Goal: Task Accomplishment & Management: Manage account settings

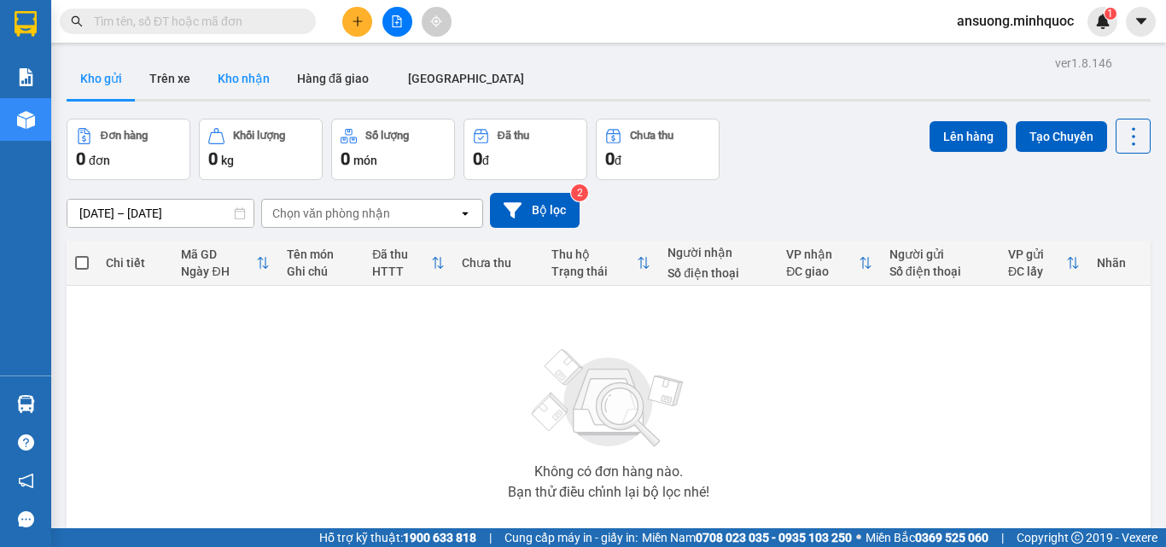
click at [247, 73] on button "Kho nhận" at bounding box center [243, 78] width 79 height 41
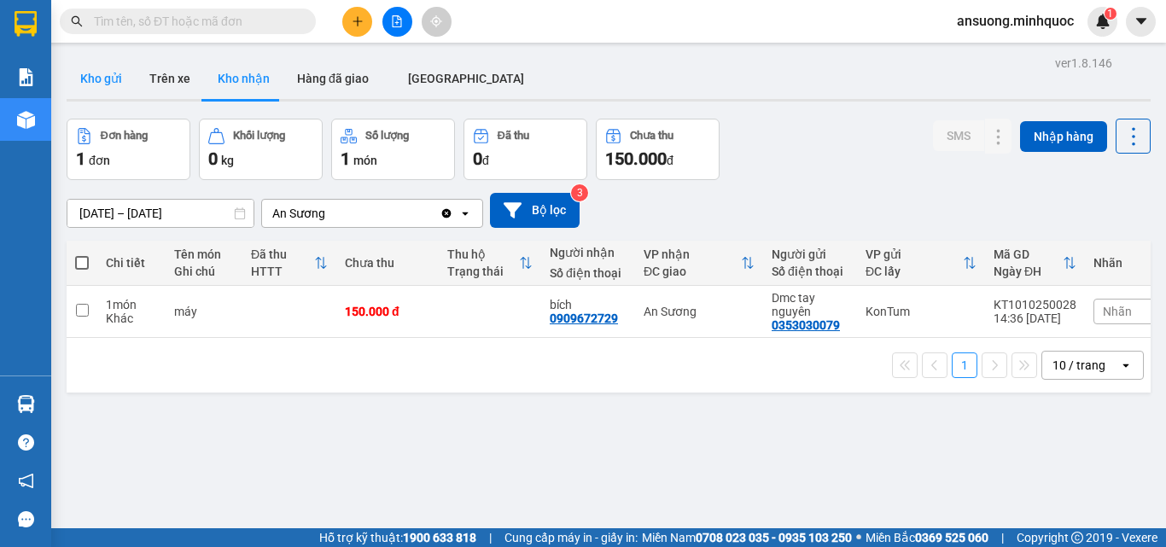
click at [80, 94] on button "Kho gửi" at bounding box center [101, 78] width 69 height 41
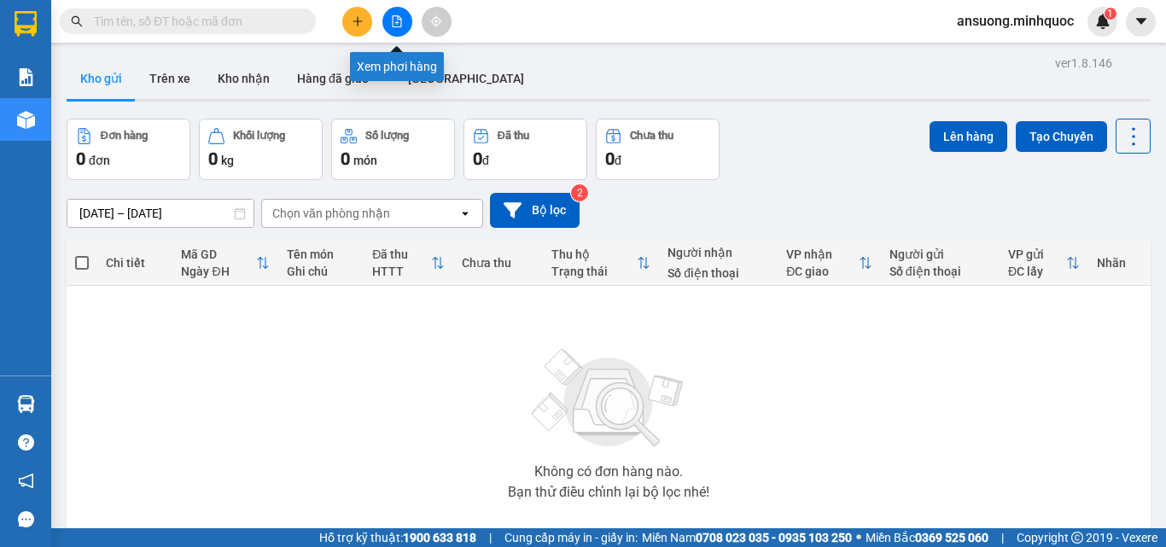
click at [394, 31] on button at bounding box center [397, 22] width 30 height 30
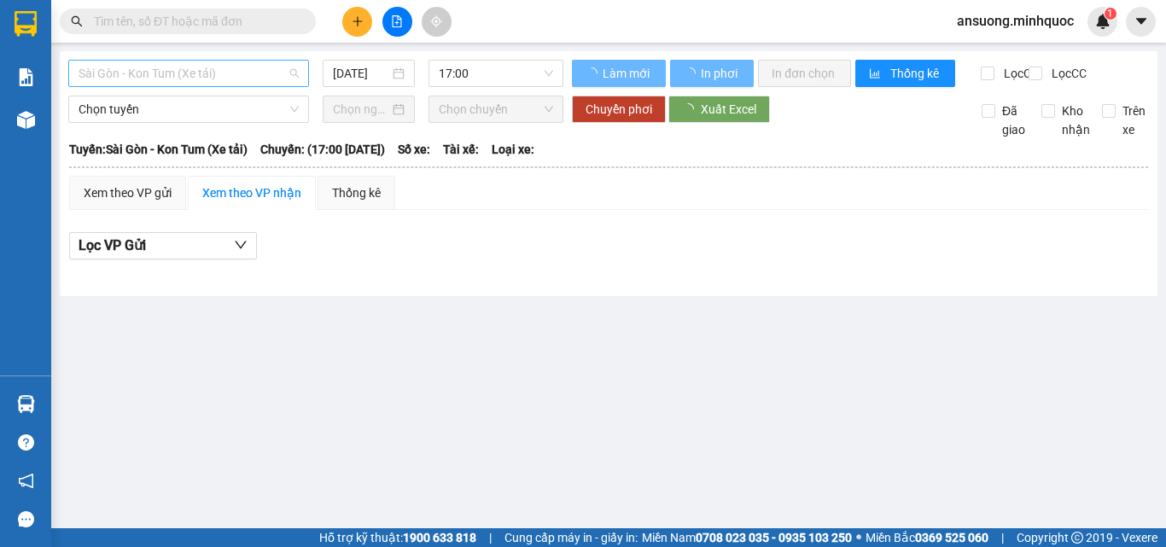
click at [160, 76] on span "Sài Gòn - Kon Tum (Xe tải)" at bounding box center [189, 74] width 220 height 26
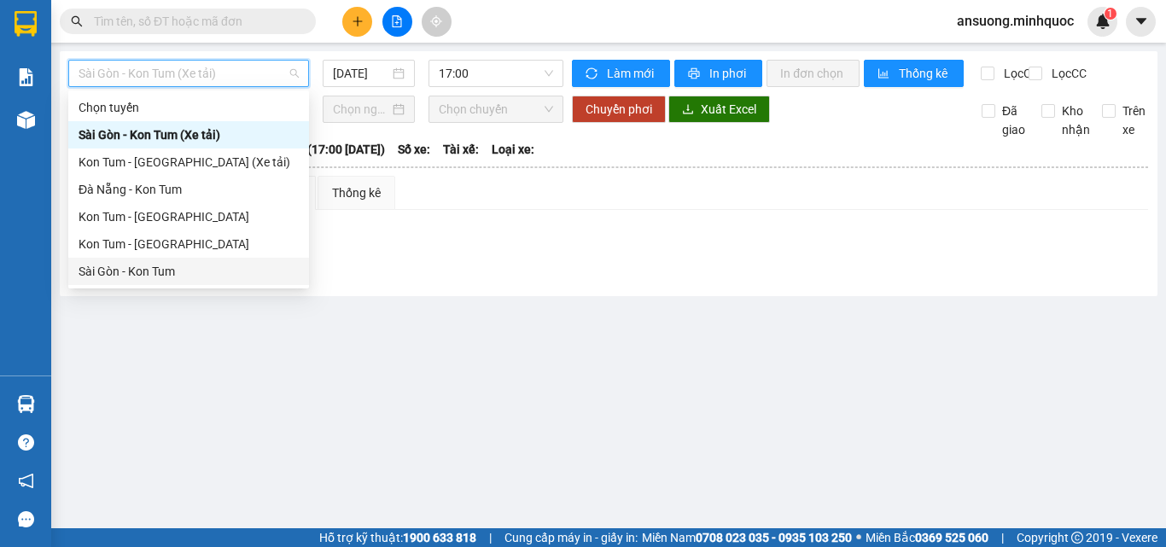
click at [109, 272] on div "Sài Gòn - Kon Tum" at bounding box center [189, 271] width 220 height 19
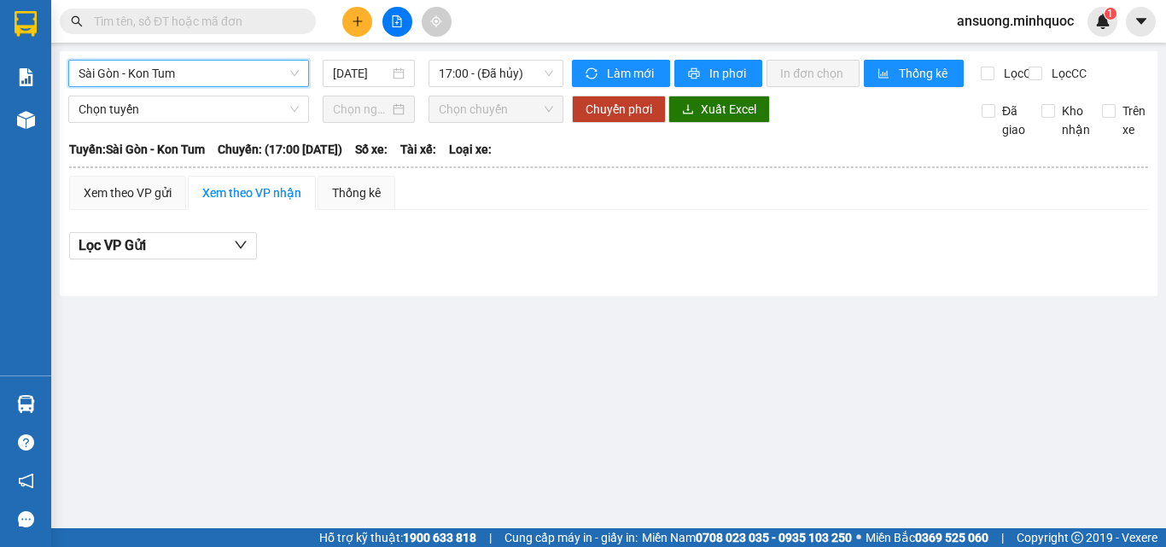
click at [164, 81] on span "Sài Gòn - Kon Tum" at bounding box center [189, 74] width 220 height 26
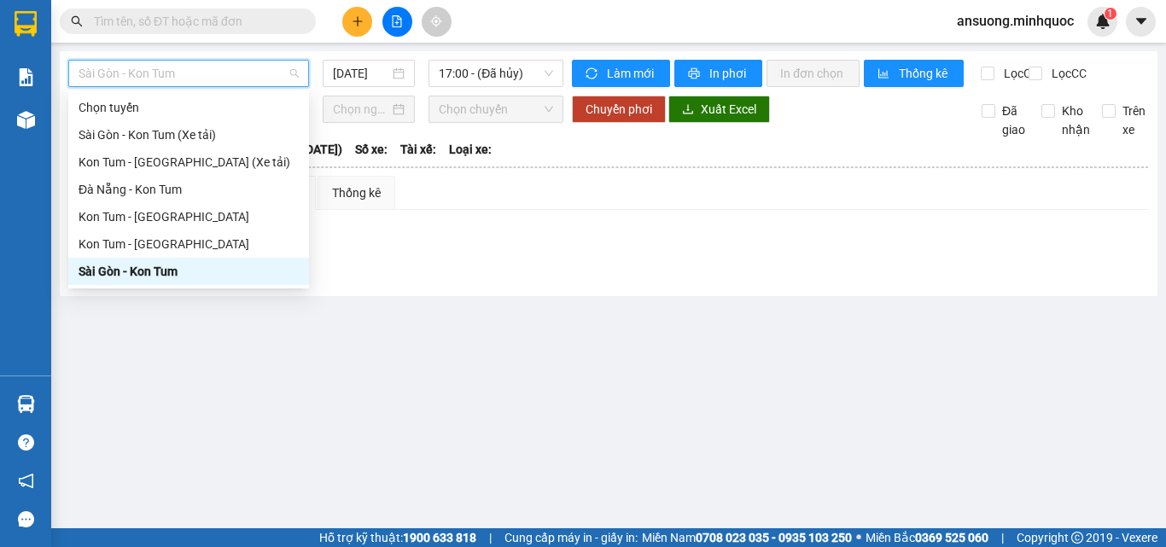
click at [113, 276] on div "Sài Gòn - Kon Tum" at bounding box center [189, 271] width 220 height 19
click at [168, 78] on span "Sài Gòn - Kon Tum" at bounding box center [189, 74] width 220 height 26
click at [345, 78] on input "[DATE]" at bounding box center [361, 73] width 56 height 19
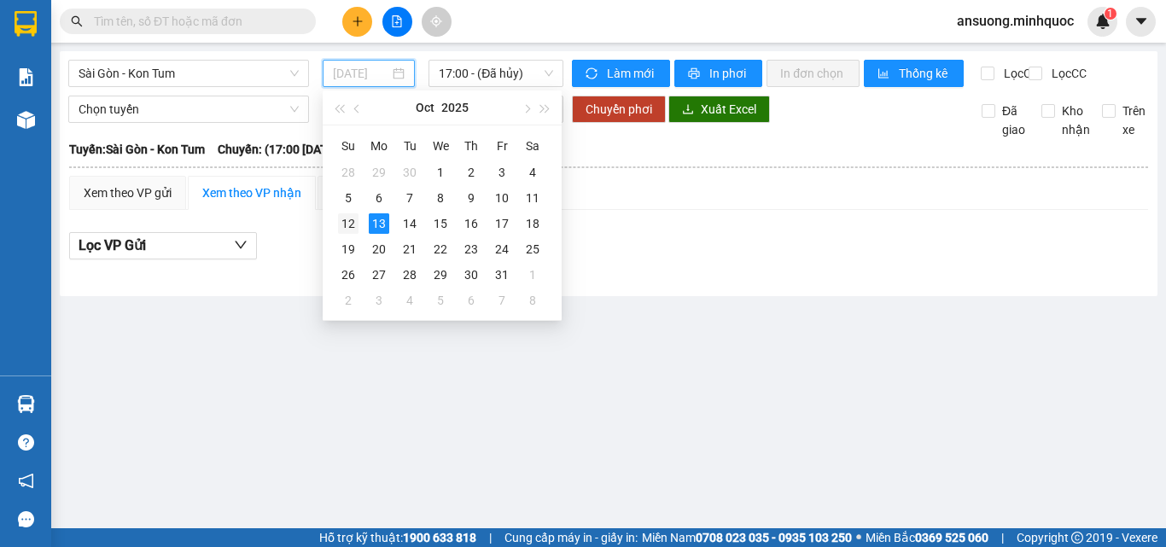
click at [342, 225] on div "12" at bounding box center [348, 223] width 20 height 20
type input "[DATE]"
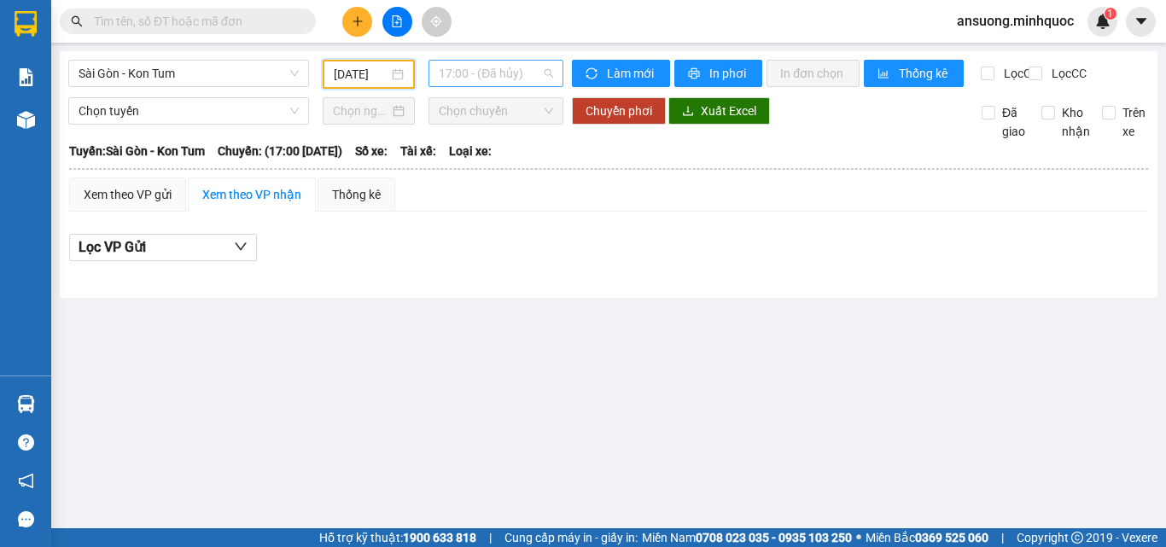
click at [509, 73] on span "17:00 - (Đã hủy)" at bounding box center [496, 74] width 114 height 26
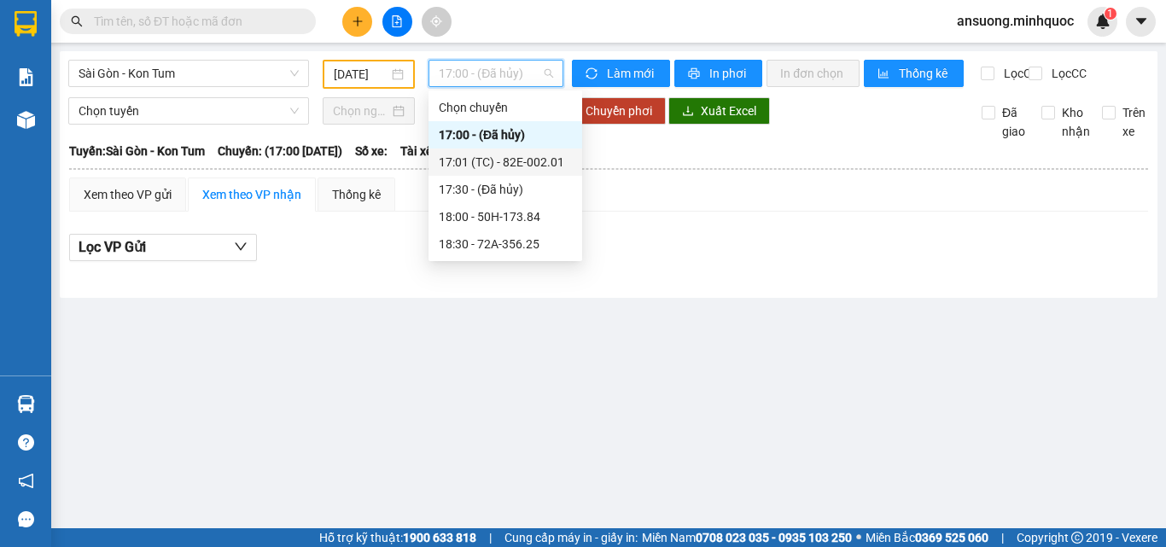
click at [542, 165] on div "17:01 (TC) - 82E-002.01" at bounding box center [505, 162] width 133 height 19
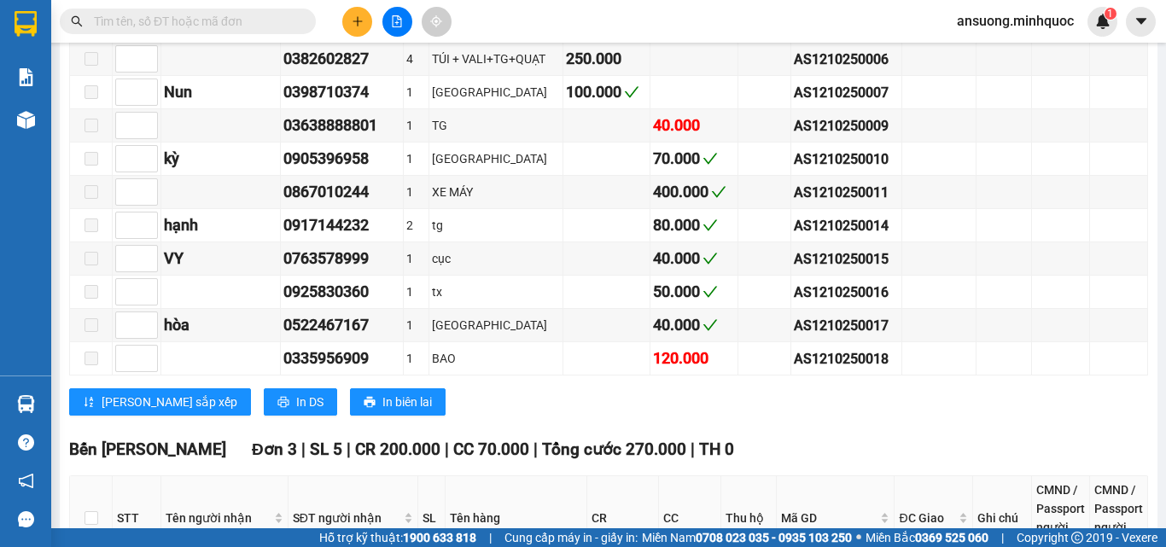
scroll to position [597, 0]
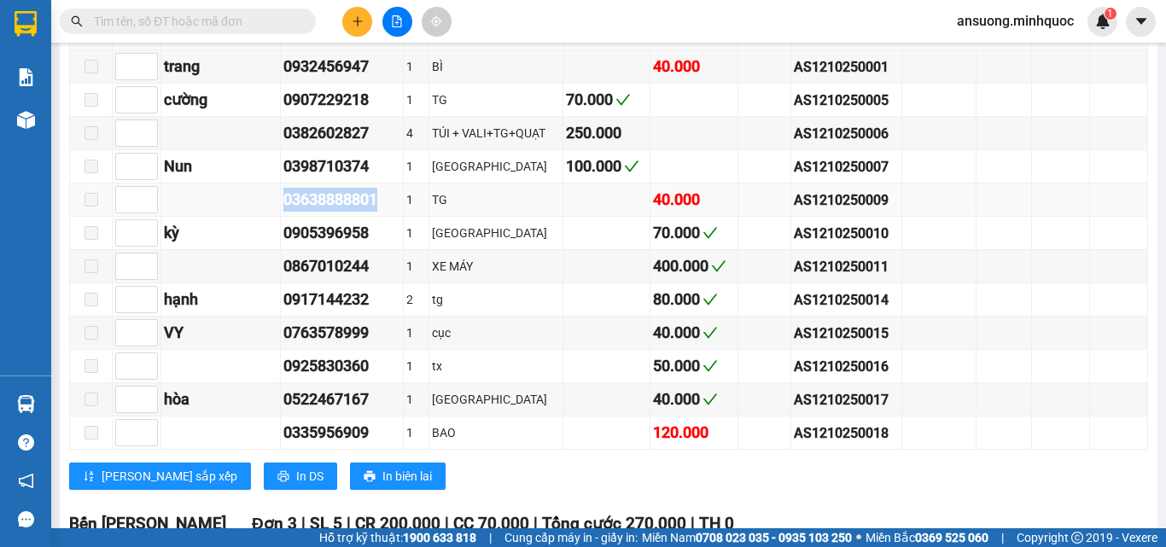
drag, startPoint x: 388, startPoint y: 220, endPoint x: 304, endPoint y: 225, distance: 84.6
click at [281, 217] on td "03638888801" at bounding box center [342, 199] width 123 height 33
copy div "03638888801"
click at [283, 23] on input "text" at bounding box center [194, 21] width 201 height 19
paste input "03638888801"
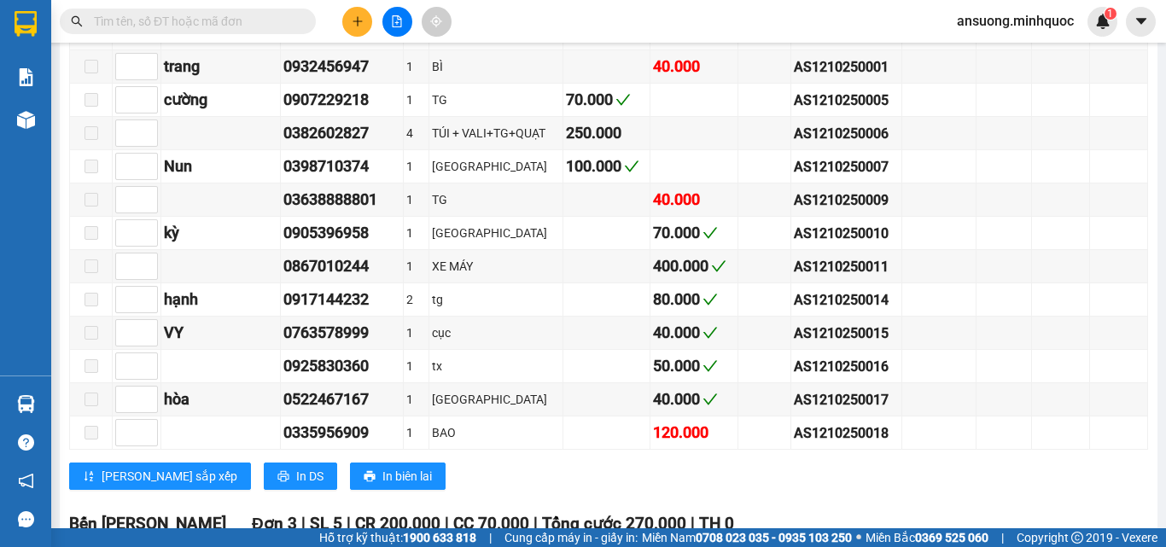
type input "03638888801"
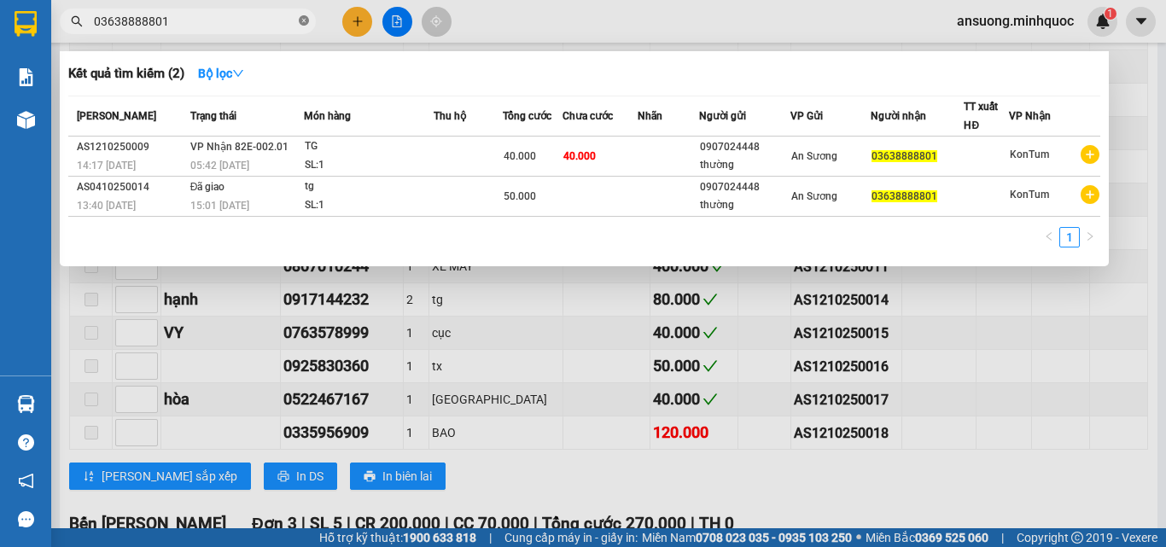
click at [306, 18] on icon "close-circle" at bounding box center [304, 20] width 10 height 10
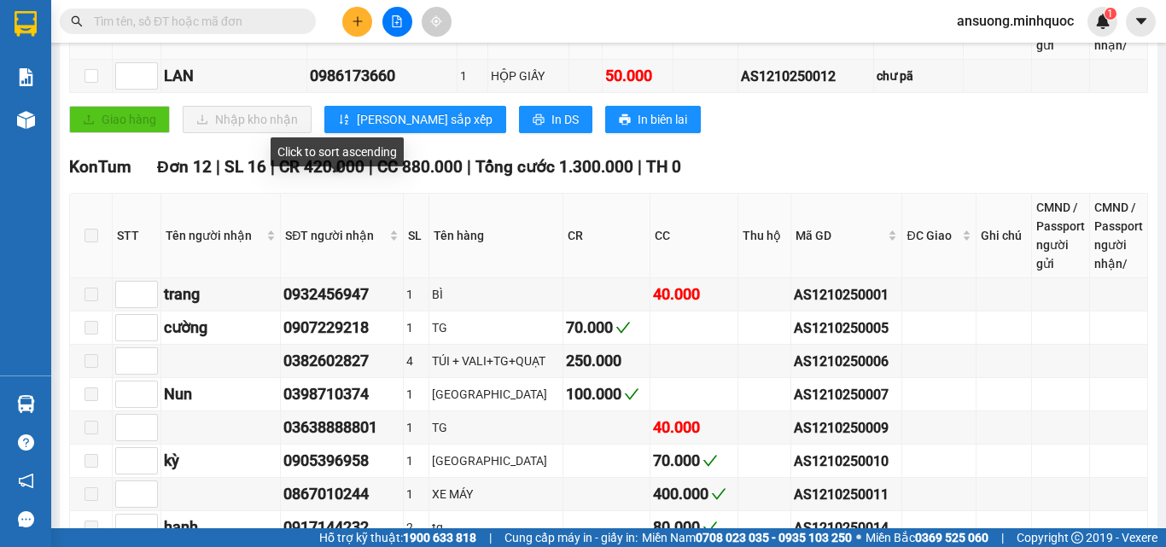
scroll to position [256, 0]
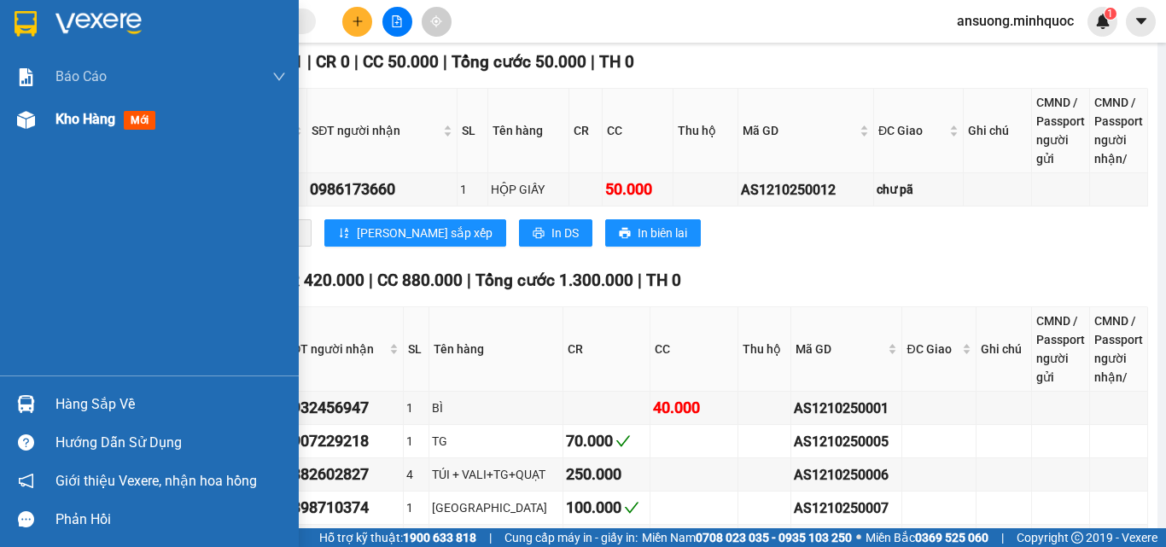
click at [26, 127] on img at bounding box center [26, 120] width 18 height 18
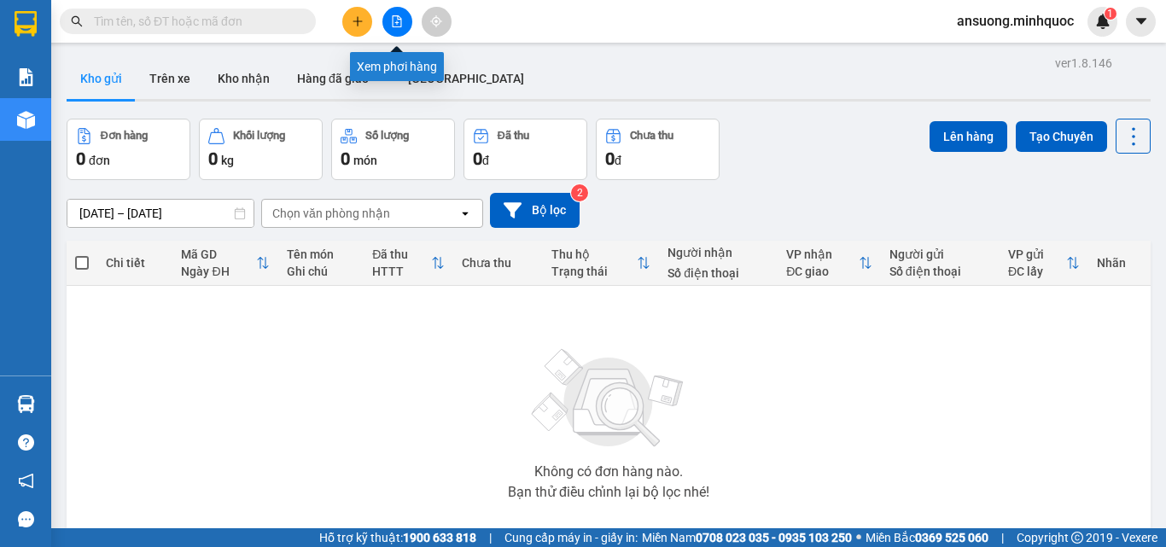
click at [389, 20] on button at bounding box center [397, 22] width 30 height 30
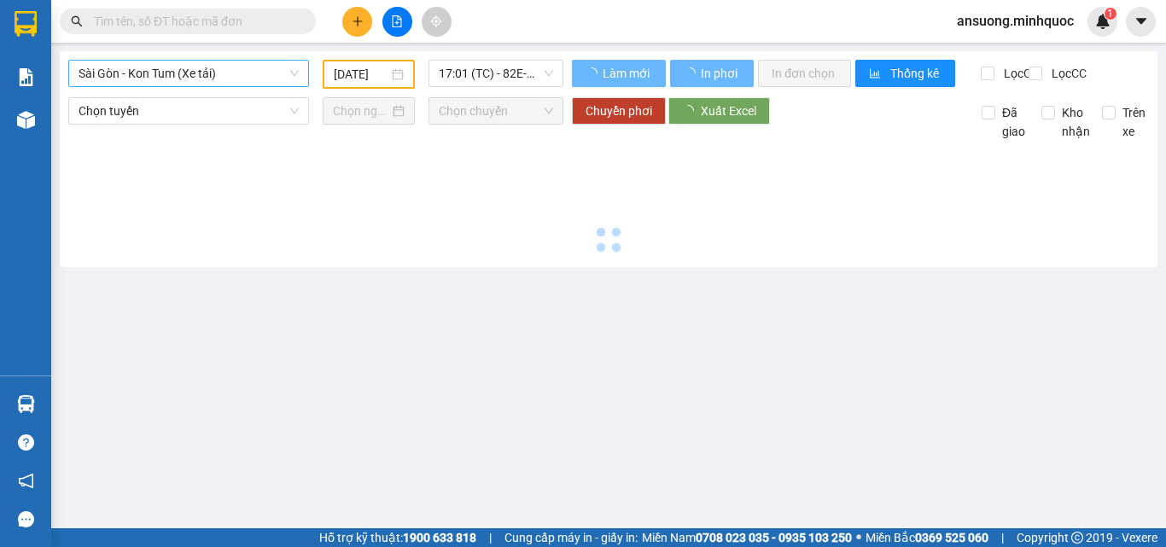
type input "[DATE]"
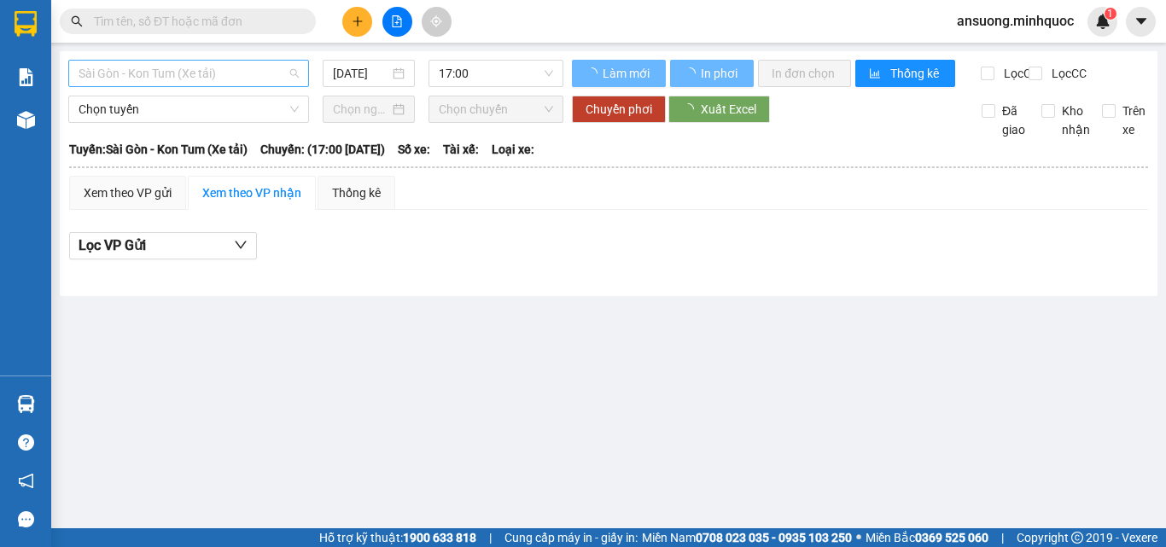
click at [145, 67] on span "Sài Gòn - Kon Tum (Xe tải)" at bounding box center [189, 74] width 220 height 26
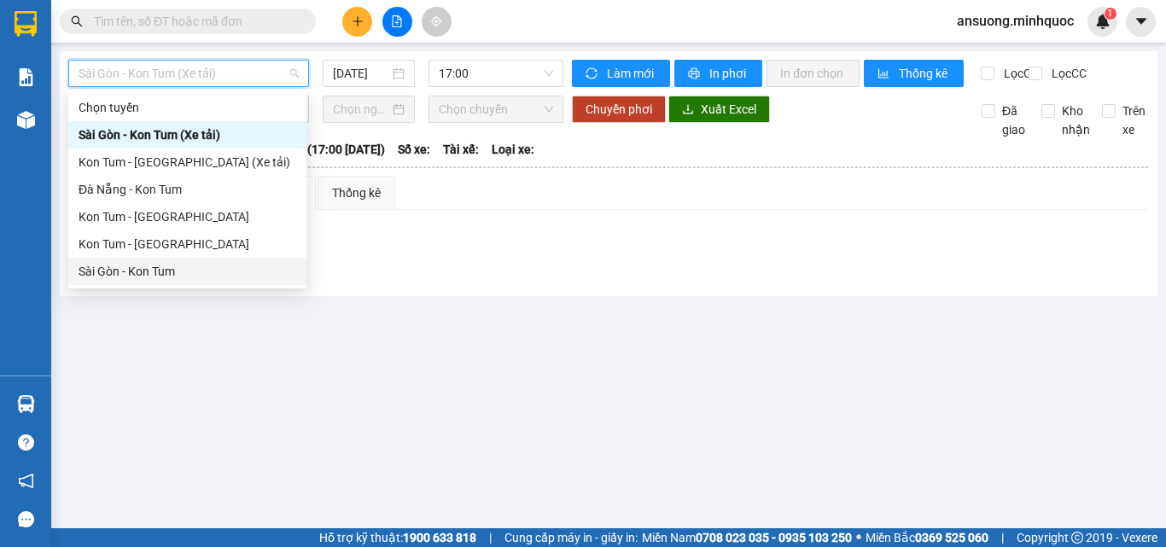
click at [105, 274] on div "Sài Gòn - Kon Tum" at bounding box center [188, 271] width 218 height 19
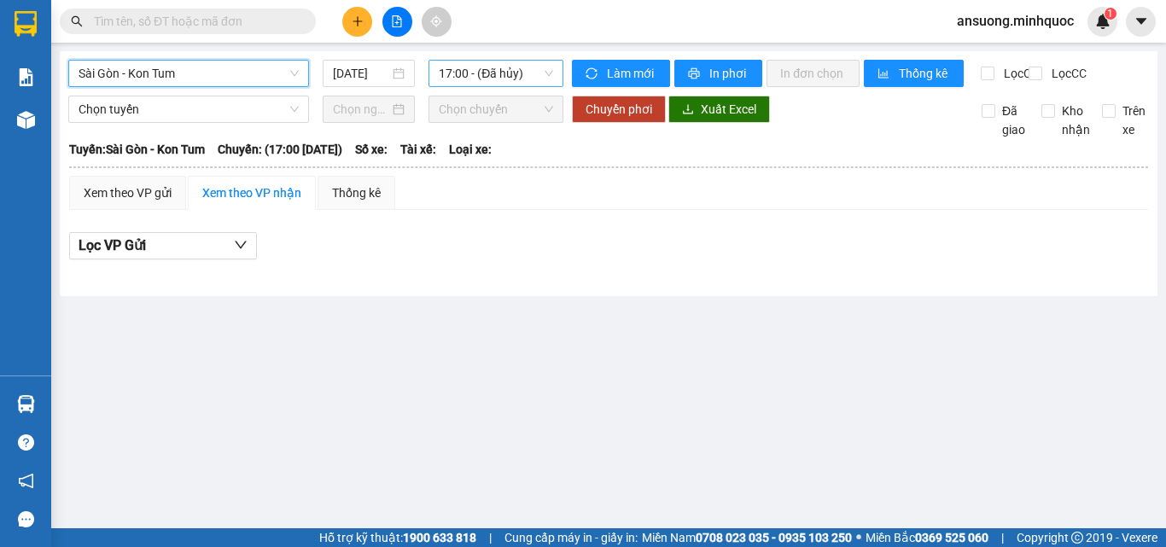
click at [465, 81] on span "17:00 - (Đã hủy)" at bounding box center [496, 74] width 114 height 26
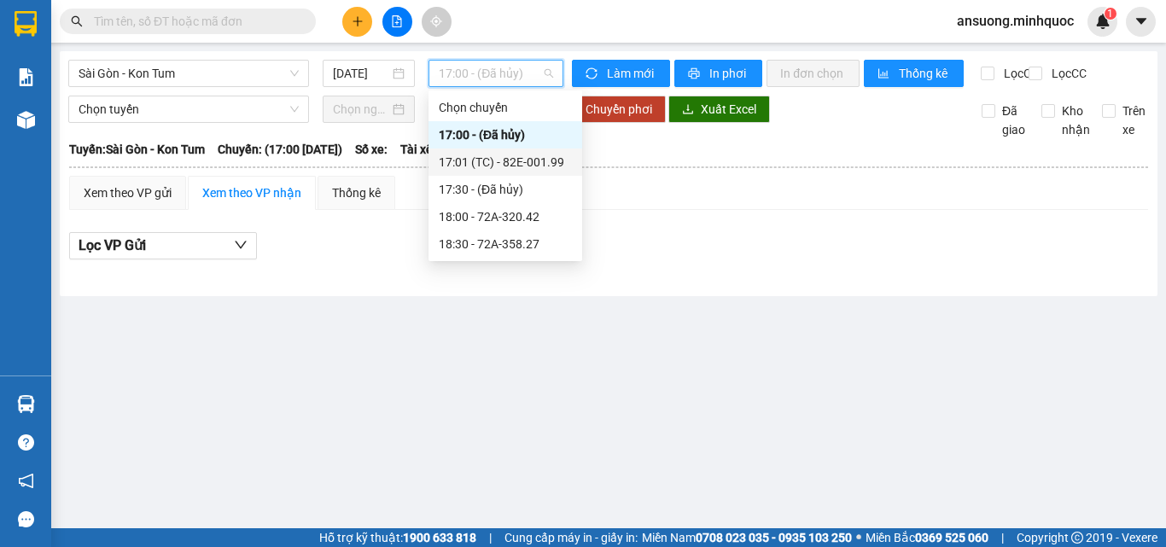
click at [498, 163] on div "17:01 (TC) - 82E-001.99" at bounding box center [505, 162] width 133 height 19
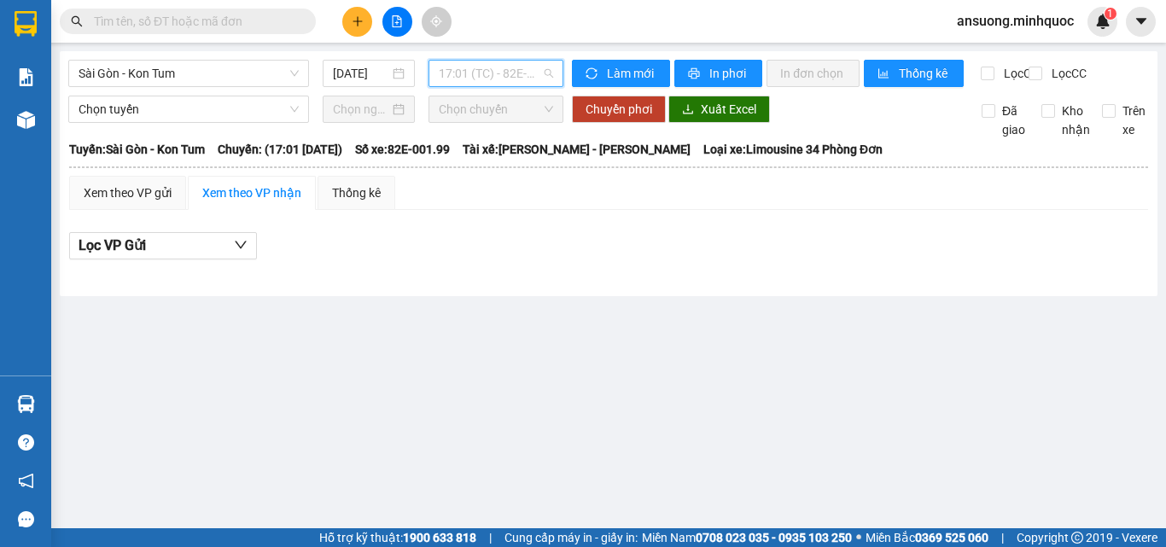
click at [509, 74] on span "17:01 (TC) - 82E-001.99" at bounding box center [496, 74] width 114 height 26
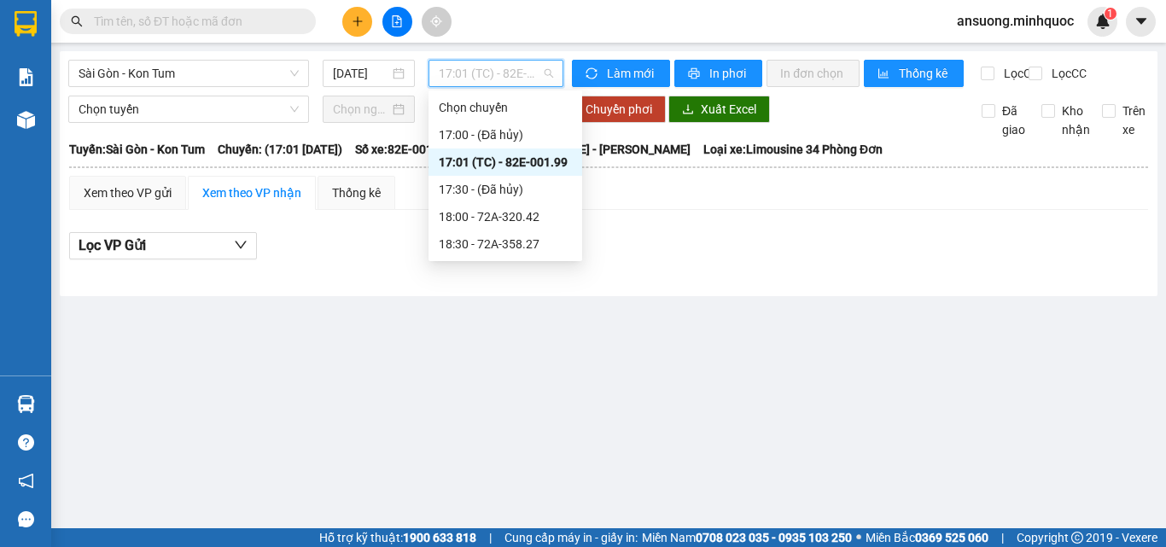
click at [550, 162] on div "17:01 (TC) - 82E-001.99" at bounding box center [505, 162] width 133 height 19
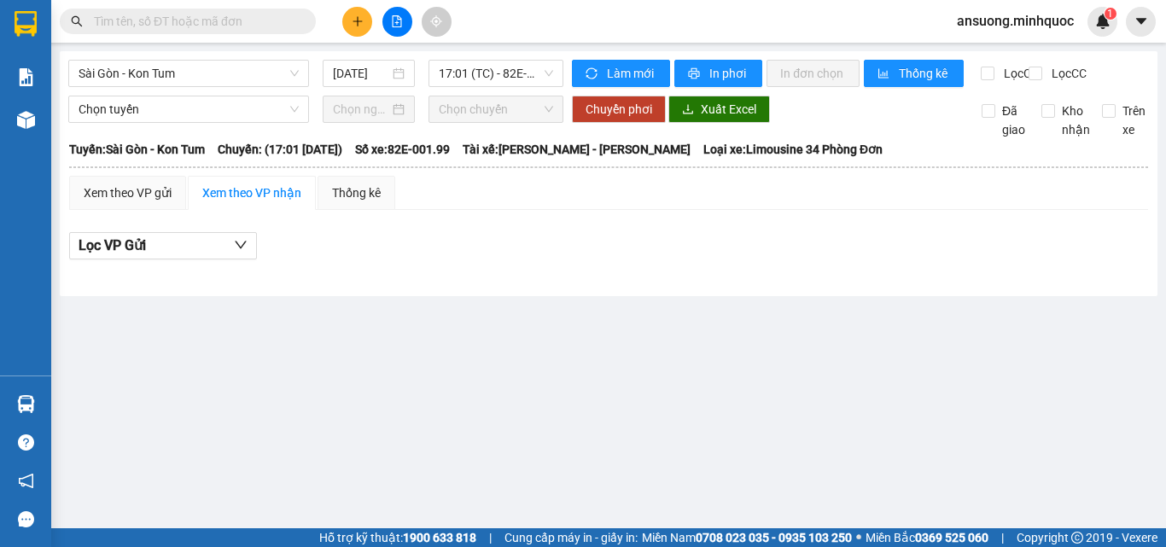
click at [579, 334] on main "Sài Gòn - Kon Tum 13/10/2025 17:01 (TC) - 82E-001.99 Làm mới In phơi In đơn chọ…" at bounding box center [583, 264] width 1166 height 528
click at [178, 79] on span "Sài Gòn - Kon Tum" at bounding box center [189, 74] width 220 height 26
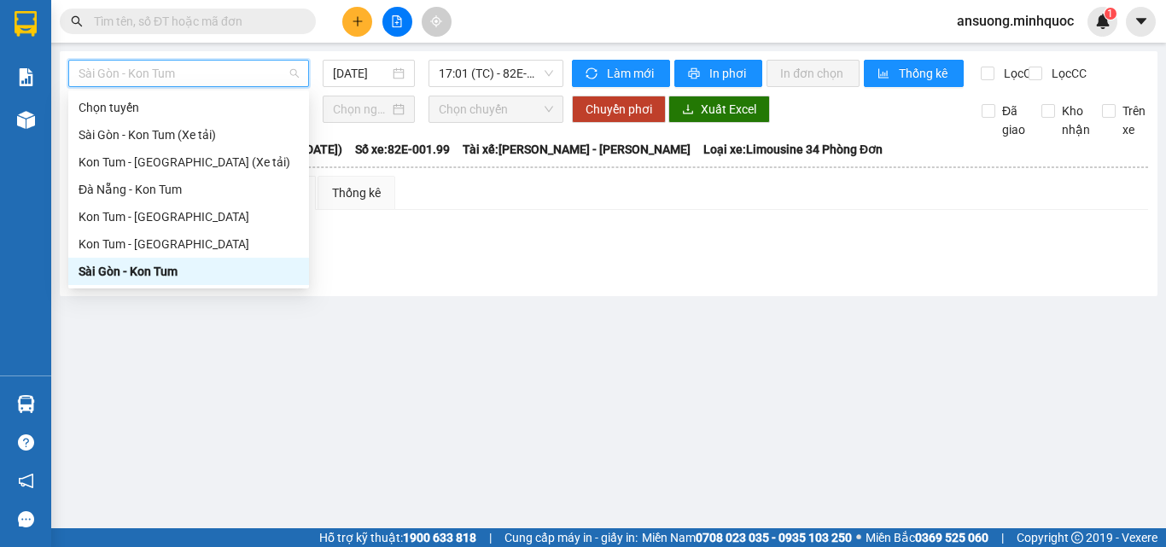
click at [94, 272] on div "Sài Gòn - Kon Tum" at bounding box center [189, 271] width 220 height 19
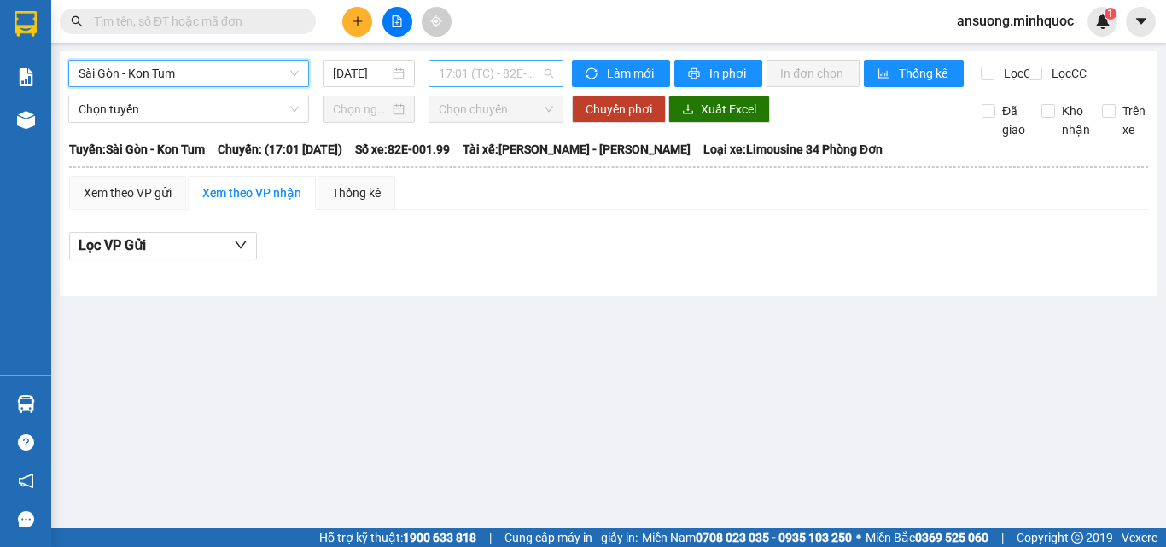
click at [474, 75] on span "17:01 (TC) - 82E-001.99" at bounding box center [496, 74] width 114 height 26
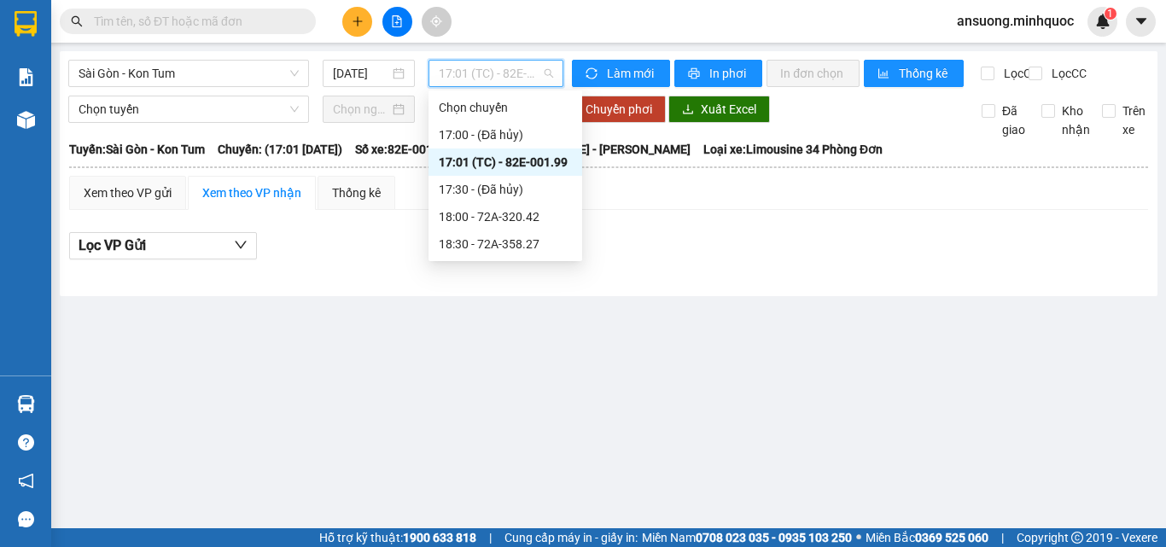
click at [489, 160] on div "17:01 (TC) - 82E-001.99" at bounding box center [505, 162] width 133 height 19
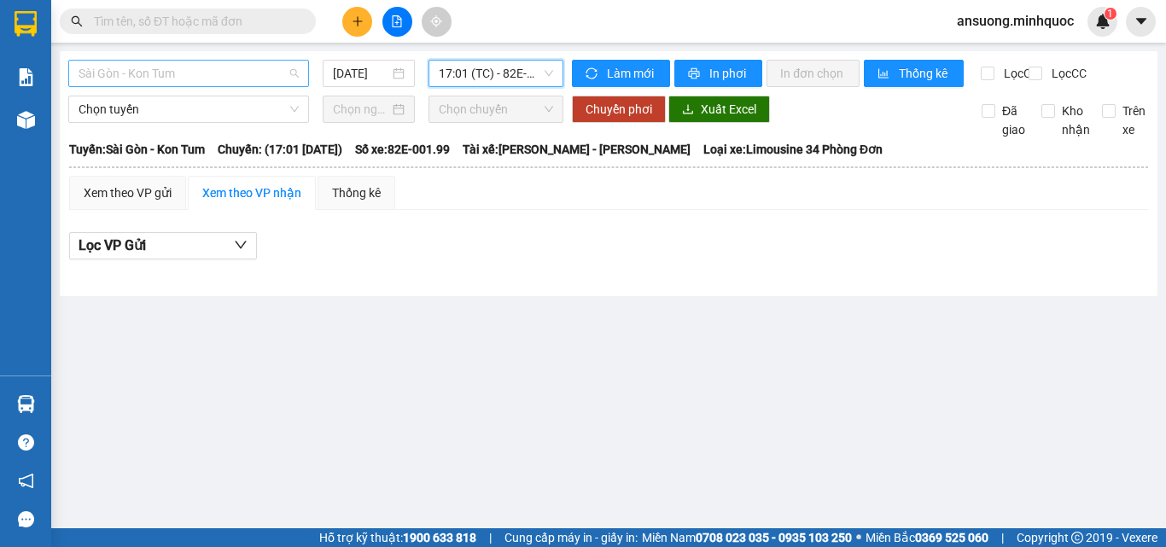
click at [96, 66] on span "Sài Gòn - Kon Tum" at bounding box center [189, 74] width 220 height 26
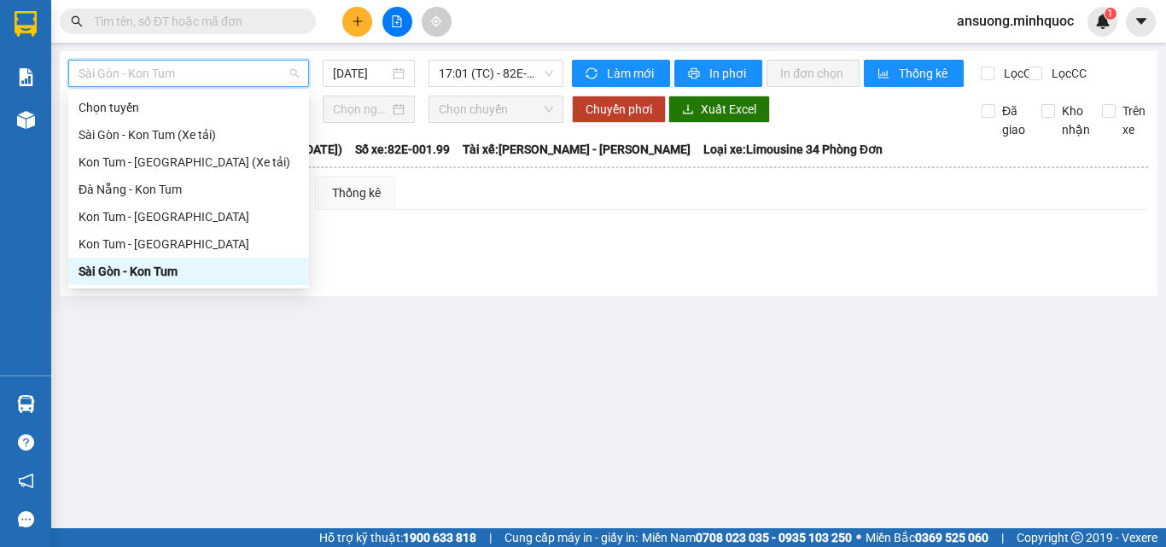
click at [100, 269] on div "Sài Gòn - Kon Tum" at bounding box center [189, 271] width 220 height 19
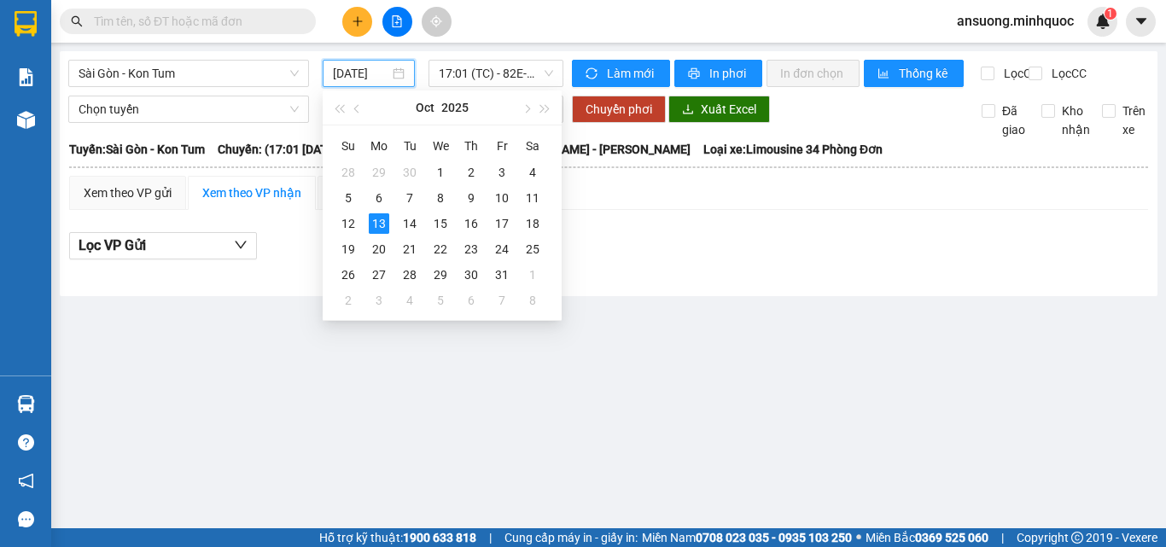
click at [364, 76] on input "[DATE]" at bounding box center [361, 73] width 56 height 19
type input "[DATE]"
click at [658, 340] on main "Sài Gòn - Kon Tum 13/10/2025 17:01 (TC) - 82E-001.99 Làm mới In phơi In đơn chọ…" at bounding box center [583, 264] width 1166 height 528
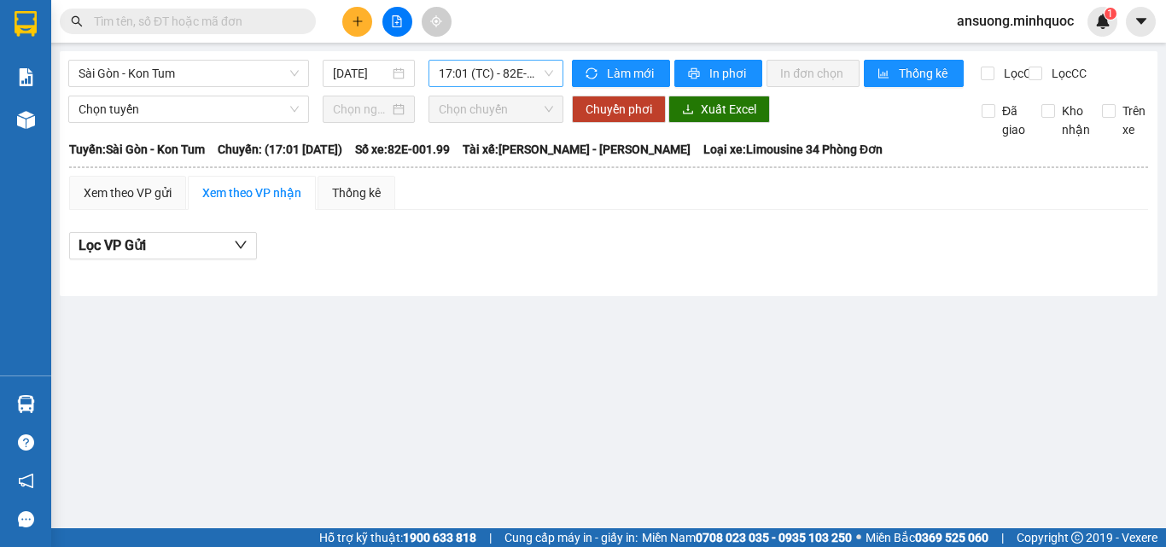
click at [477, 84] on span "17:01 (TC) - 82E-001.99" at bounding box center [496, 74] width 114 height 26
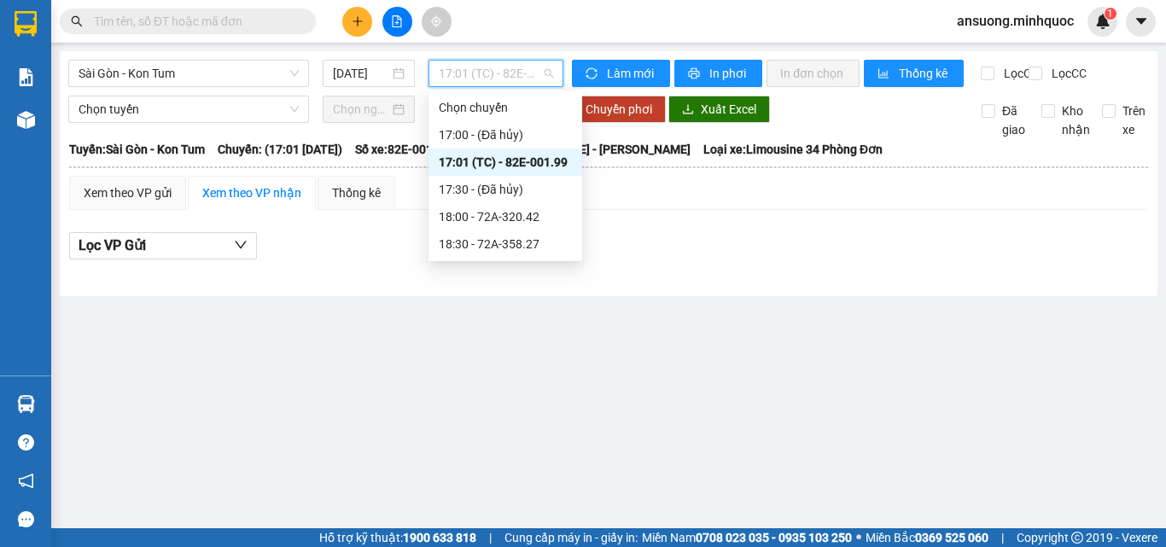
click at [491, 165] on div "17:01 (TC) - 82E-001.99" at bounding box center [505, 162] width 133 height 19
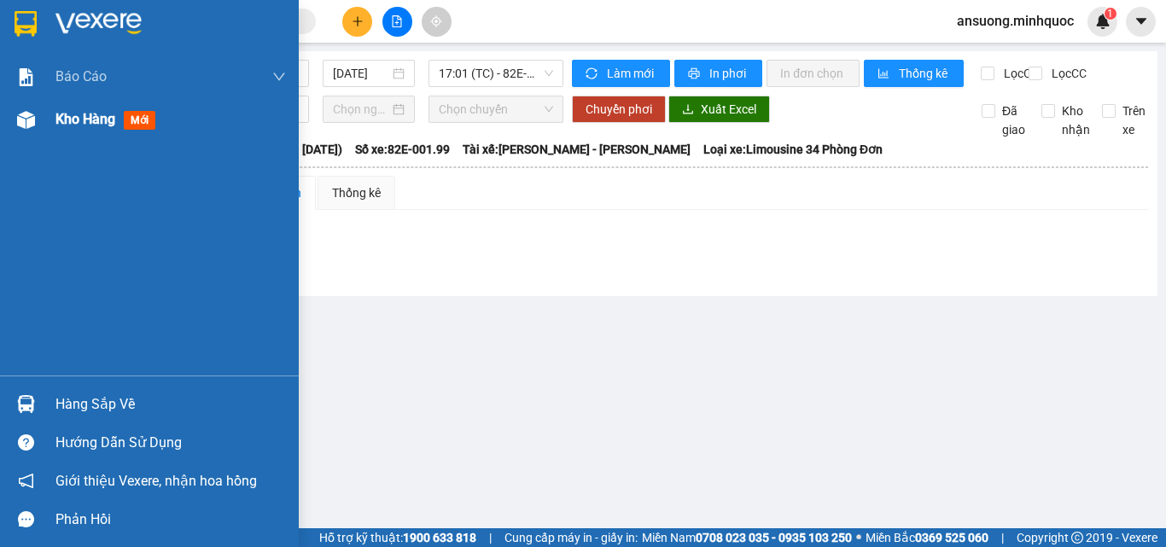
click at [14, 126] on div at bounding box center [26, 120] width 30 height 30
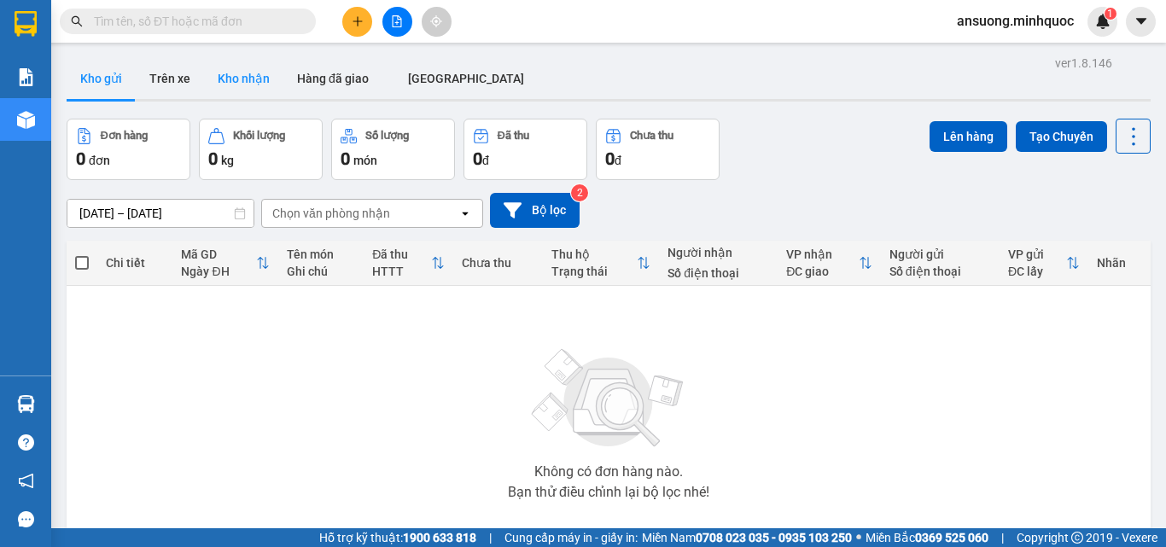
click at [228, 70] on button "Kho nhận" at bounding box center [243, 78] width 79 height 41
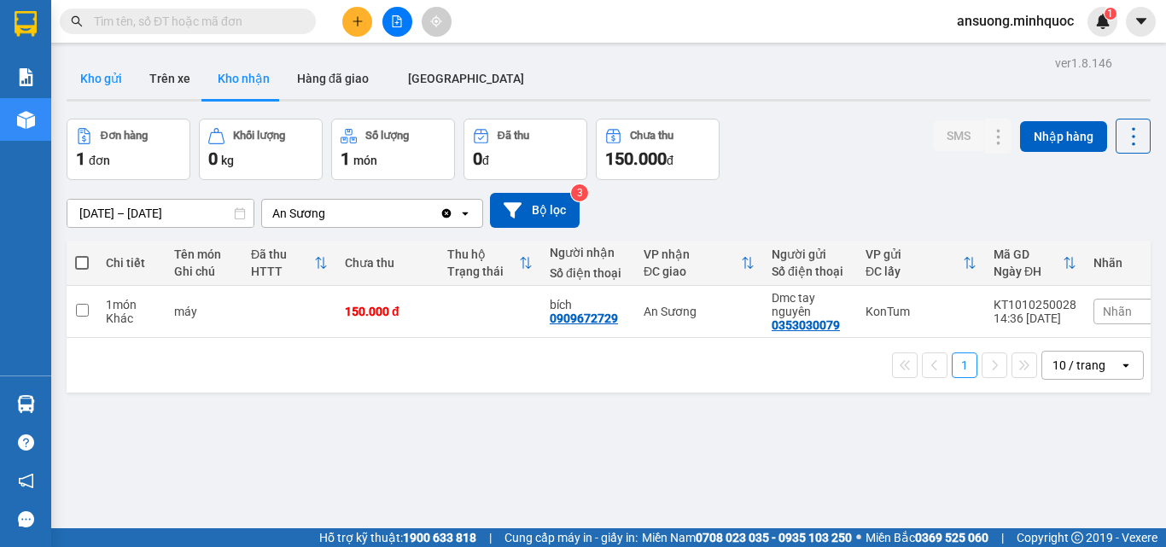
click at [101, 88] on button "Kho gửi" at bounding box center [101, 78] width 69 height 41
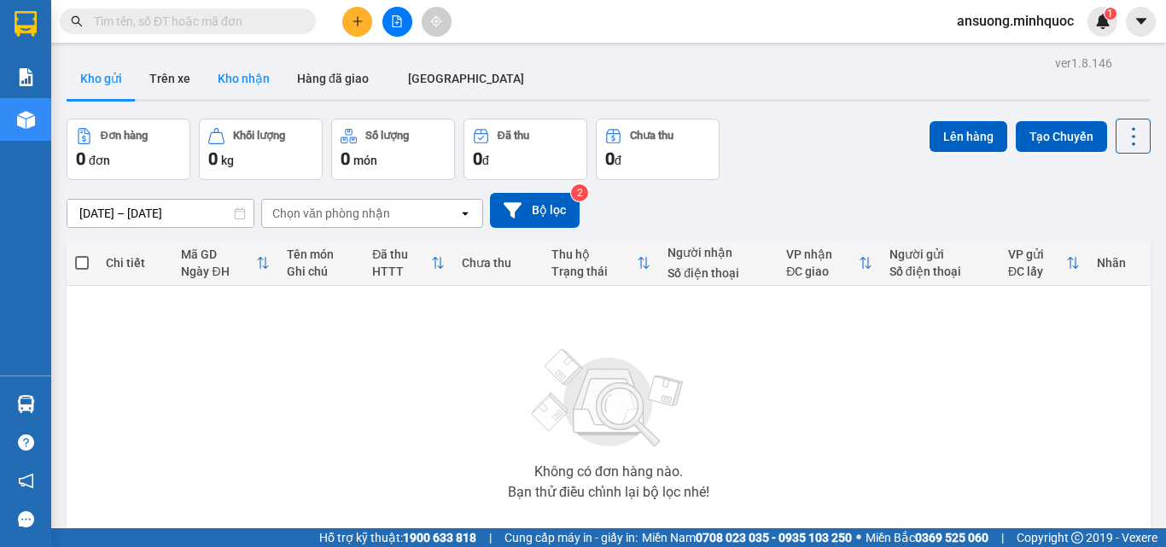
click at [224, 85] on button "Kho nhận" at bounding box center [243, 78] width 79 height 41
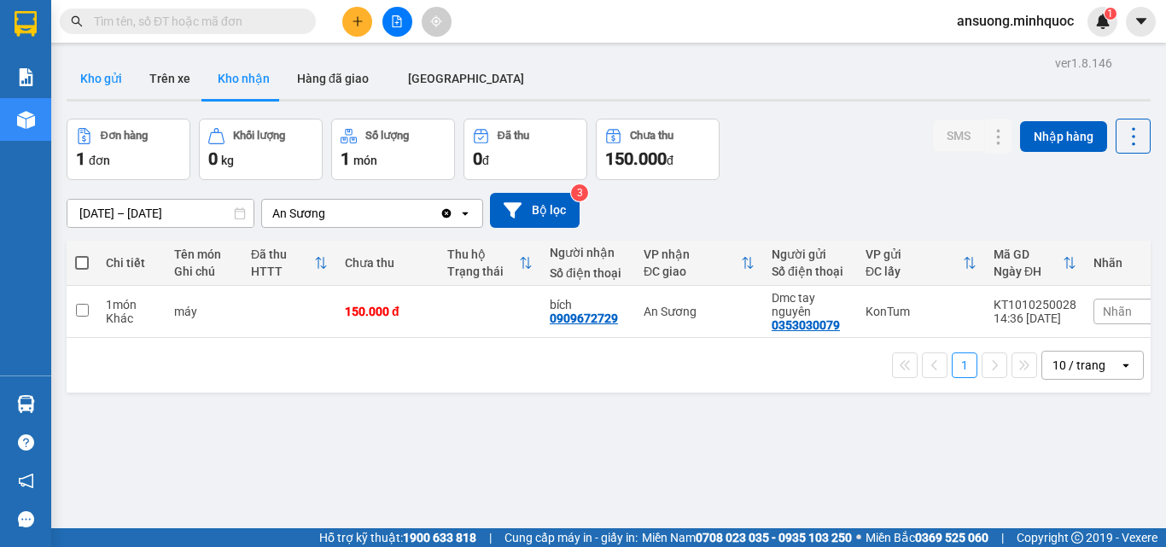
click at [94, 86] on button "Kho gửi" at bounding box center [101, 78] width 69 height 41
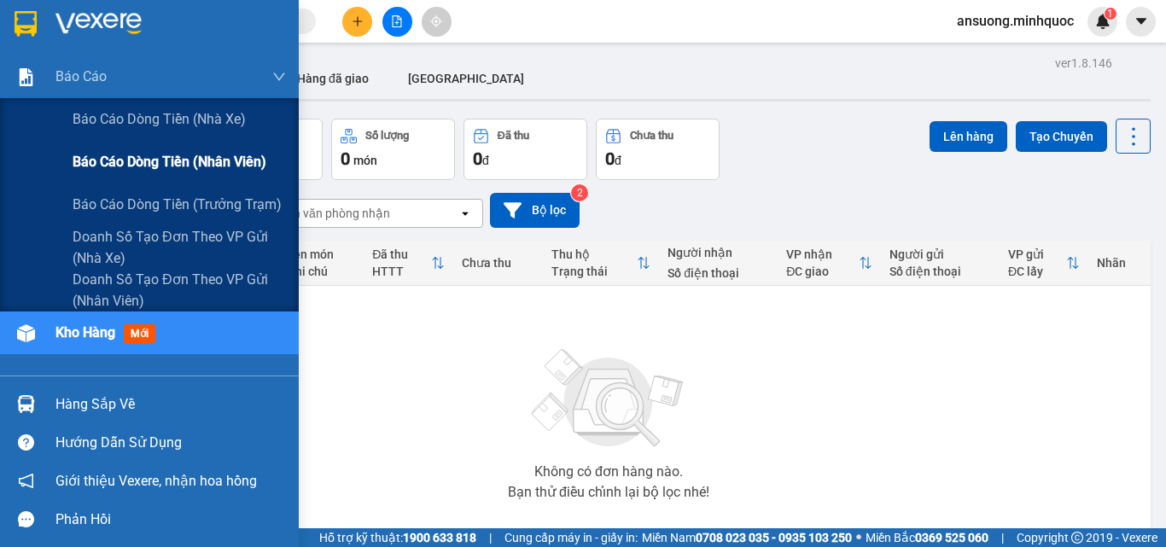
click at [177, 169] on span "Báo cáo dòng tiền (nhân viên)" at bounding box center [170, 161] width 194 height 21
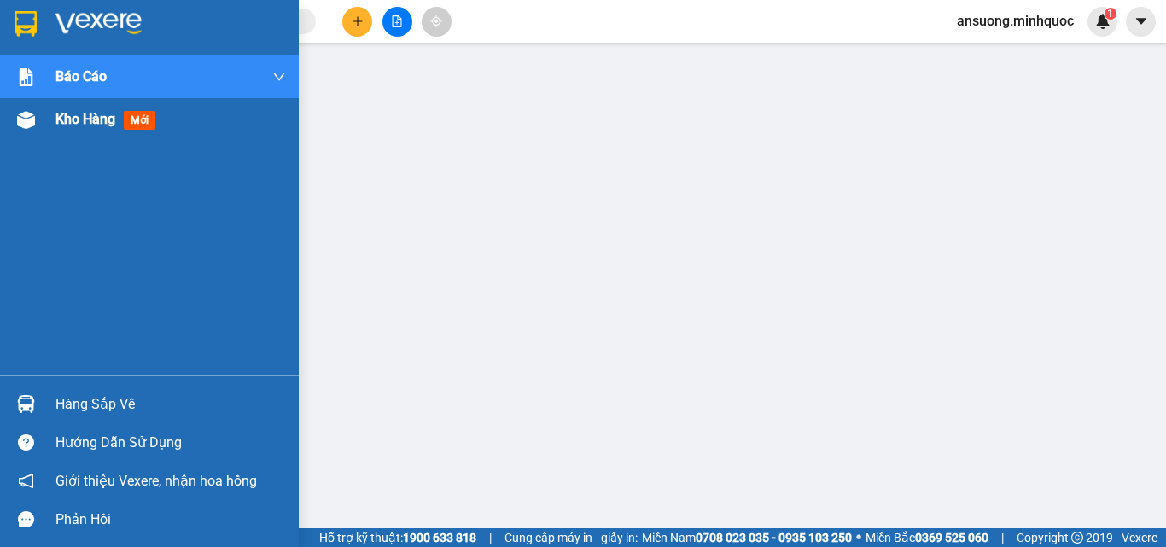
click at [43, 140] on div "Kho hàng mới" at bounding box center [149, 119] width 299 height 43
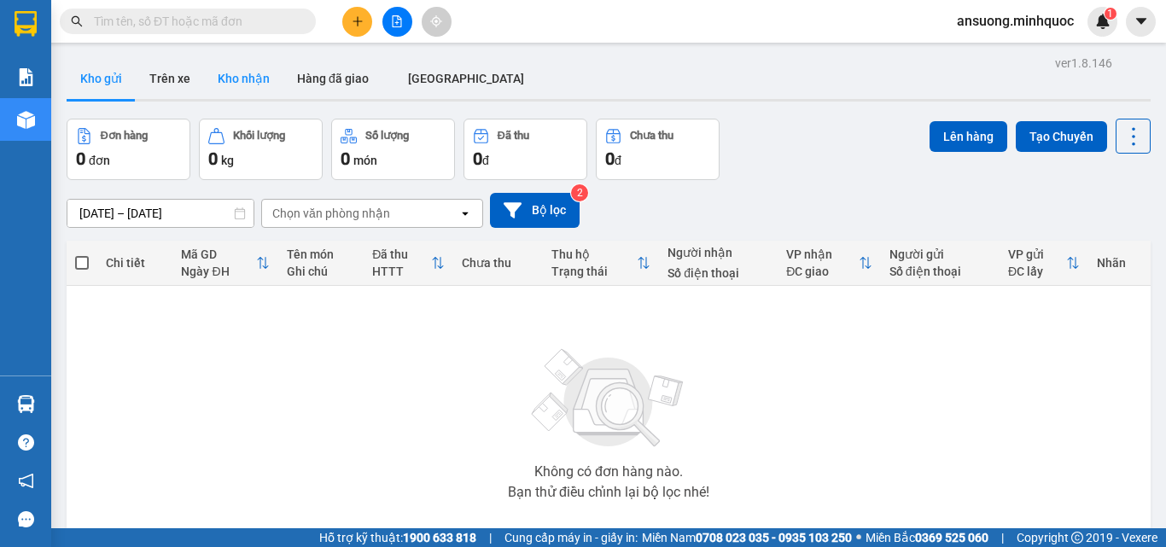
click at [222, 88] on button "Kho nhận" at bounding box center [243, 78] width 79 height 41
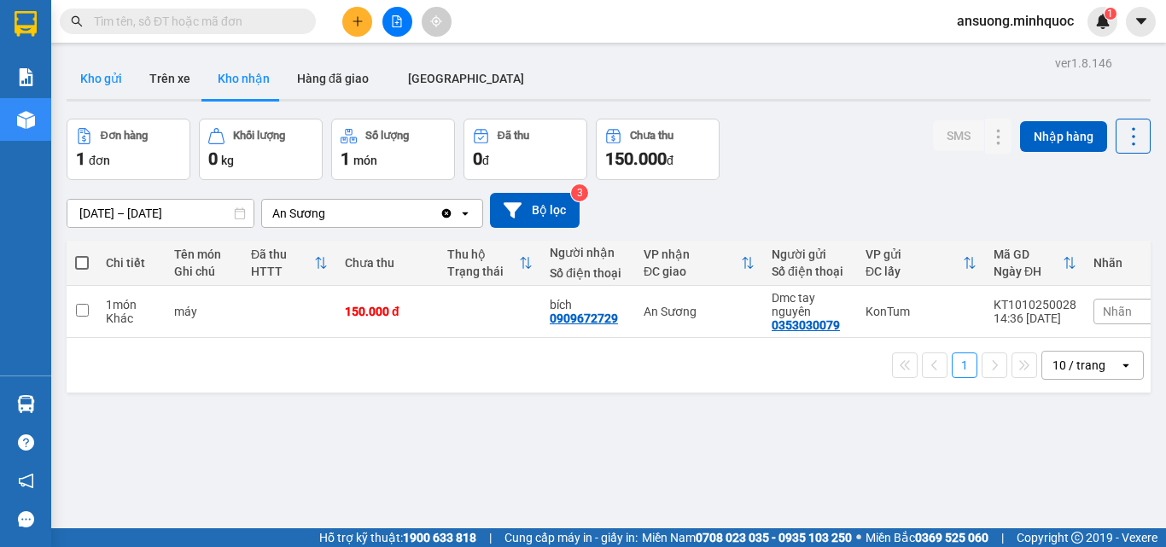
click at [102, 85] on button "Kho gửi" at bounding box center [101, 78] width 69 height 41
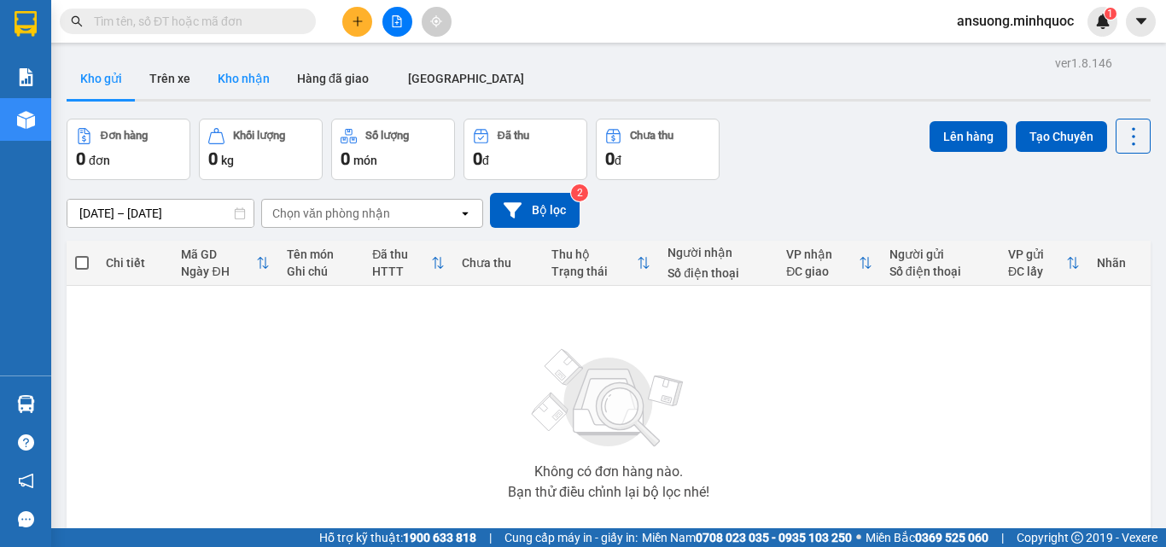
click at [253, 85] on button "Kho nhận" at bounding box center [243, 78] width 79 height 41
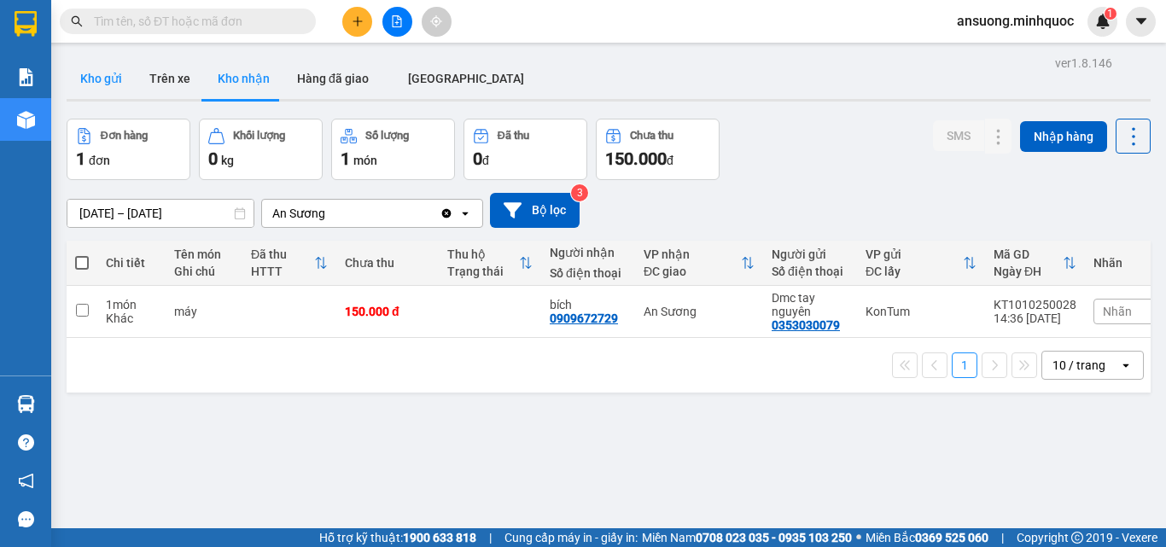
click at [84, 80] on button "Kho gửi" at bounding box center [101, 78] width 69 height 41
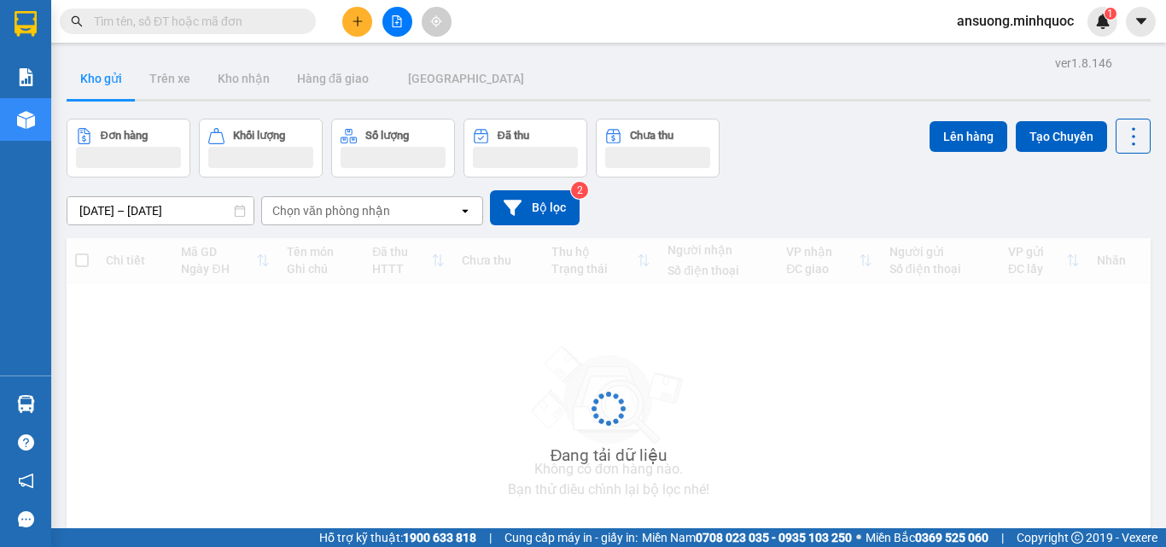
click at [101, 65] on button "Kho gửi" at bounding box center [101, 78] width 69 height 41
click at [583, 104] on div "ver 1.8.146 Kho gửi Trên xe Kho nhận Hàng đã giao ĐÀ NẴNG Đơn hàng Khối lượng S…" at bounding box center [608, 331] width 1097 height 561
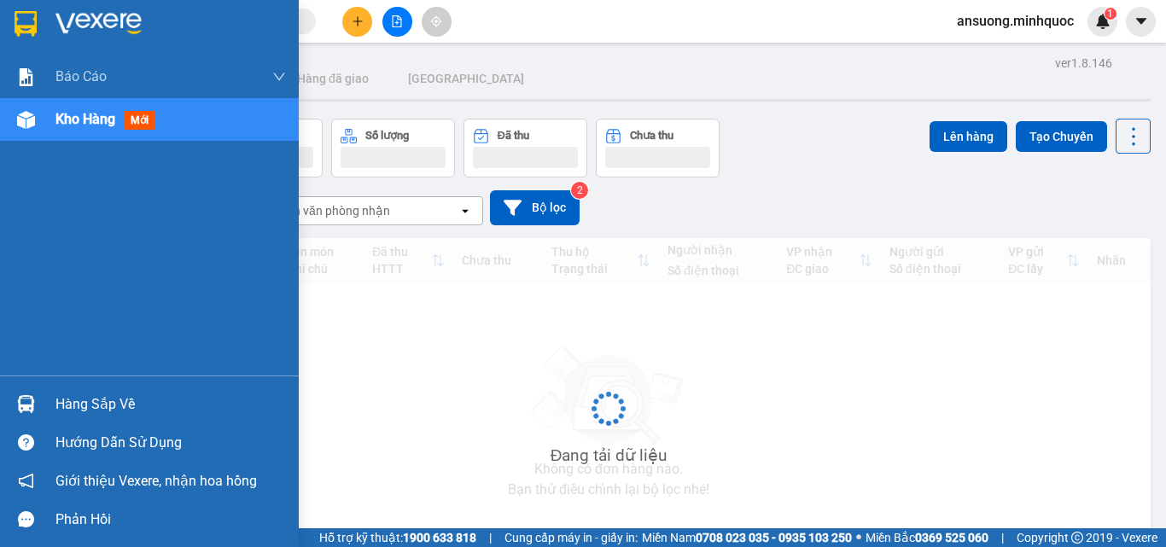
click at [39, 125] on div at bounding box center [26, 120] width 30 height 30
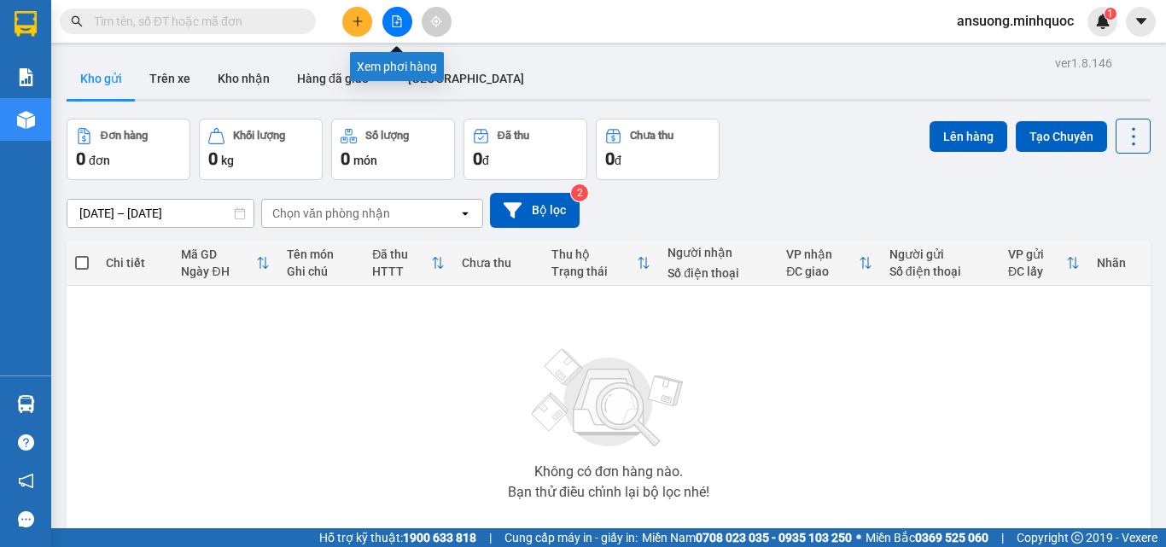
click at [399, 21] on icon "file-add" at bounding box center [397, 21] width 12 height 12
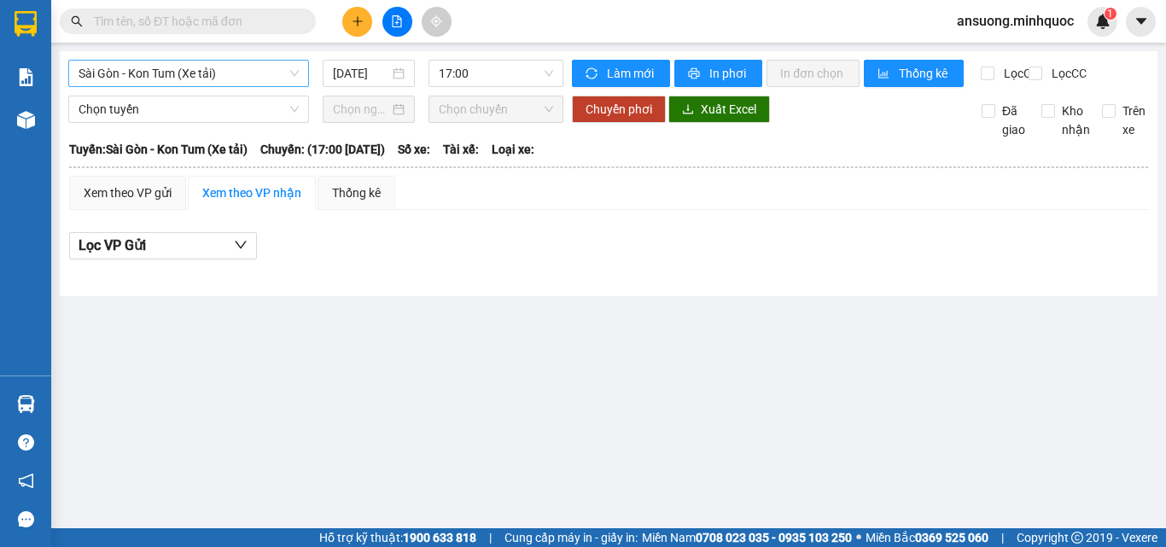
click at [170, 82] on span "Sài Gòn - Kon Tum (Xe tải)" at bounding box center [189, 74] width 220 height 26
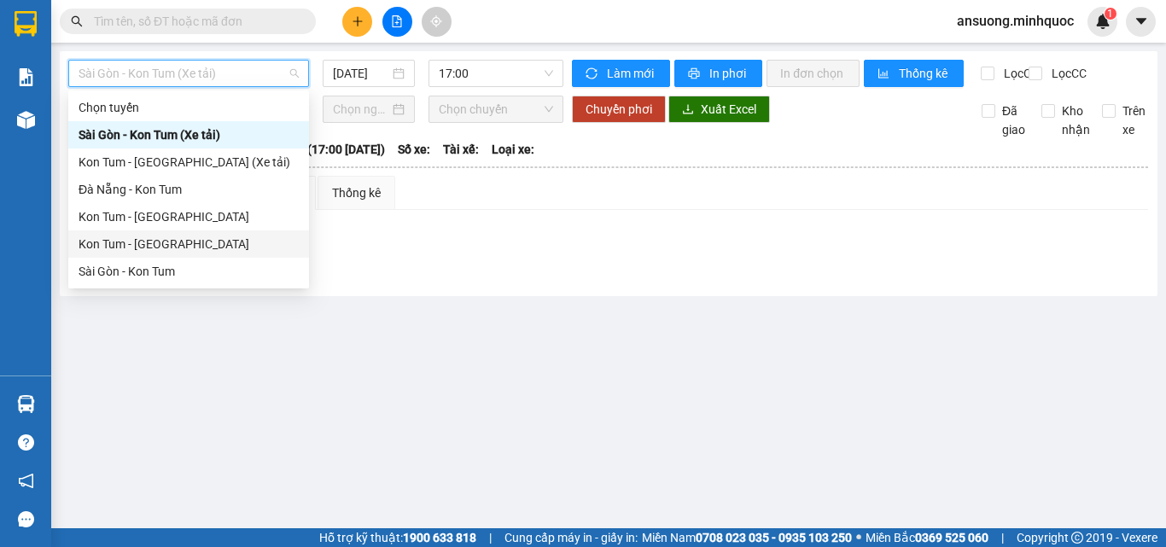
click at [128, 243] on div "Kon Tum - [GEOGRAPHIC_DATA]" at bounding box center [189, 244] width 220 height 19
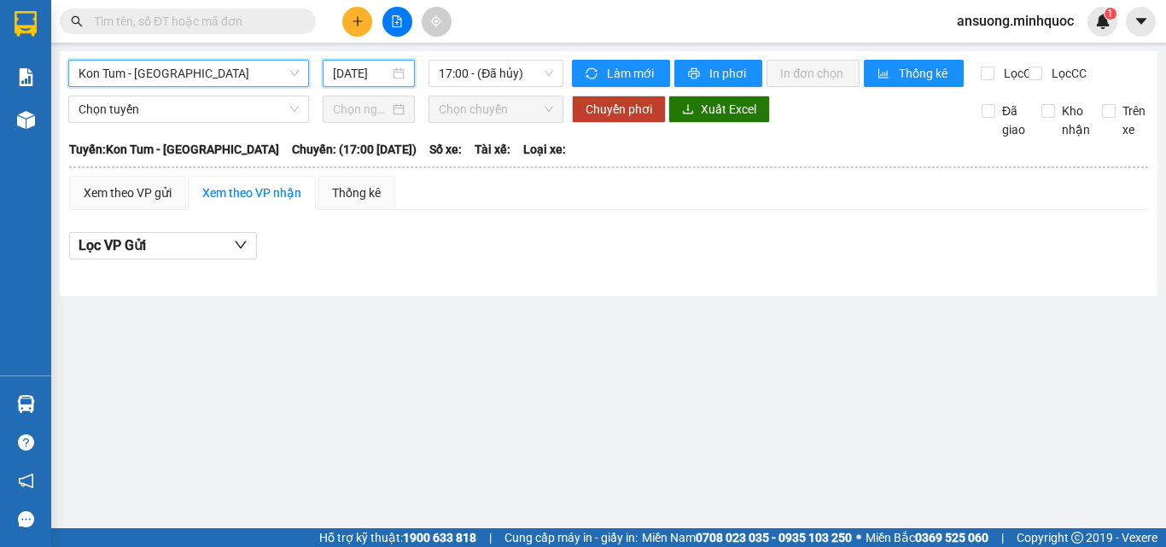
click at [366, 69] on input "[DATE]" at bounding box center [361, 73] width 56 height 19
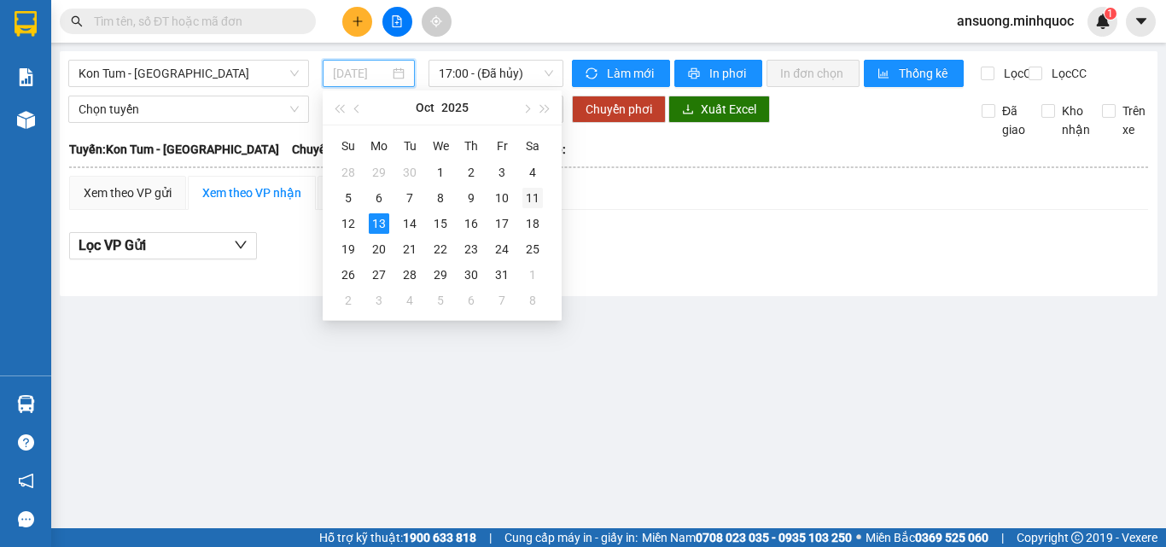
click at [527, 199] on div "11" at bounding box center [532, 198] width 20 height 20
type input "11/10/2025"
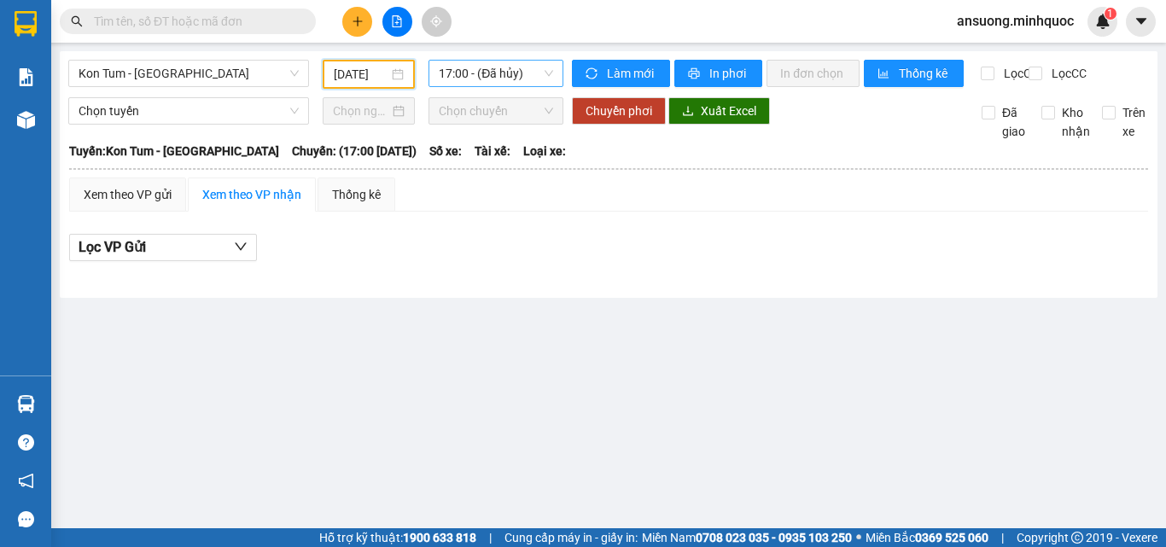
click at [503, 78] on span "17:00 - (Đã hủy)" at bounding box center [496, 74] width 114 height 26
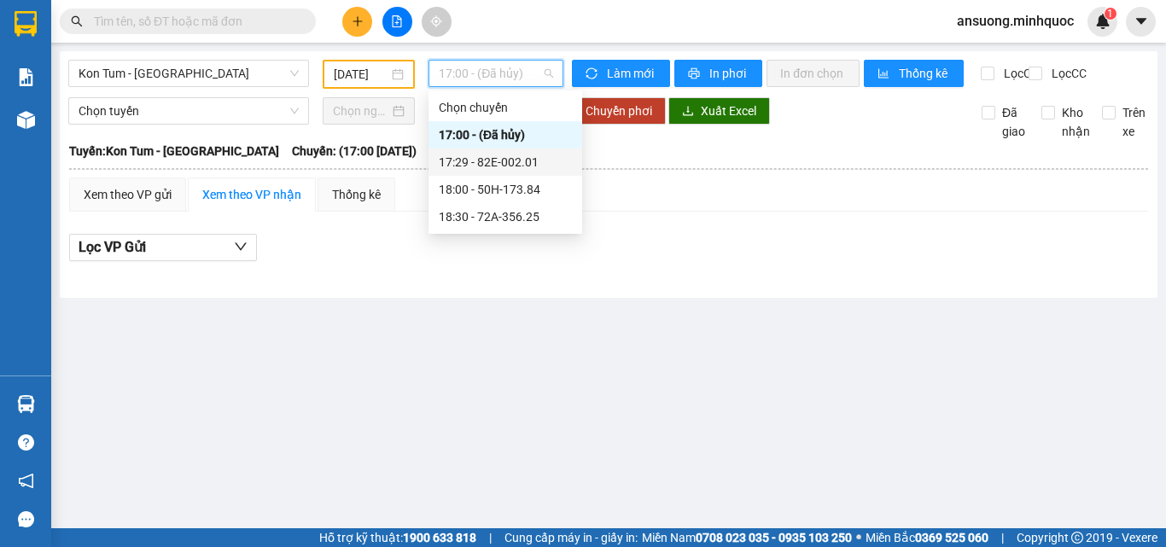
click at [526, 169] on div "17:29 - 82E-002.01" at bounding box center [505, 162] width 133 height 19
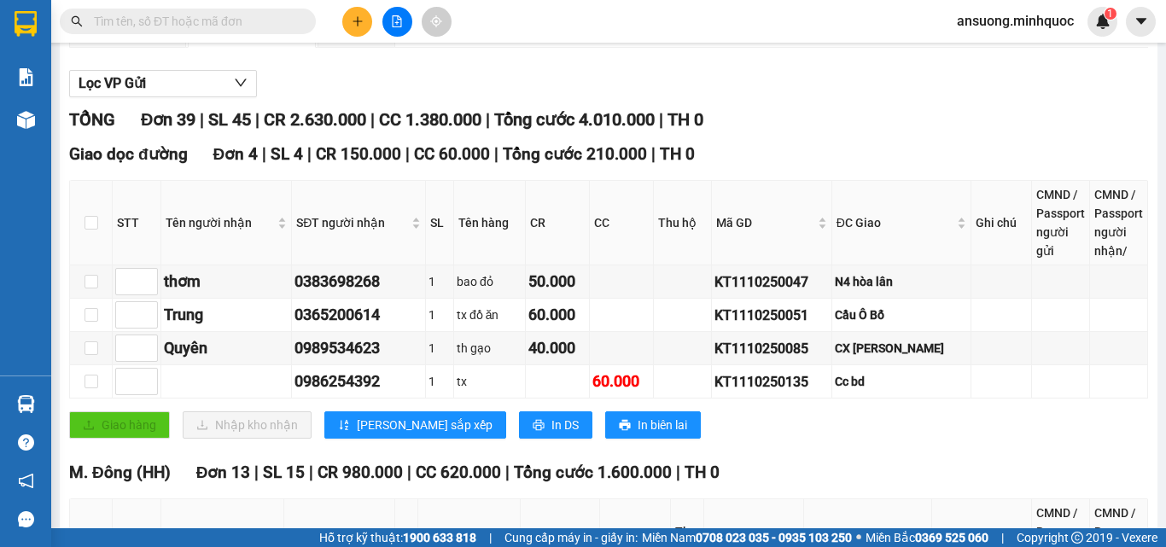
scroll to position [171, 0]
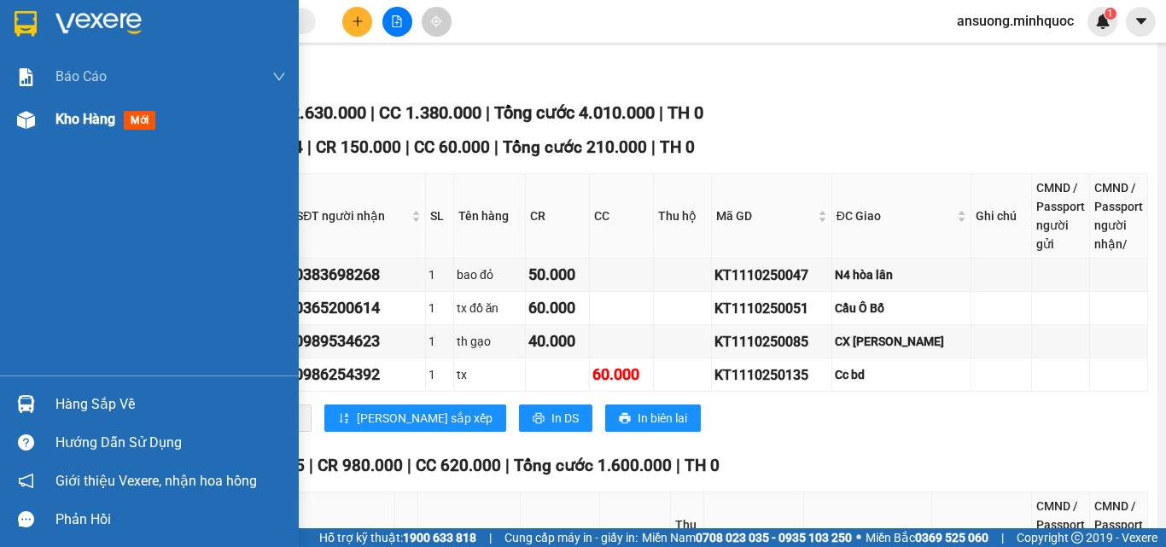
click at [21, 119] on img at bounding box center [26, 120] width 18 height 18
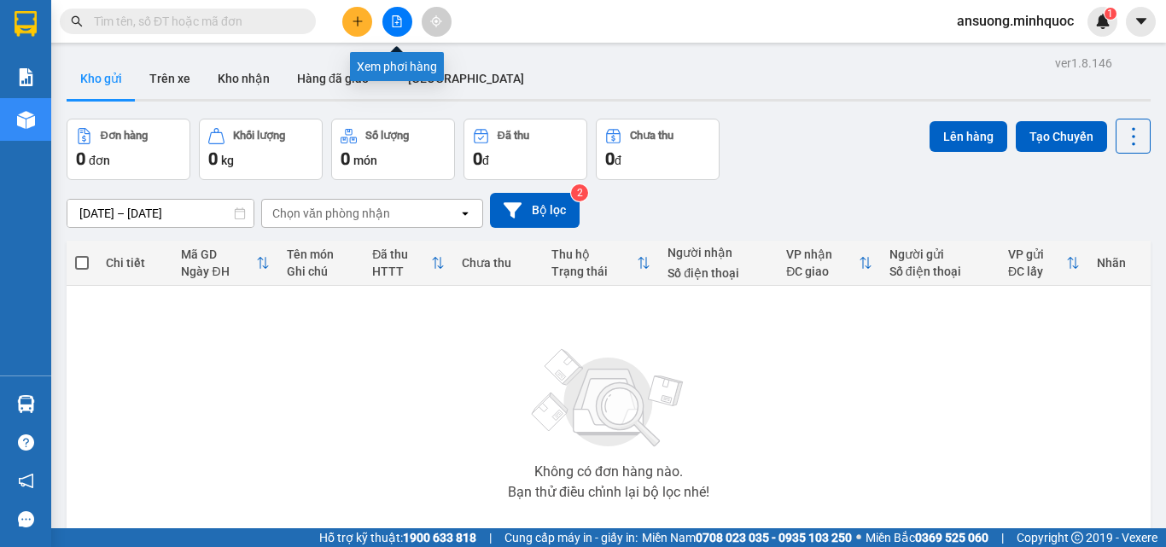
click at [394, 21] on icon "file-add" at bounding box center [397, 21] width 12 height 12
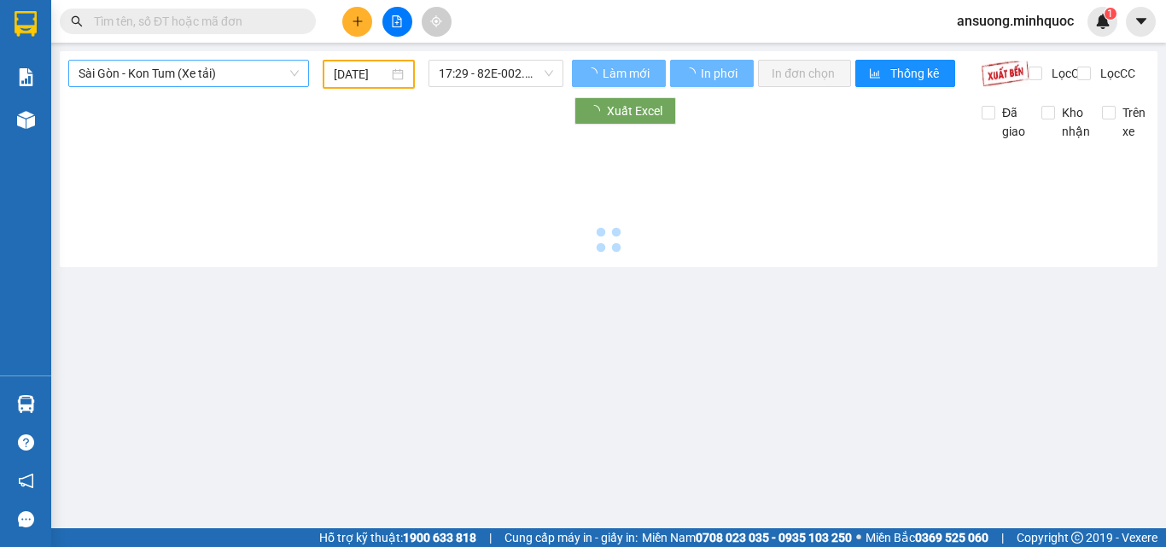
click at [152, 83] on span "Sài Gòn - Kon Tum (Xe tải)" at bounding box center [189, 74] width 220 height 26
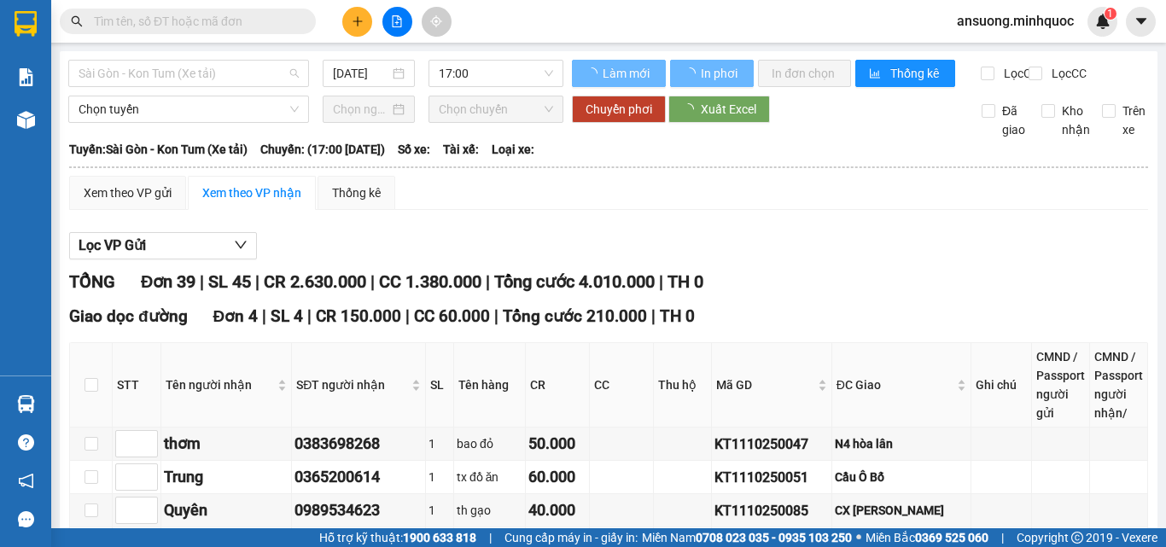
type input "[DATE]"
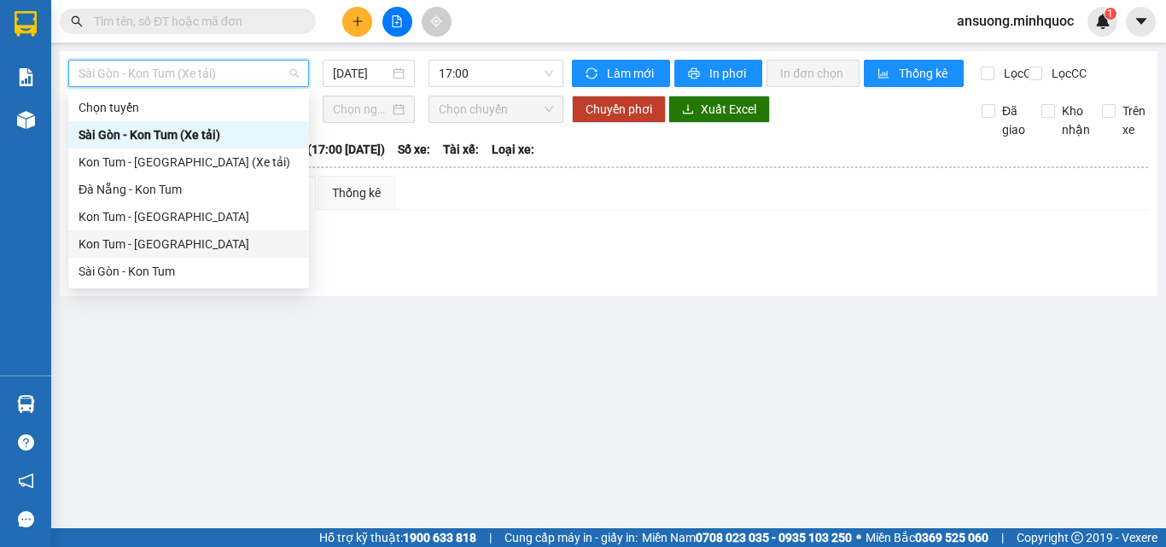
click at [105, 253] on div "Kon Tum - [GEOGRAPHIC_DATA]" at bounding box center [188, 243] width 241 height 27
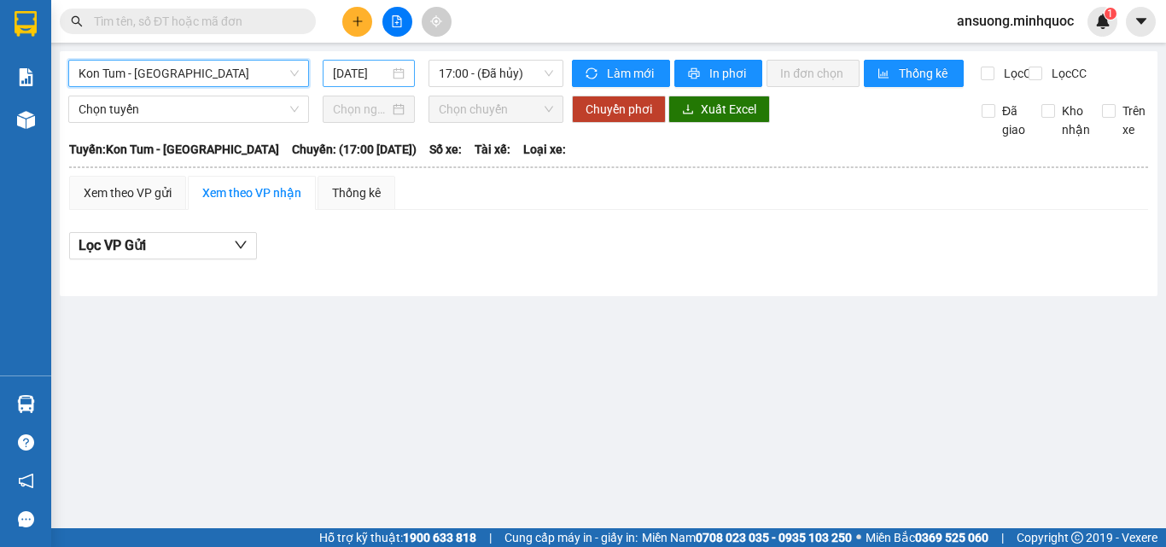
click at [373, 71] on input "[DATE]" at bounding box center [361, 73] width 56 height 19
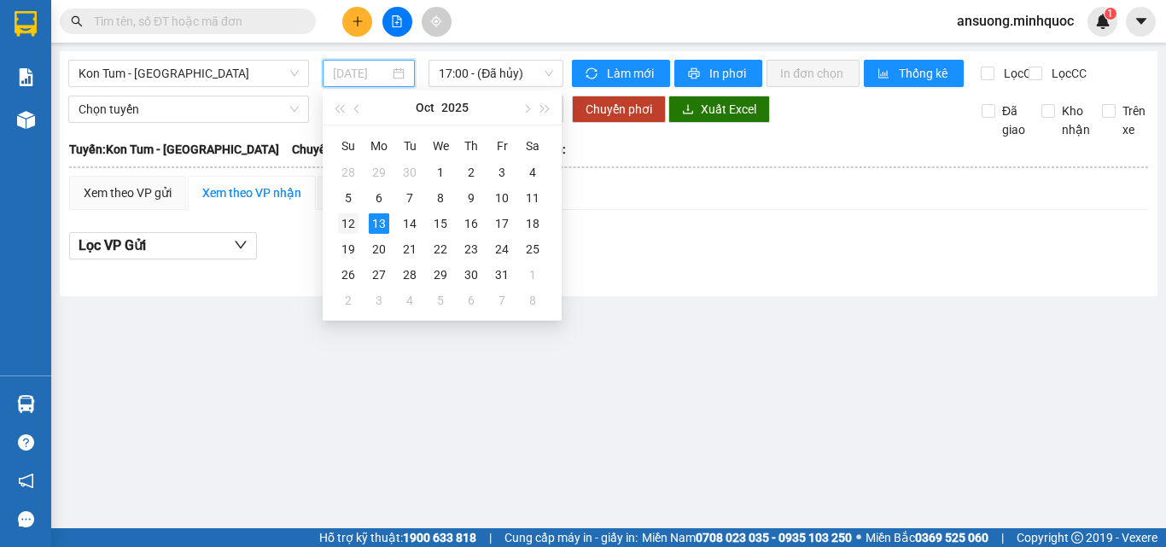
click at [346, 232] on div "12" at bounding box center [348, 223] width 20 height 20
type input "[DATE]"
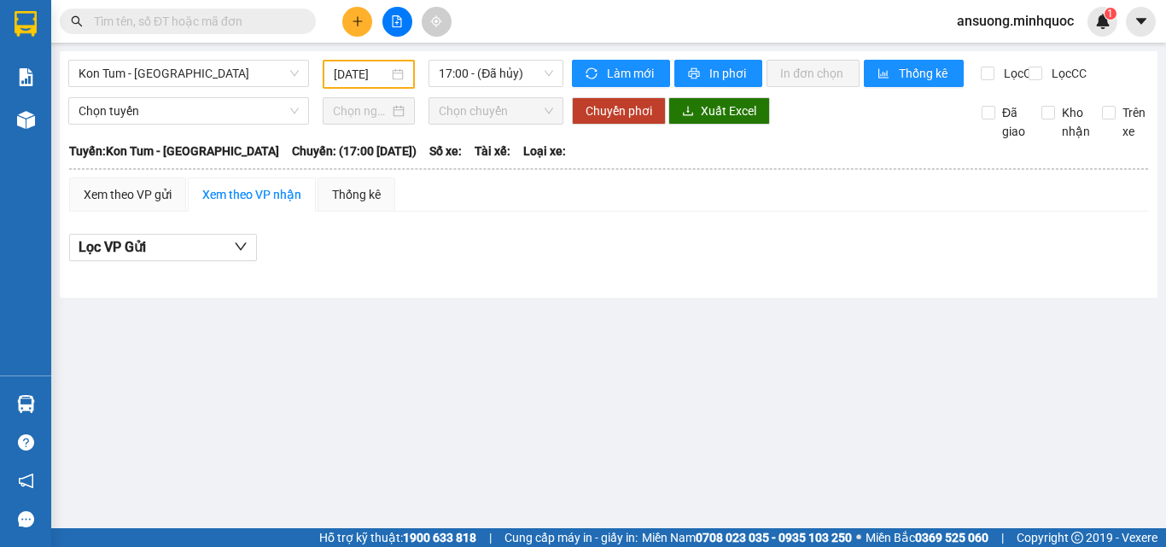
drag, startPoint x: 459, startPoint y: 443, endPoint x: 447, endPoint y: 243, distance: 200.0
click at [448, 427] on main "Kon Tum - Sài Gòn 12/10/2025 17:00 - (Đã hủy) Làm mới In phơi In đơn chọn Thống…" at bounding box center [583, 264] width 1166 height 528
click at [517, 64] on span "17:00 - (Đã hủy)" at bounding box center [496, 74] width 114 height 26
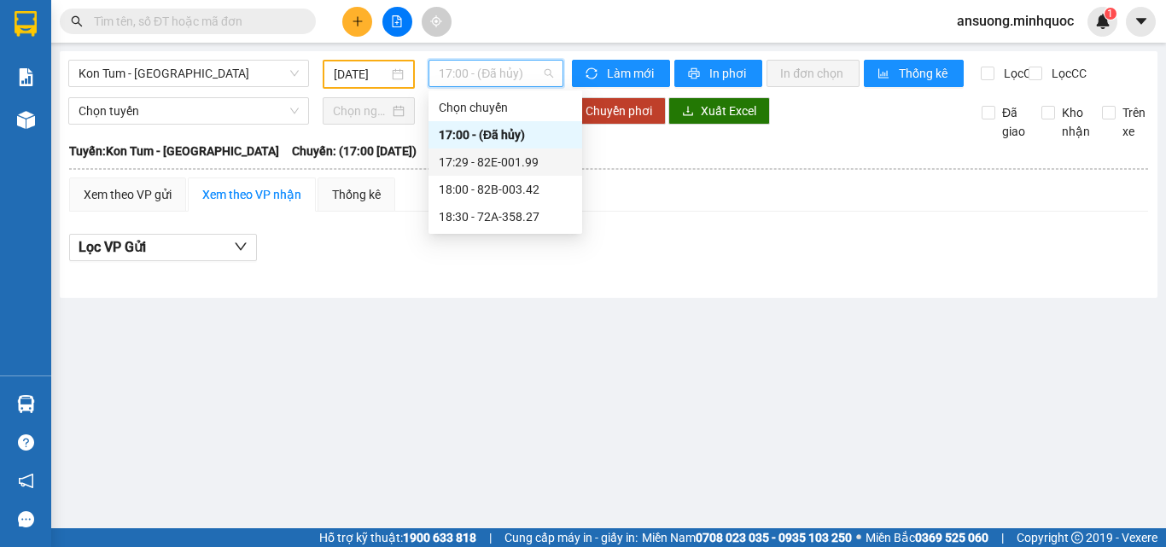
click at [524, 158] on div "17:29 - 82E-001.99" at bounding box center [505, 162] width 133 height 19
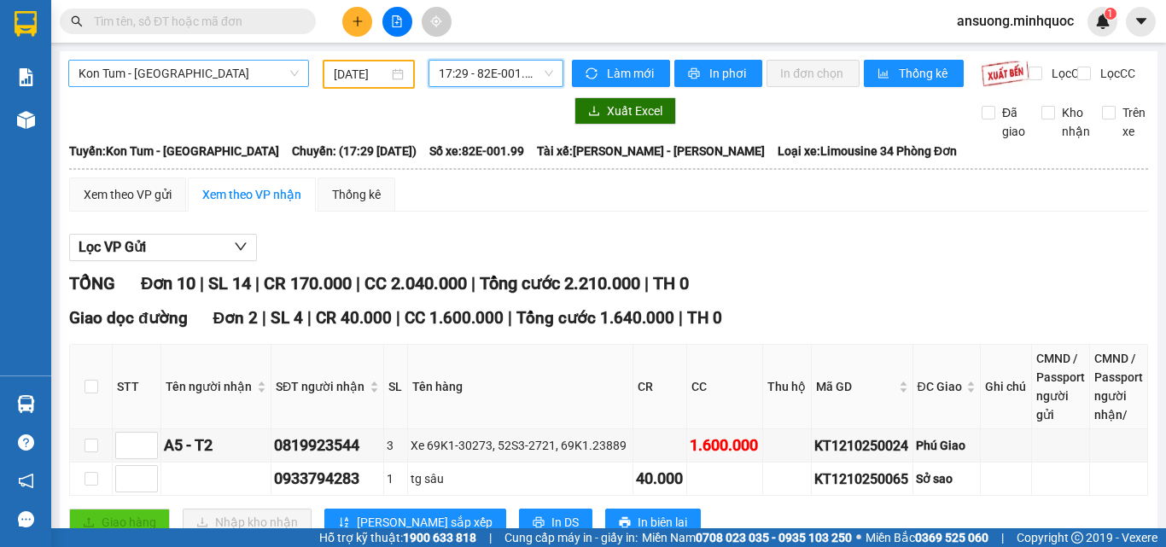
click at [91, 74] on span "Kon Tum - [GEOGRAPHIC_DATA]" at bounding box center [189, 74] width 220 height 26
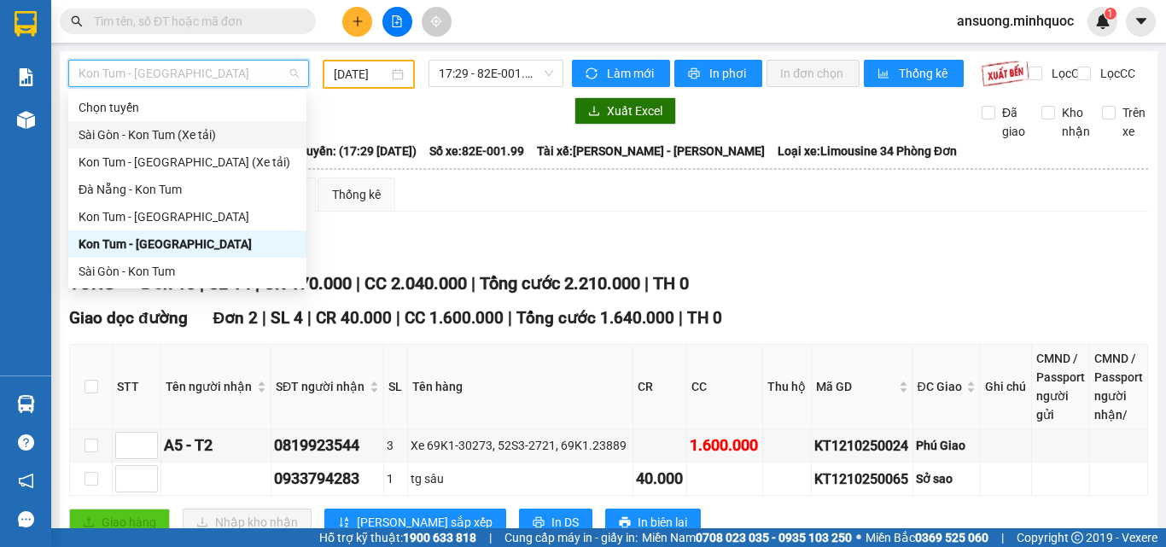
click at [548, 262] on div "Lọc VP Gửi" at bounding box center [608, 248] width 1079 height 28
click at [202, 84] on span "Kon Tum - [GEOGRAPHIC_DATA]" at bounding box center [189, 74] width 220 height 26
click at [149, 266] on div "Sài Gòn - Kon Tum" at bounding box center [188, 271] width 218 height 19
type input "[DATE]"
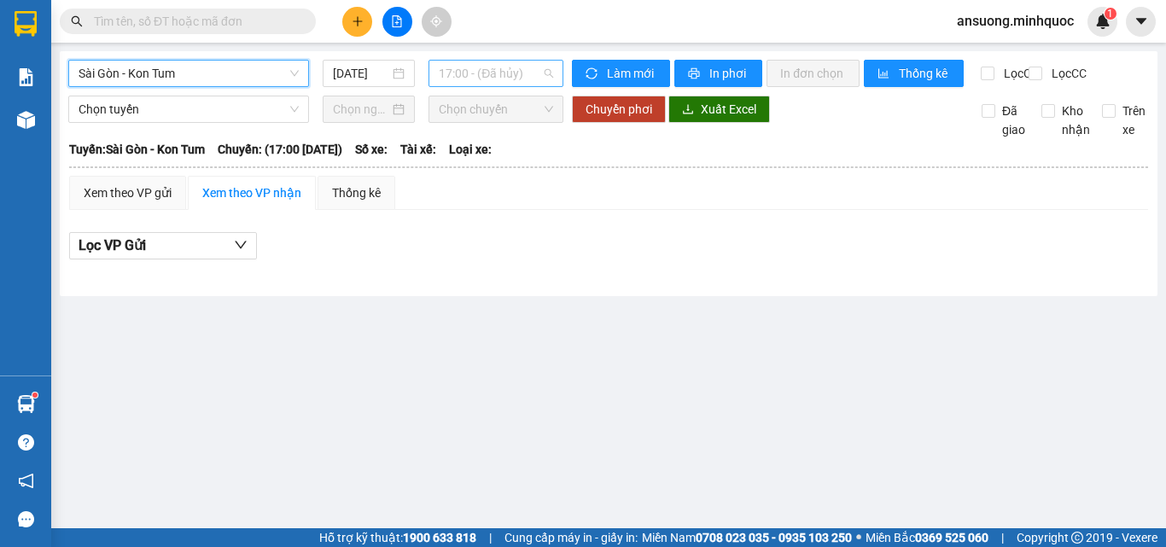
click at [454, 75] on span "17:00 - (Đã hủy)" at bounding box center [496, 74] width 114 height 26
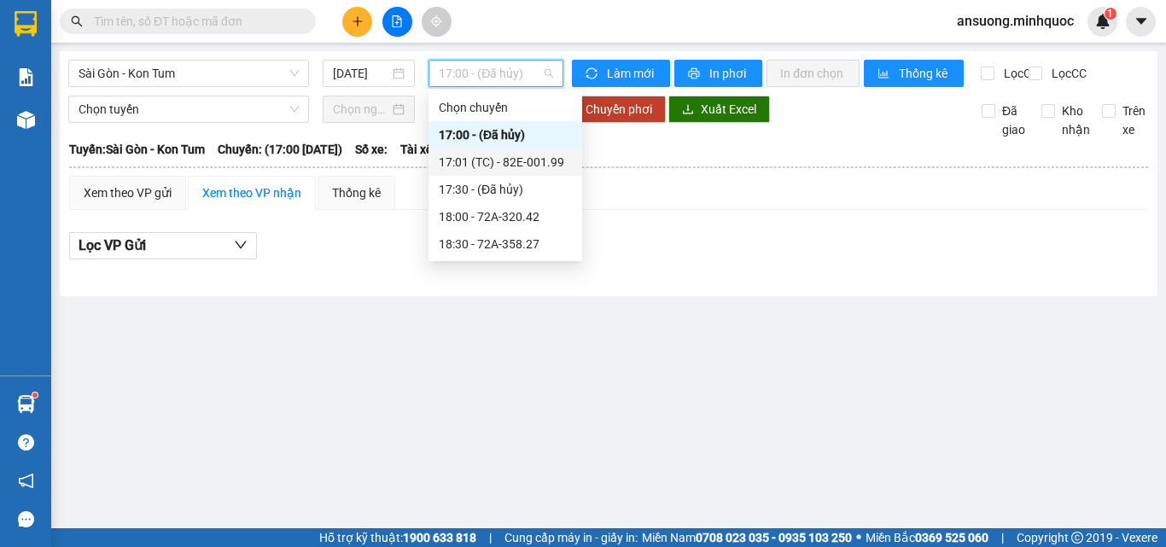
click at [494, 154] on div "17:01 (TC) - 82E-001.99" at bounding box center [505, 162] width 133 height 19
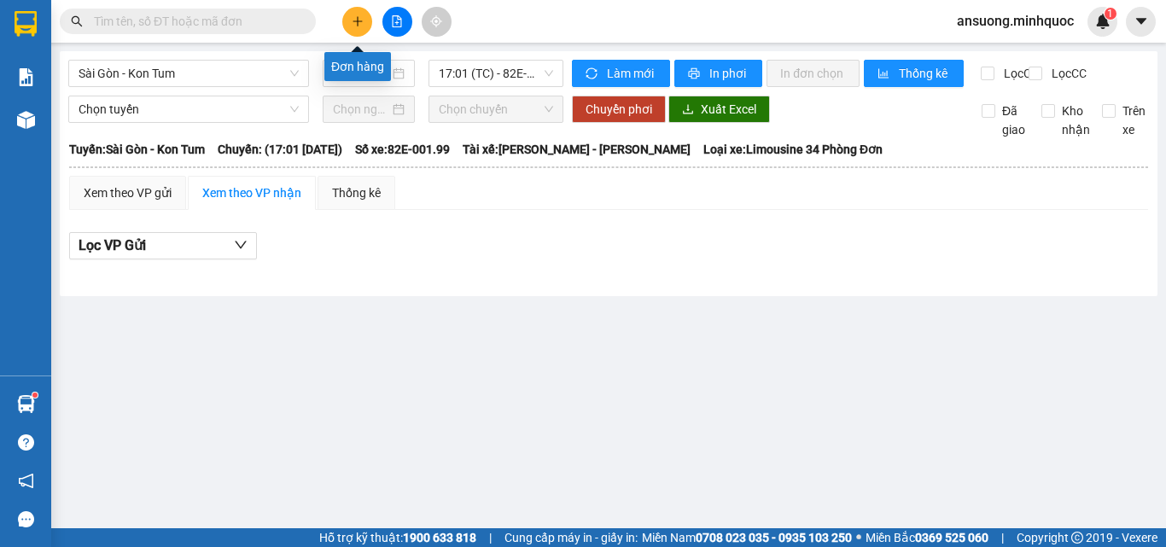
click at [353, 26] on button at bounding box center [357, 22] width 30 height 30
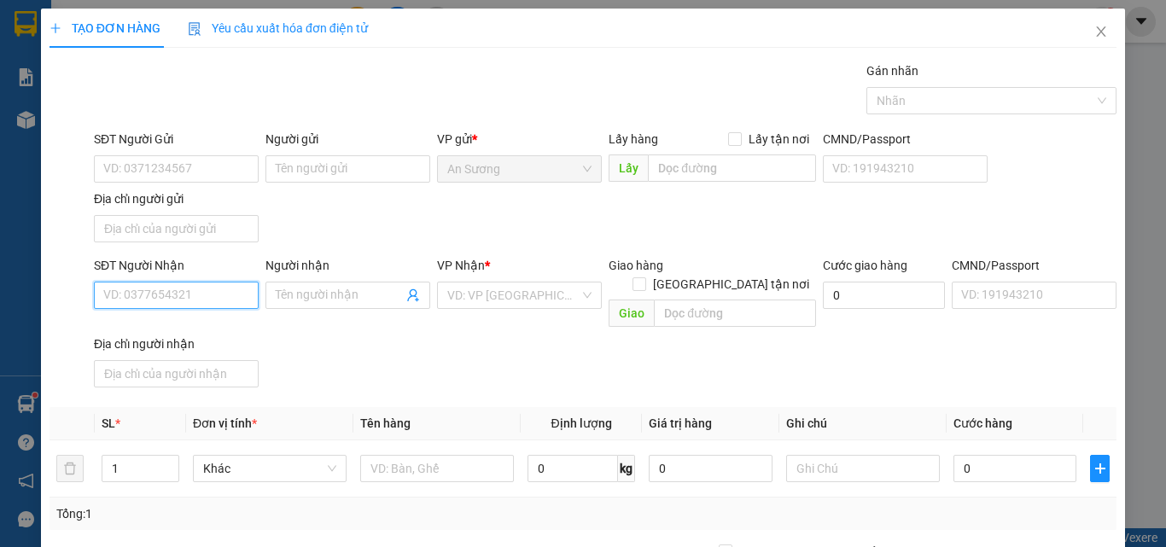
click at [181, 289] on input "SĐT Người Nhận" at bounding box center [176, 295] width 165 height 27
click at [186, 335] on div "0981159277 - nhung trần" at bounding box center [187, 329] width 168 height 19
type input "0981159277"
type input "nhung trần"
click at [171, 469] on span "down" at bounding box center [170, 474] width 10 height 10
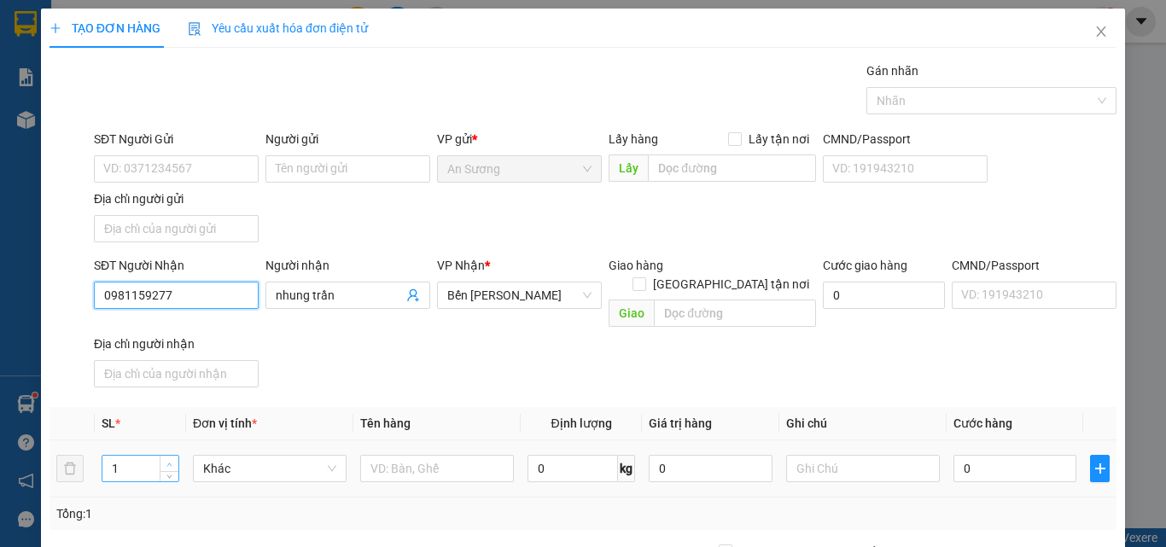
type input "0981159277"
type input "2"
click at [172, 459] on span "up" at bounding box center [170, 464] width 10 height 10
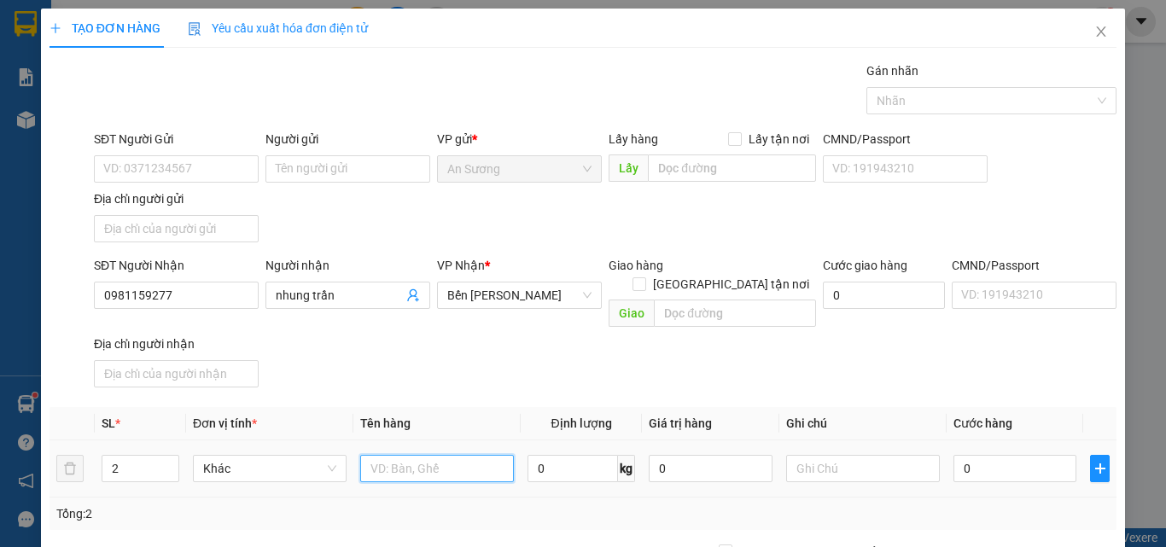
click at [407, 455] on input "text" at bounding box center [437, 468] width 154 height 27
type input "bao"
type input "1"
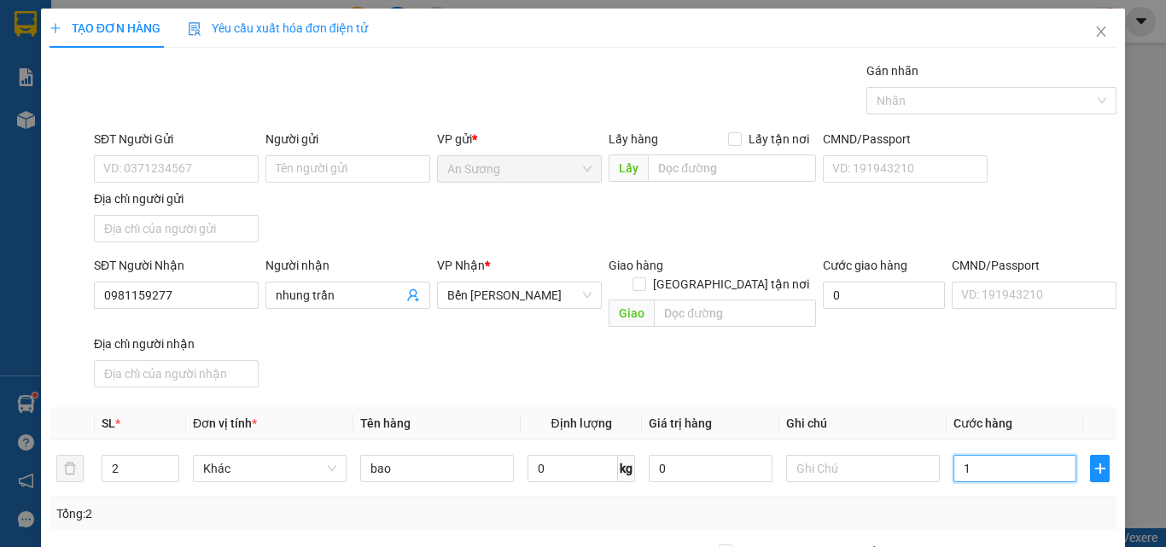
type input "15"
type input "150"
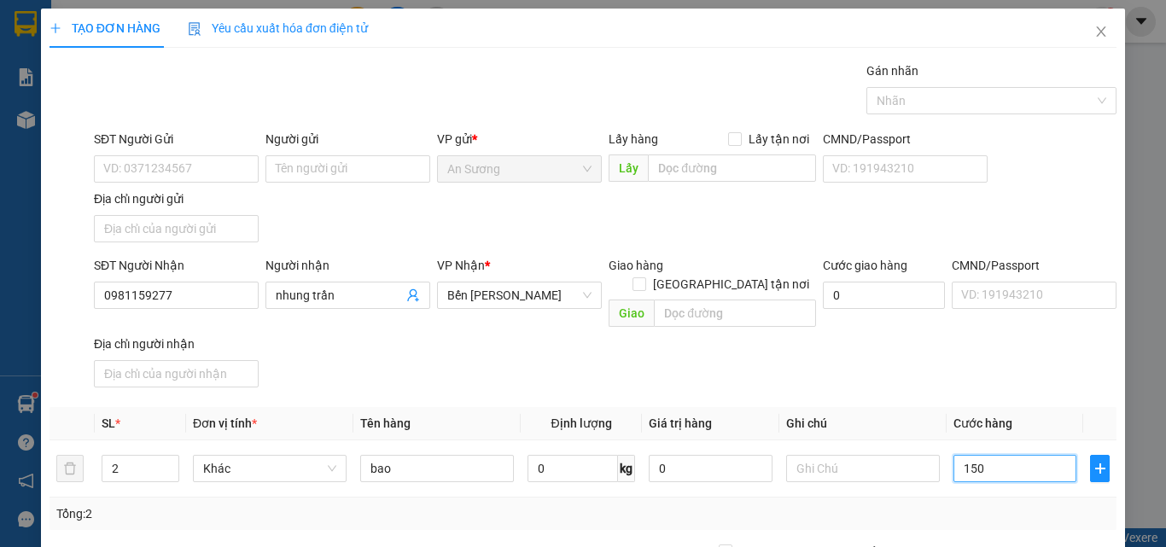
type input "150"
type input "150.000"
click at [975, 369] on div "SĐT Người Nhận 0981159277 Người nhận nhung trần VP Nhận * Bến Xe Ngọc Hồi Giao …" at bounding box center [604, 325] width 1029 height 138
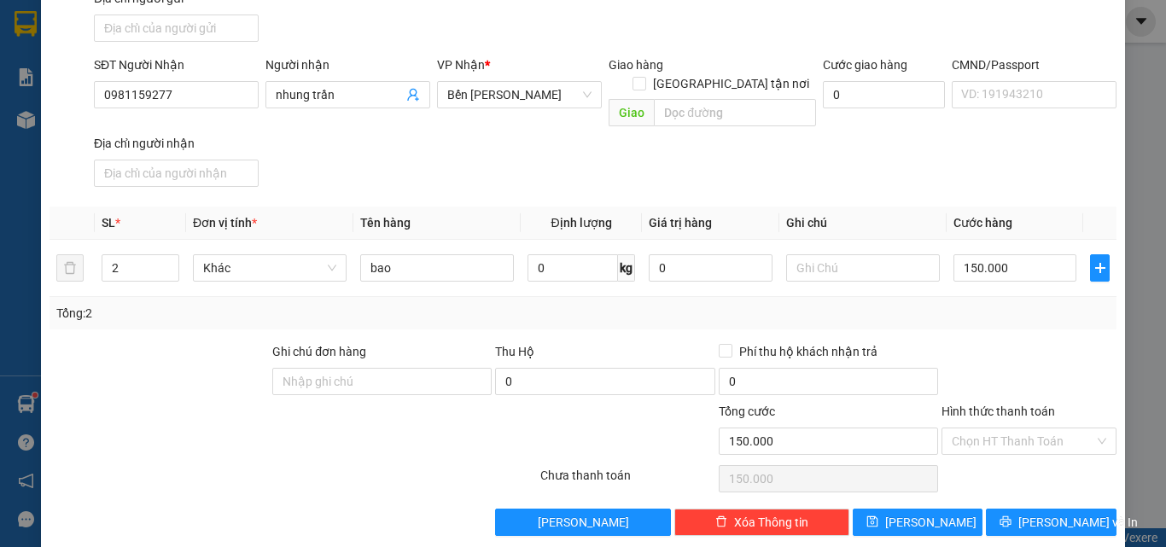
scroll to position [204, 0]
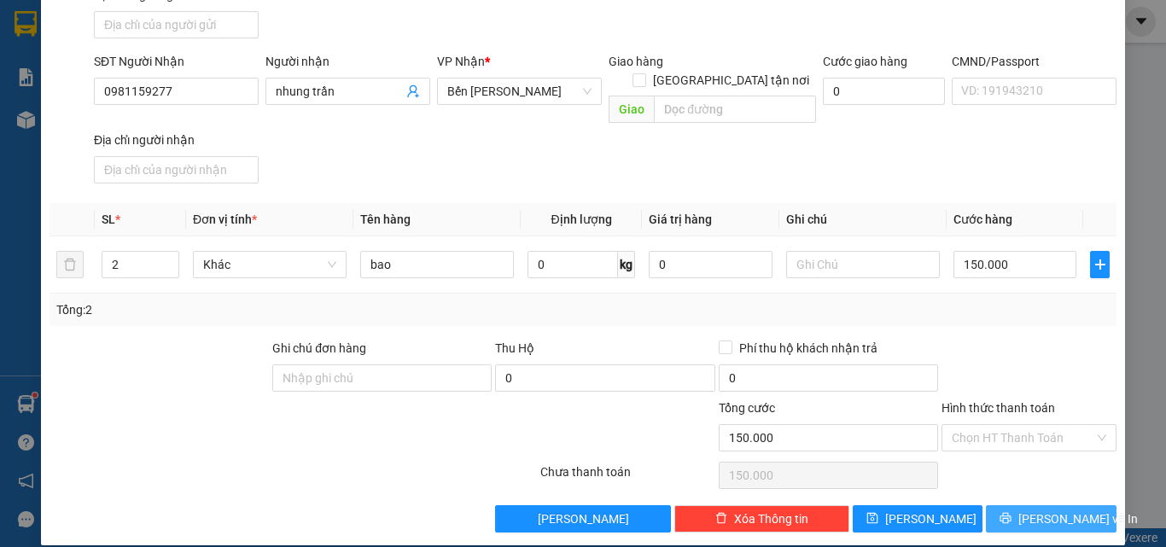
click at [1027, 507] on button "[PERSON_NAME] và In" at bounding box center [1051, 518] width 131 height 27
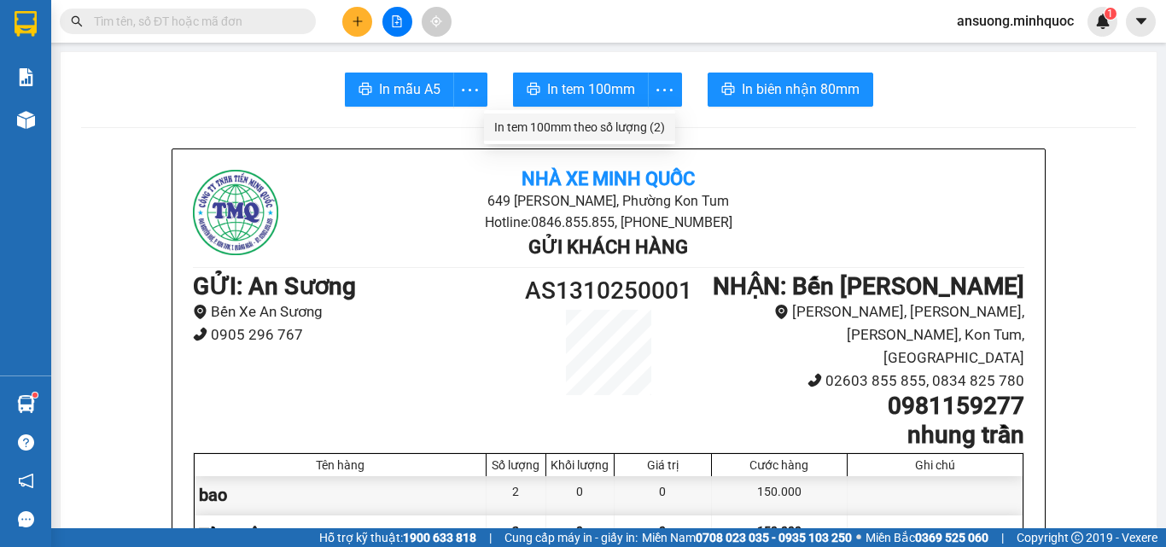
click at [624, 122] on div "In tem 100mm theo số lượng (2)" at bounding box center [579, 127] width 171 height 19
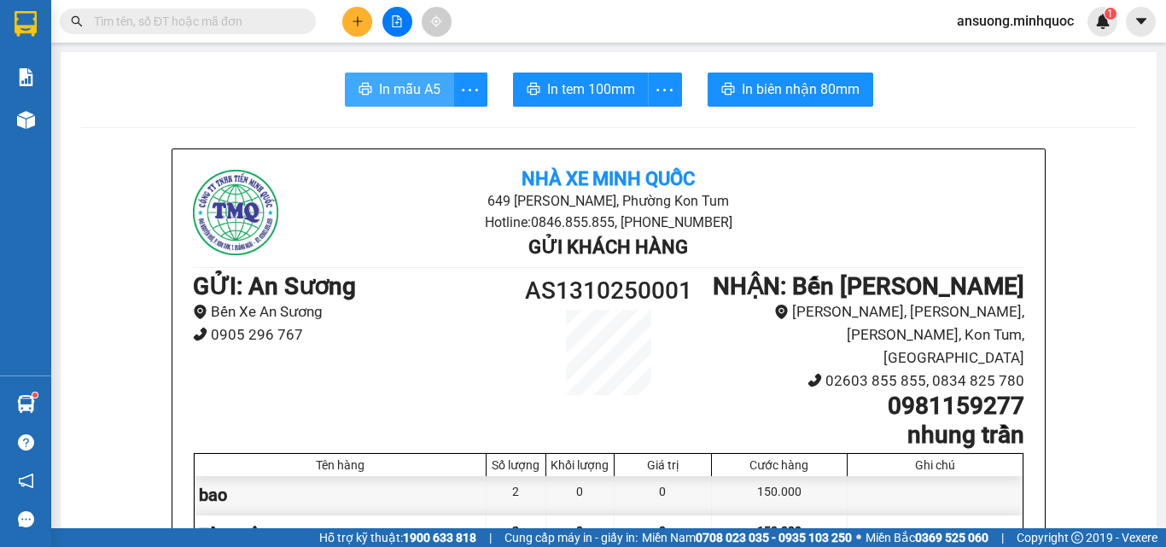
click at [368, 84] on button "In mẫu A5" at bounding box center [399, 90] width 109 height 34
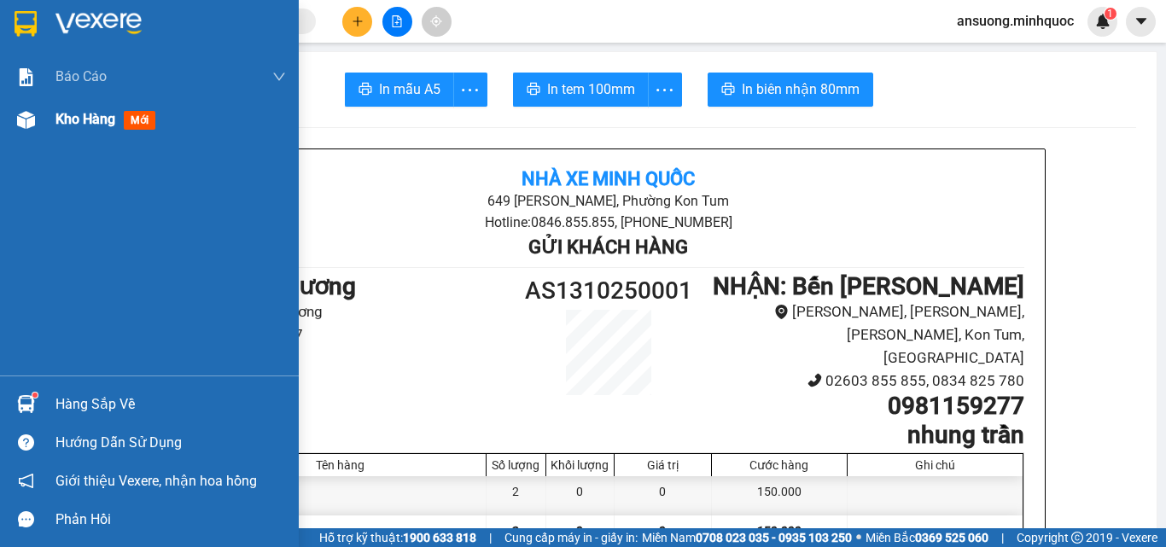
click at [32, 133] on div at bounding box center [26, 120] width 30 height 30
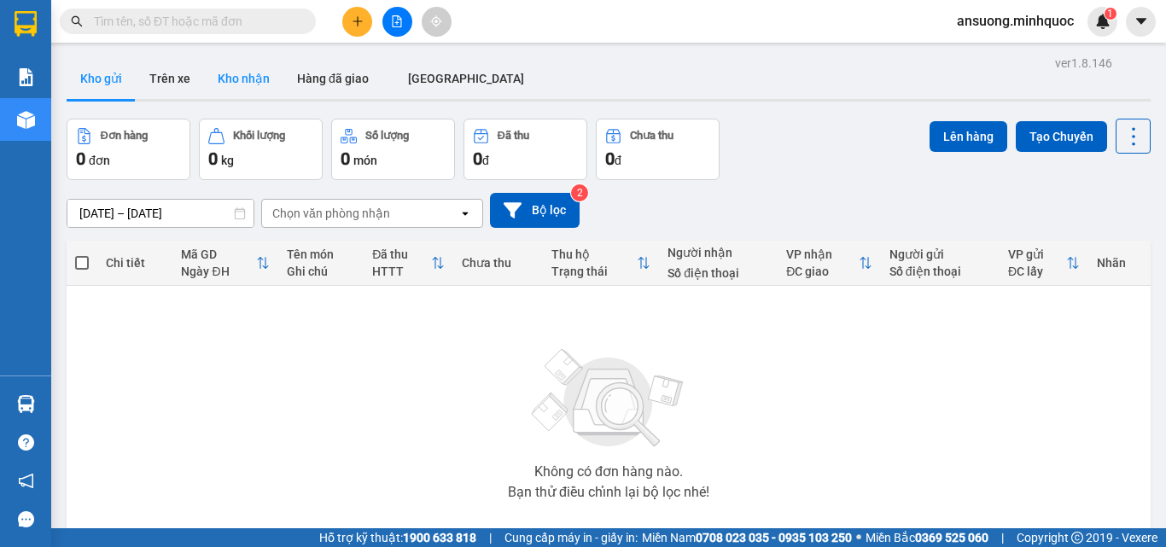
click at [236, 96] on button "Kho nhận" at bounding box center [243, 78] width 79 height 41
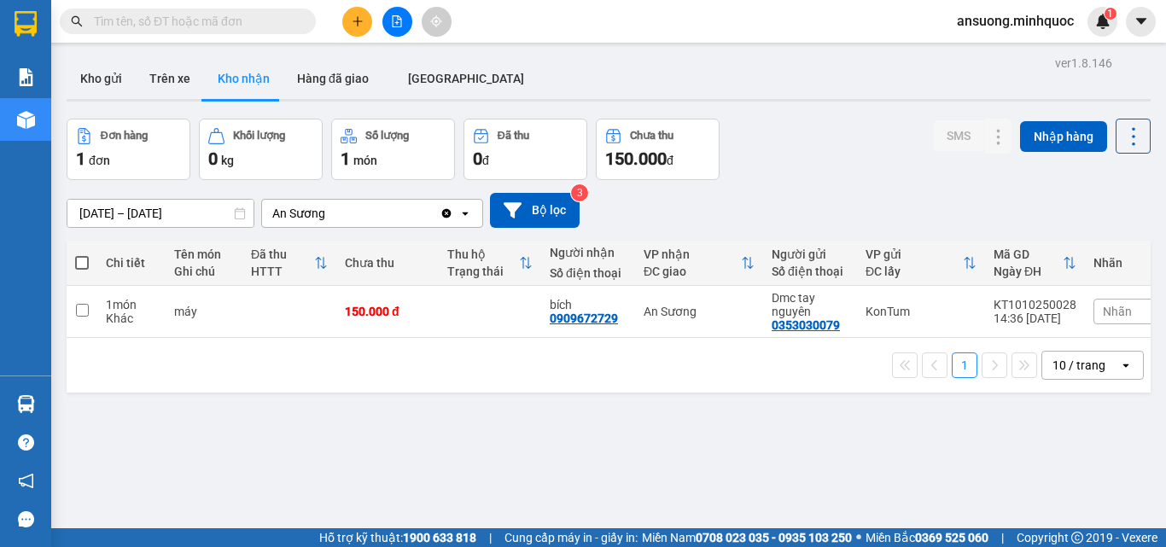
click at [114, 103] on div "ver 1.8.146 Kho gửi Trên xe Kho nhận Hàng đã giao ĐÀ NẴNG Đơn hàng 1 đơn Khối l…" at bounding box center [608, 324] width 1097 height 547
click at [100, 73] on button "Kho gửi" at bounding box center [101, 78] width 69 height 41
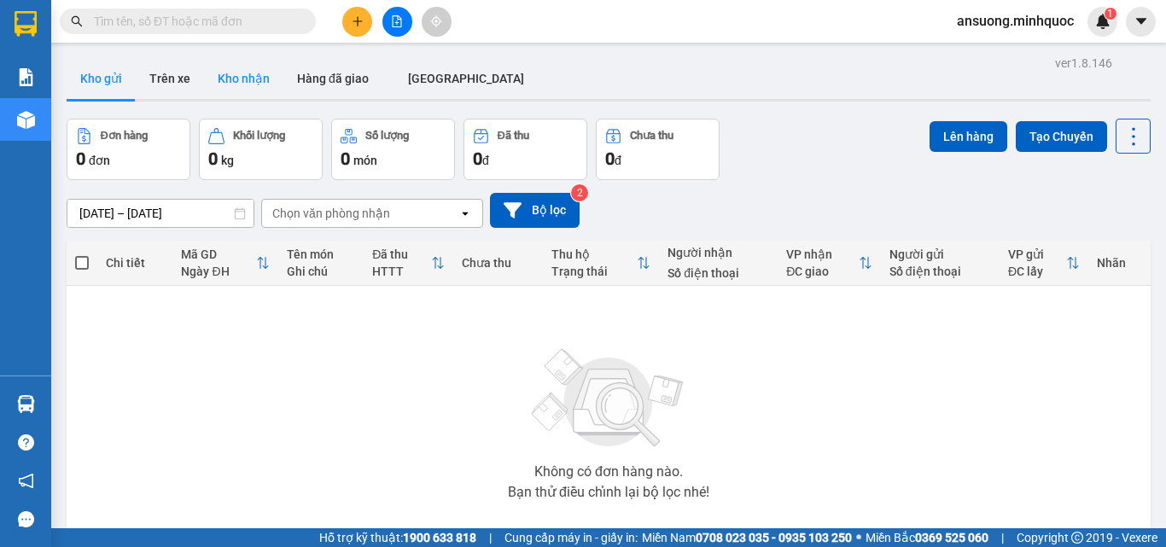
click at [260, 90] on button "Kho nhận" at bounding box center [243, 78] width 79 height 41
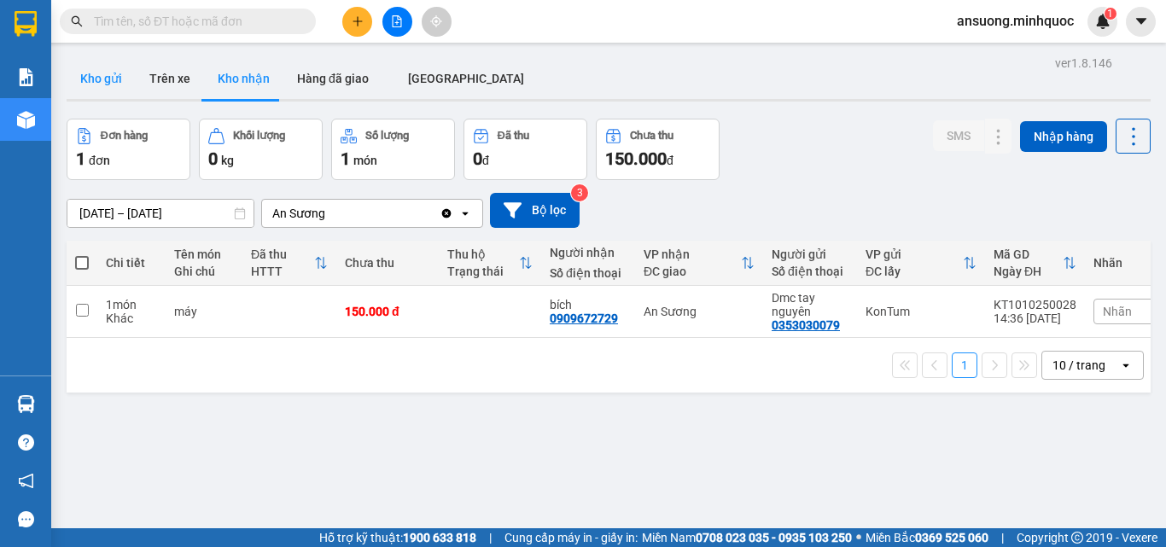
click at [73, 82] on button "Kho gửi" at bounding box center [101, 78] width 69 height 41
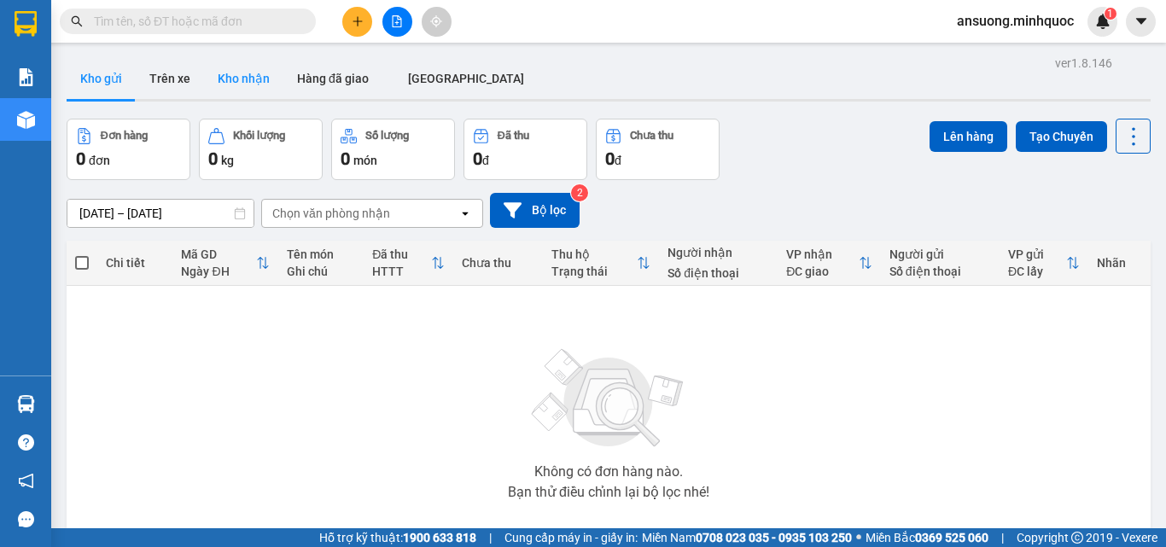
click at [239, 91] on button "Kho nhận" at bounding box center [243, 78] width 79 height 41
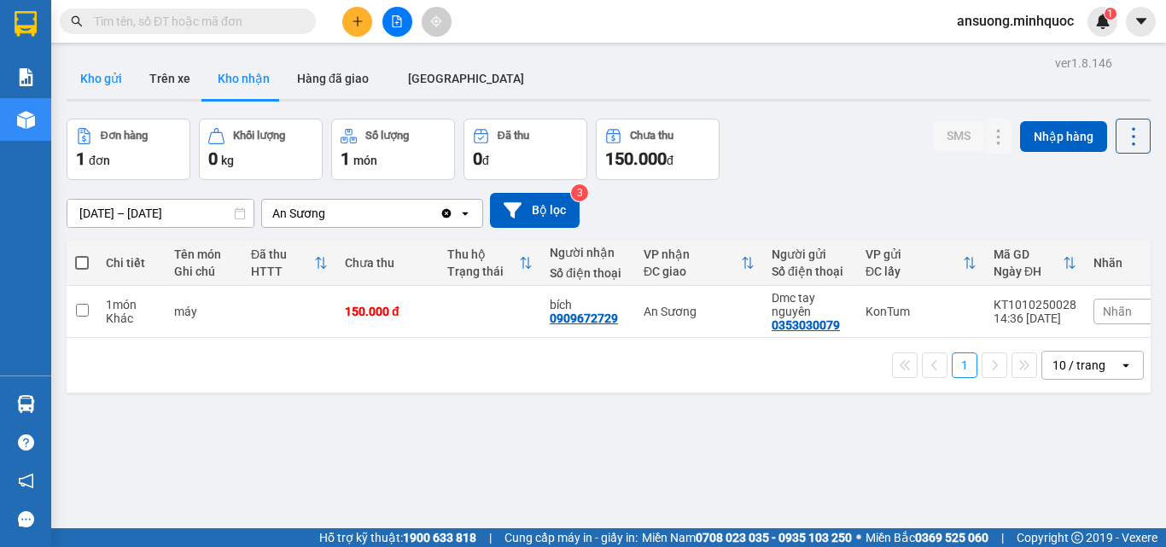
click at [73, 93] on button "Kho gửi" at bounding box center [101, 78] width 69 height 41
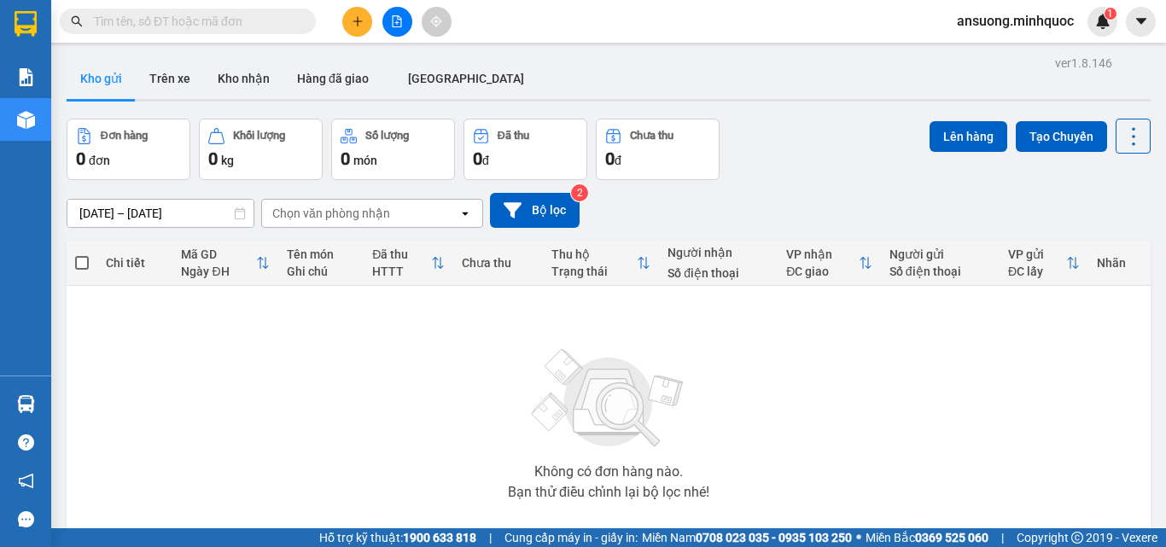
click at [590, 82] on div "Kho gửi Trên [PERSON_NAME] nhận Hàng đã giao [GEOGRAPHIC_DATA]" at bounding box center [609, 80] width 1084 height 45
click at [107, 77] on button "Kho gửi" at bounding box center [101, 78] width 69 height 41
click at [267, 71] on button "Kho nhận" at bounding box center [243, 78] width 79 height 41
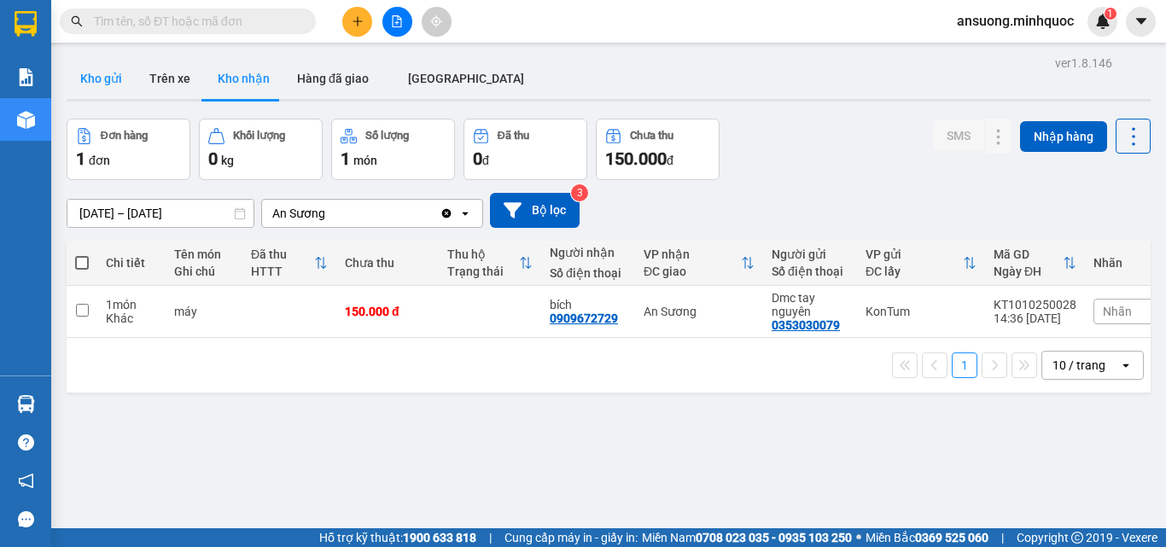
click at [96, 73] on button "Kho gửi" at bounding box center [101, 78] width 69 height 41
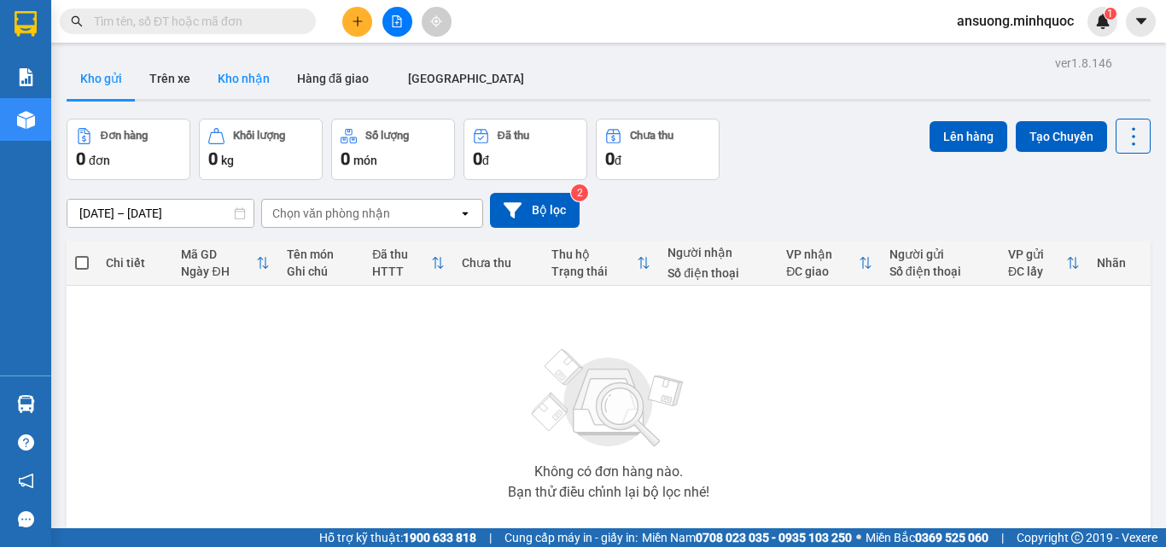
click at [221, 60] on button "Kho nhận" at bounding box center [243, 78] width 79 height 41
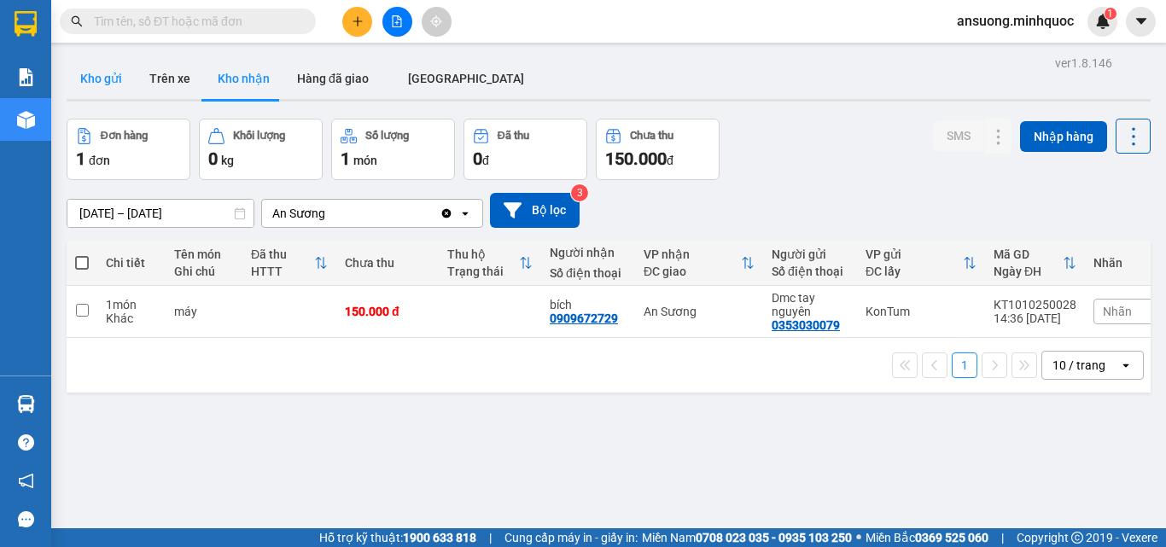
click at [85, 84] on button "Kho gửi" at bounding box center [101, 78] width 69 height 41
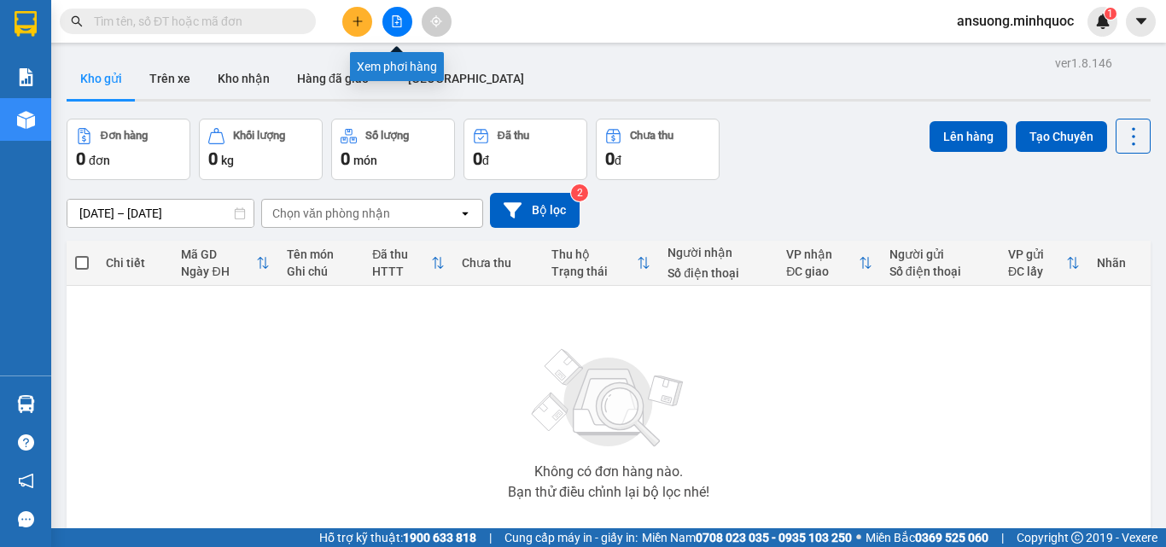
click at [393, 18] on icon "file-add" at bounding box center [397, 21] width 9 height 12
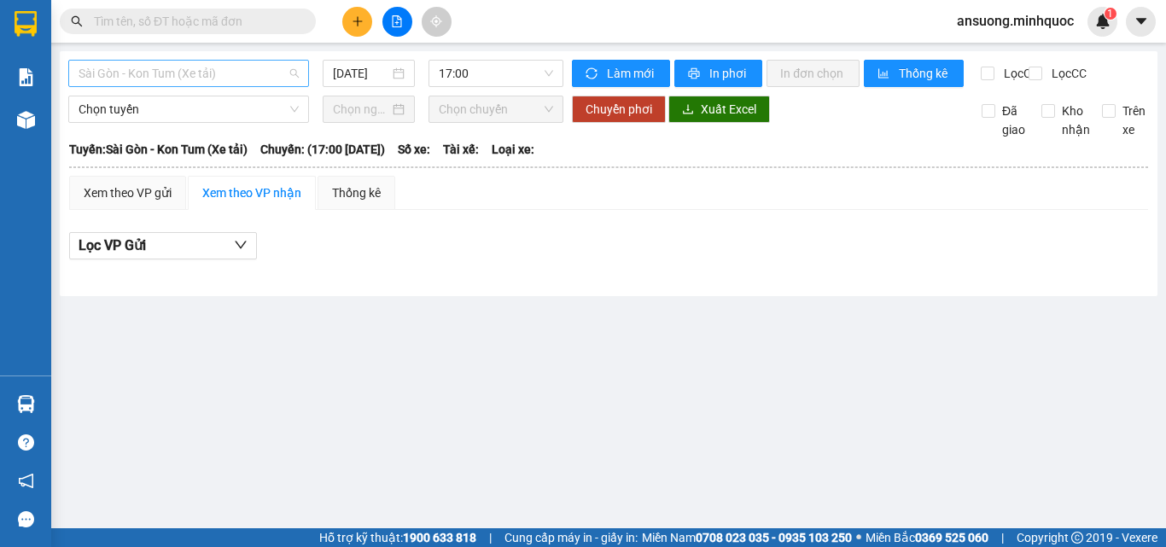
click at [156, 80] on span "Sài Gòn - Kon Tum (Xe tải)" at bounding box center [189, 74] width 220 height 26
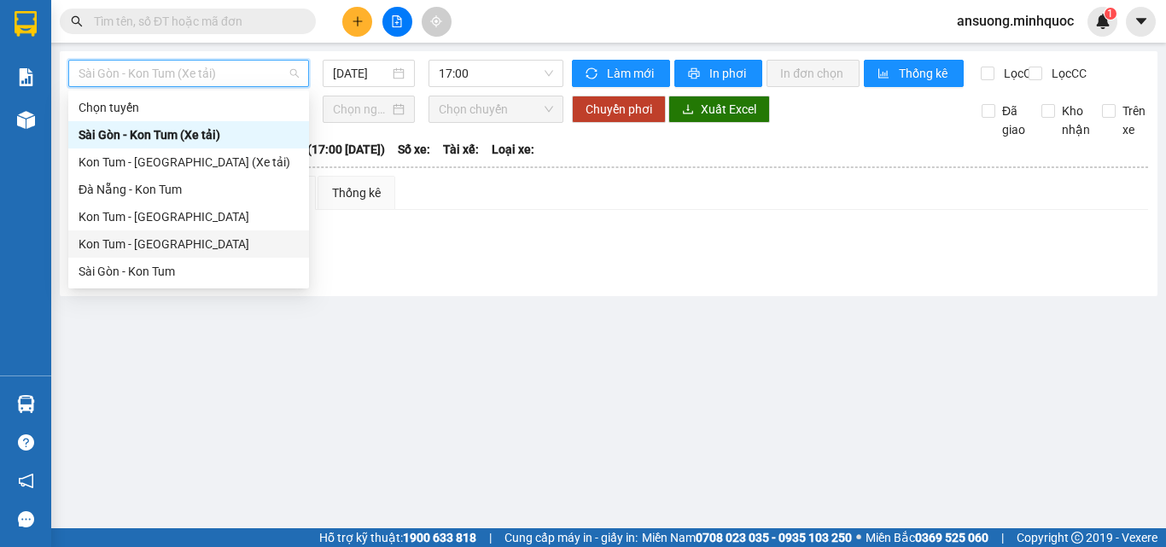
click at [105, 237] on div "Kon Tum - [GEOGRAPHIC_DATA]" at bounding box center [189, 244] width 220 height 19
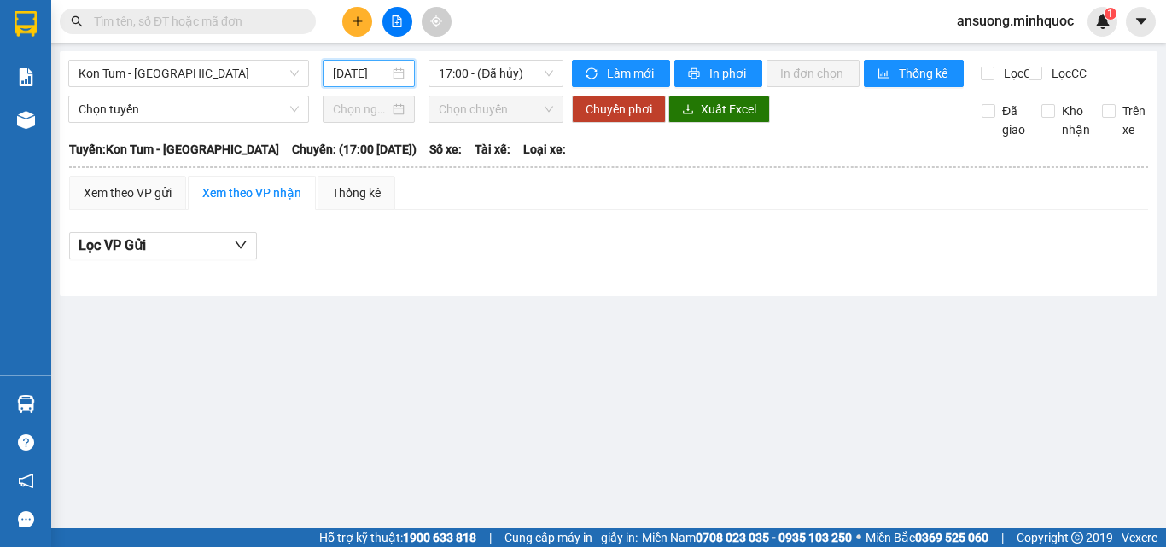
click at [362, 72] on input "[DATE]" at bounding box center [361, 73] width 56 height 19
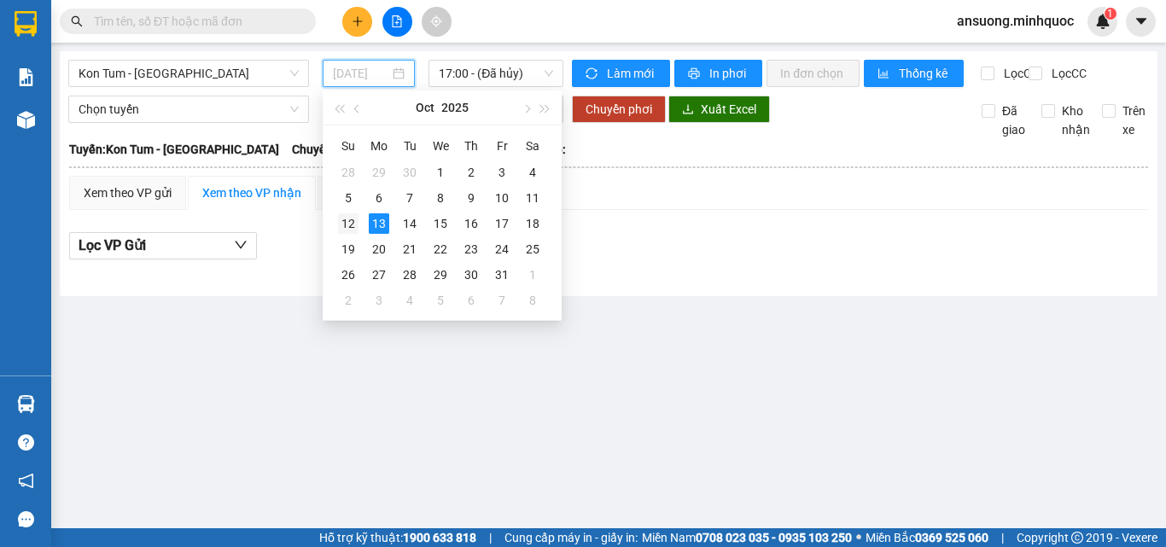
click at [334, 224] on td "12" at bounding box center [348, 224] width 31 height 26
type input "[DATE]"
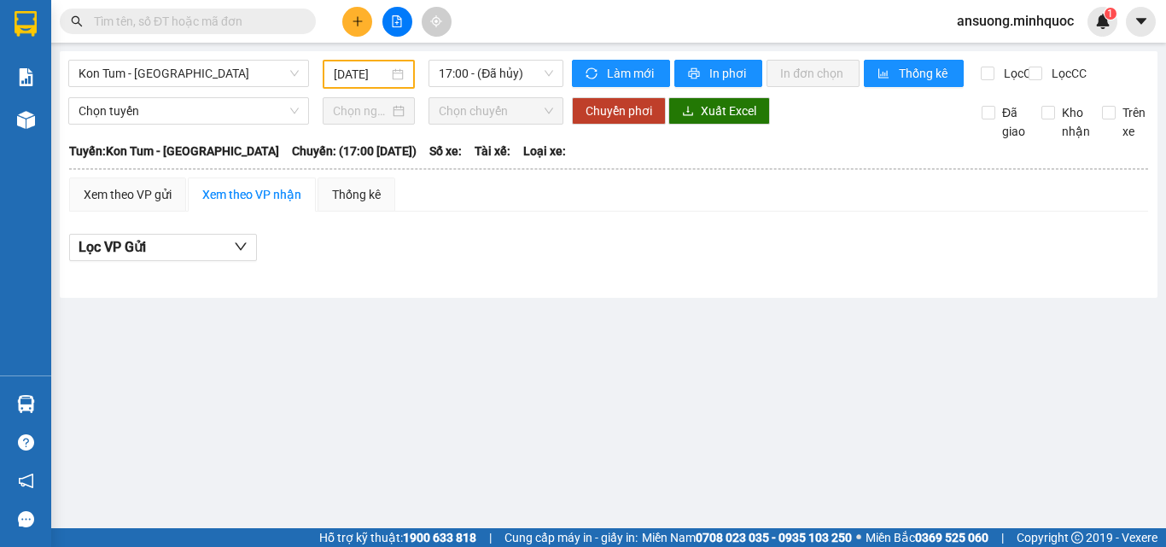
drag, startPoint x: 376, startPoint y: 397, endPoint x: 459, endPoint y: 165, distance: 246.4
click at [377, 392] on main "Kon Tum - [GEOGRAPHIC_DATA] [DATE] 17:00 - ([GEOGRAPHIC_DATA]) Làm mới In phơi …" at bounding box center [583, 264] width 1166 height 528
click at [479, 76] on span "17:00 - (Đã hủy)" at bounding box center [496, 74] width 114 height 26
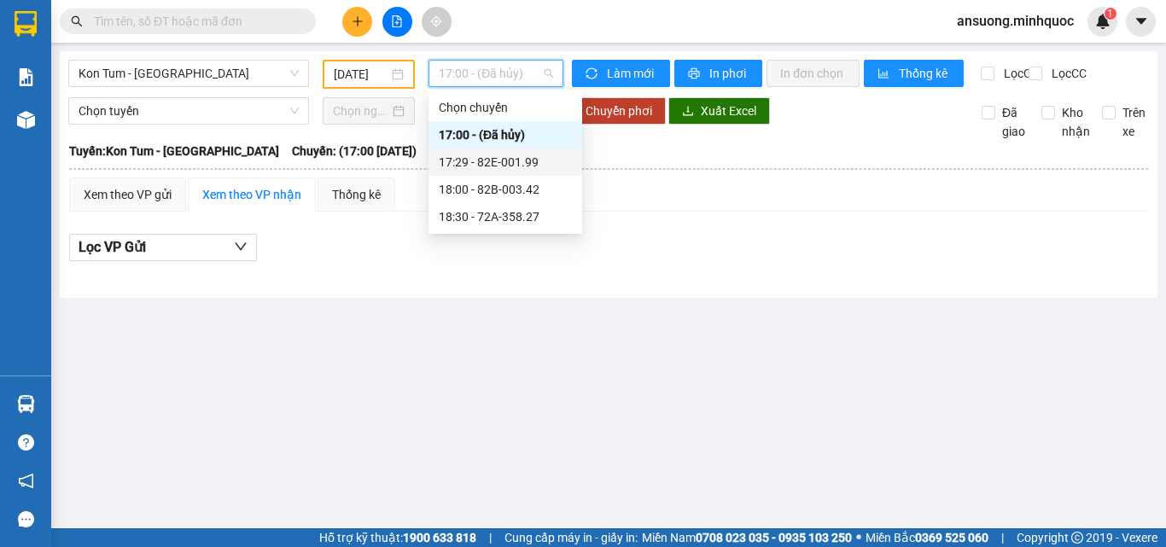
click at [519, 159] on div "17:29 - 82E-001.99" at bounding box center [505, 162] width 133 height 19
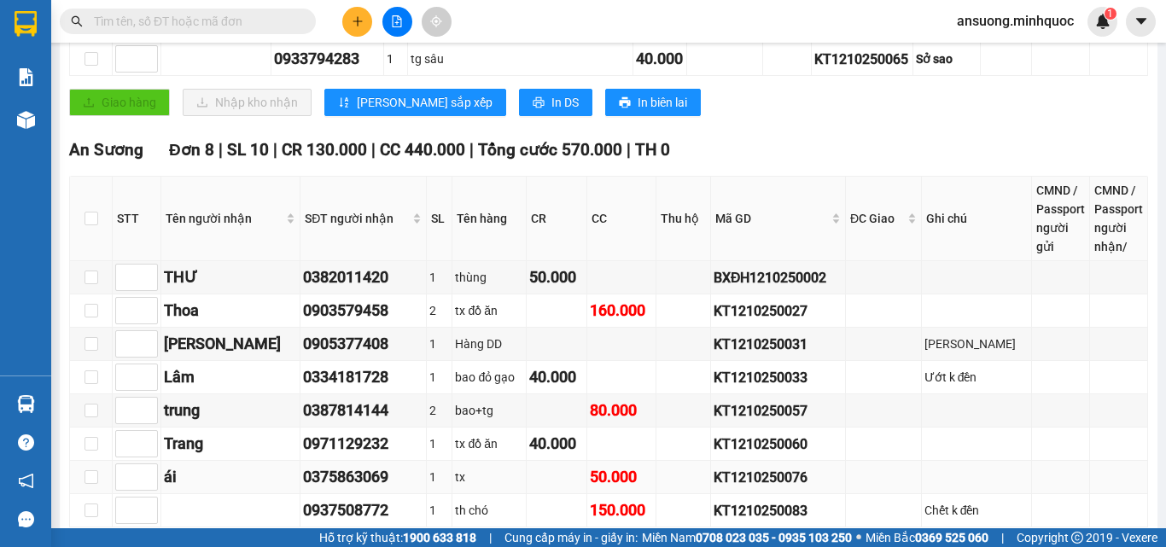
scroll to position [520, 0]
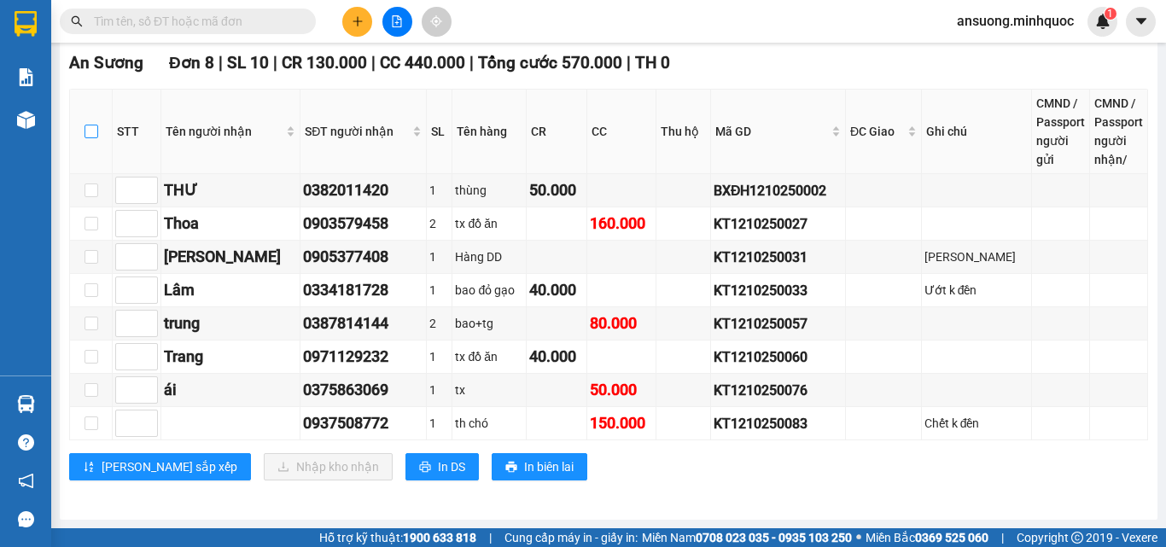
click at [94, 130] on input "checkbox" at bounding box center [91, 132] width 14 height 14
checkbox input "true"
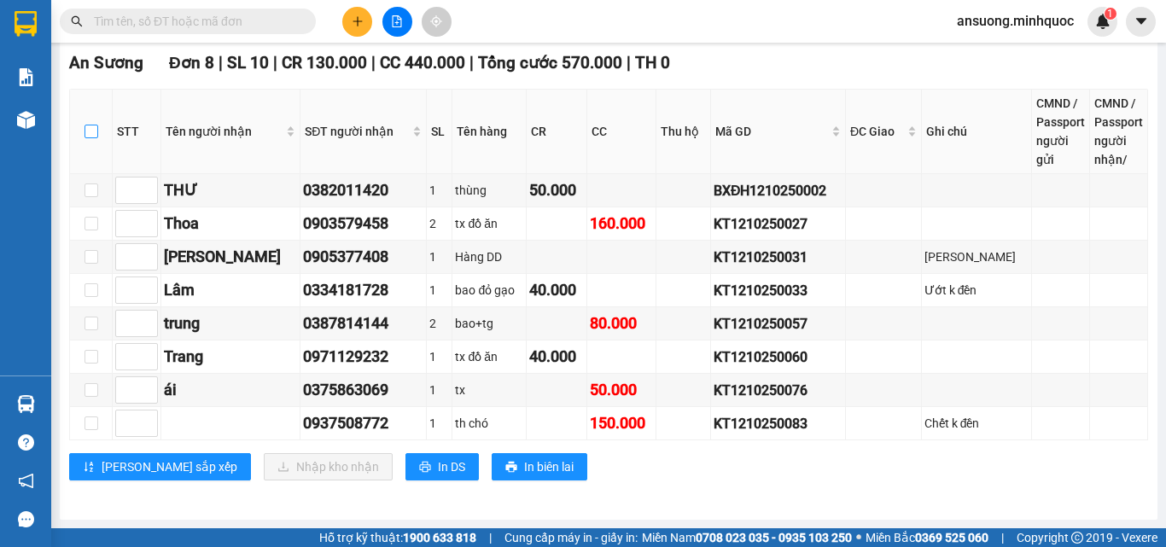
checkbox input "true"
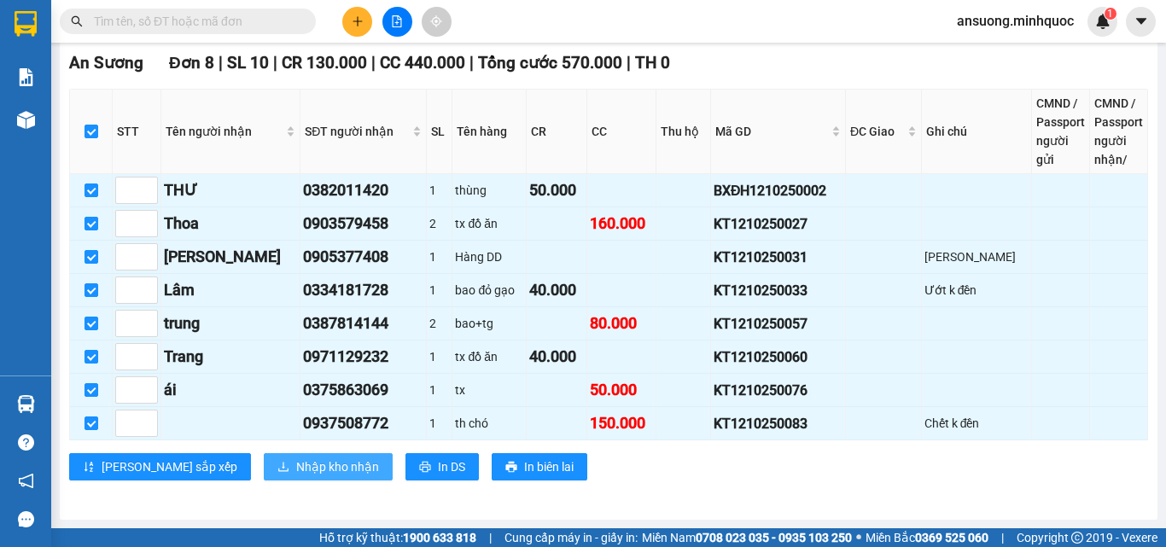
click at [296, 457] on span "Nhập kho nhận" at bounding box center [337, 466] width 83 height 19
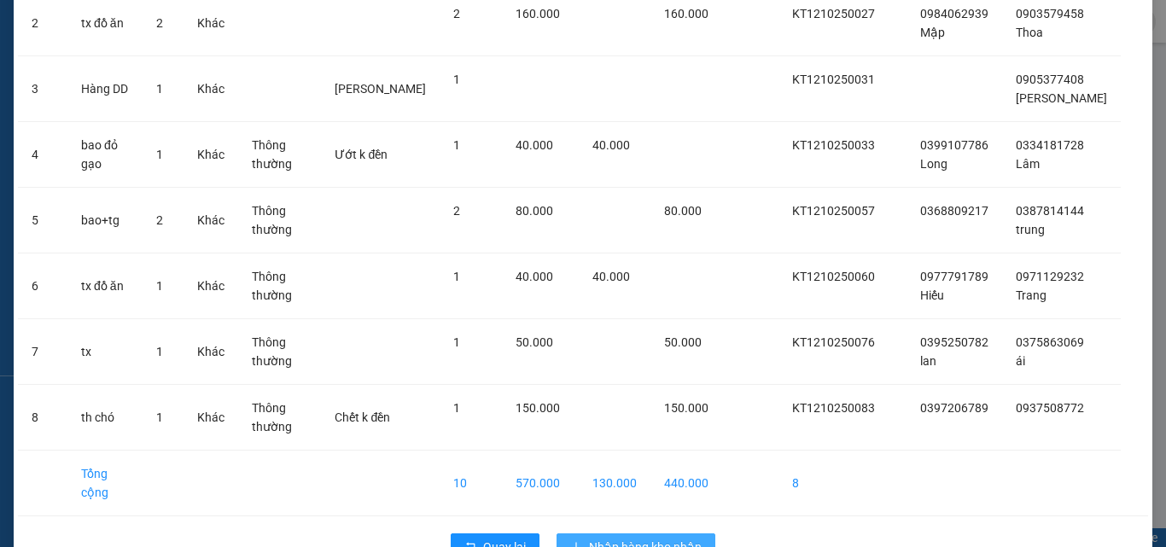
scroll to position [228, 0]
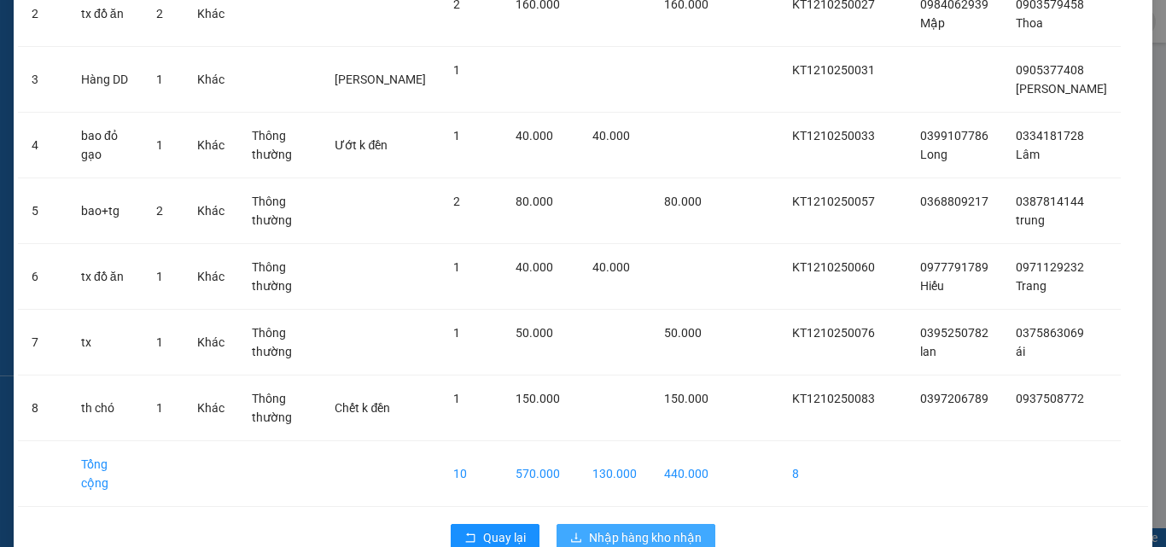
click at [643, 528] on span "Nhập hàng kho nhận" at bounding box center [645, 537] width 113 height 19
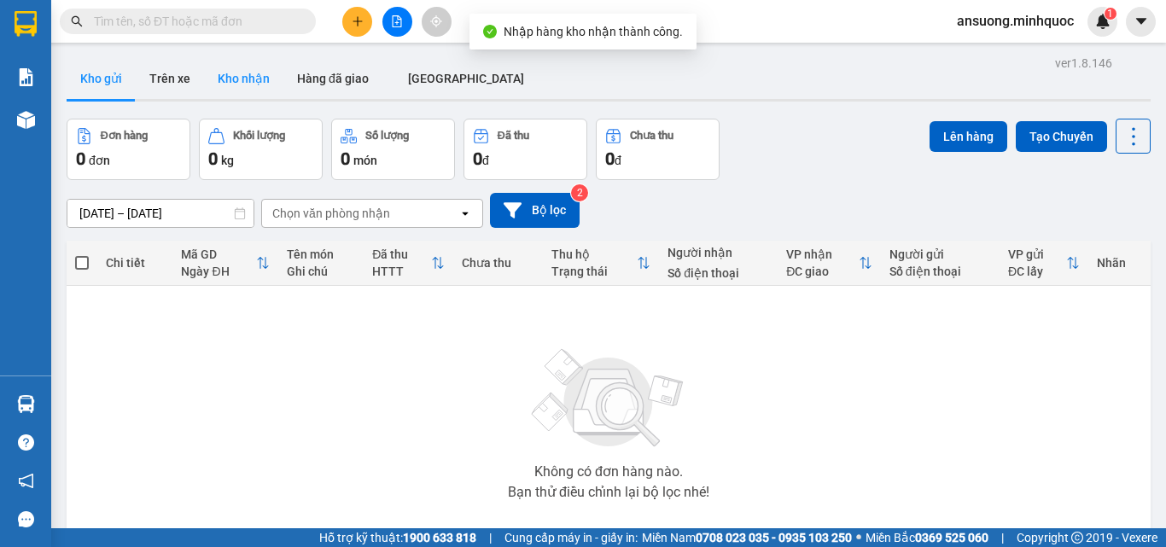
click at [245, 79] on button "Kho nhận" at bounding box center [243, 78] width 79 height 41
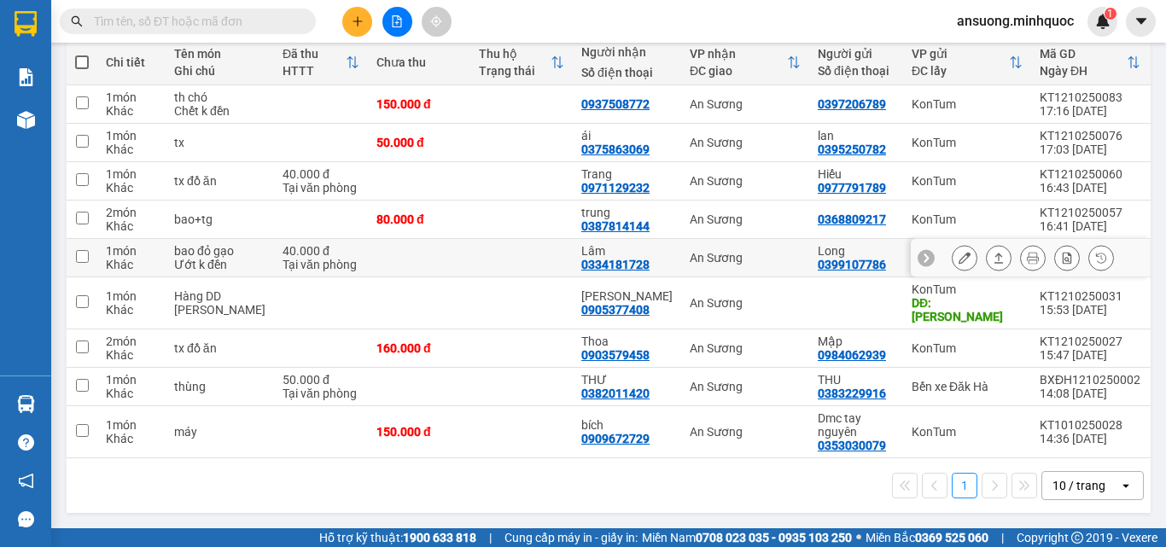
scroll to position [122, 0]
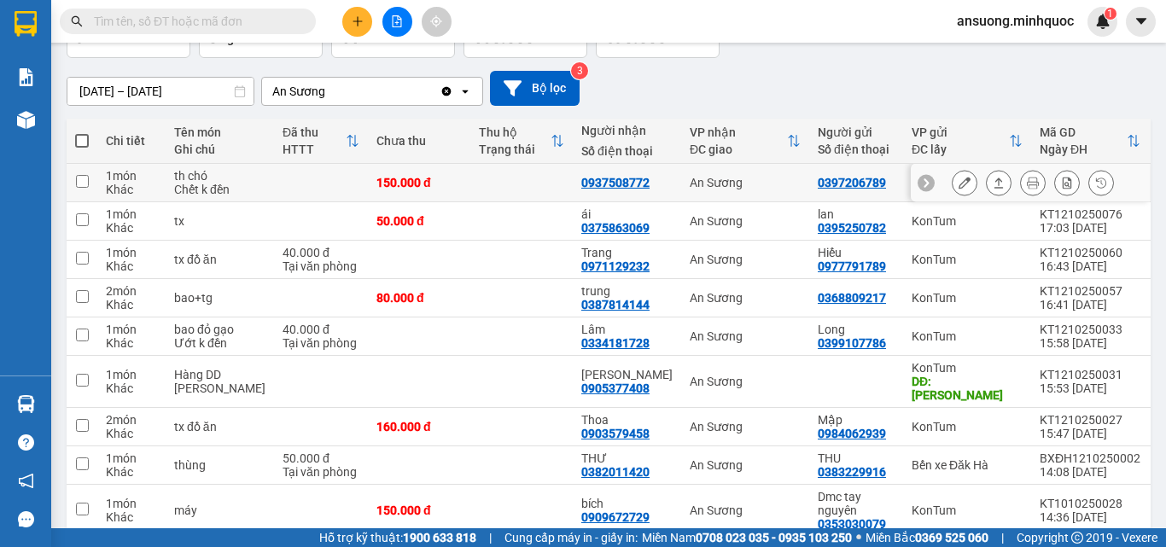
click at [1003, 179] on div at bounding box center [1033, 183] width 162 height 26
click at [992, 179] on icon at bounding box center [998, 183] width 12 height 12
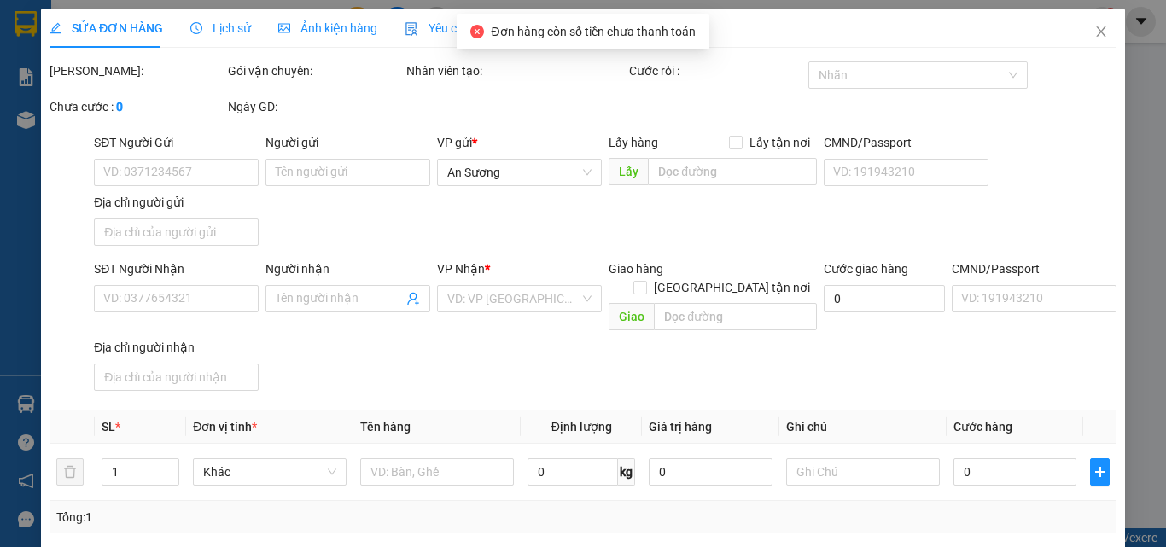
type input "0397206789"
type input "0937508772"
type input "0"
type input "150.000"
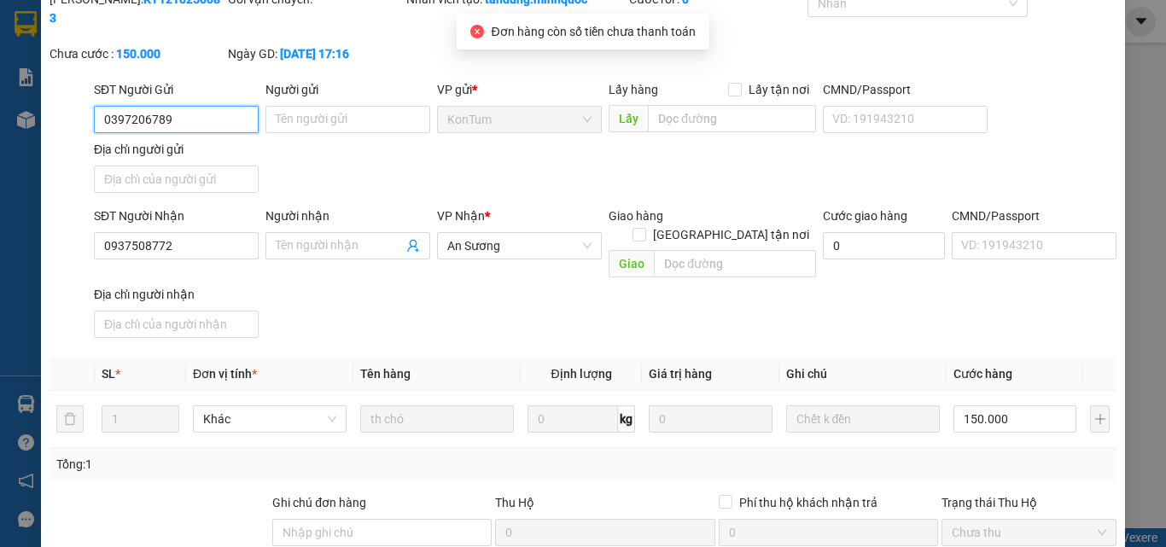
scroll to position [207, 0]
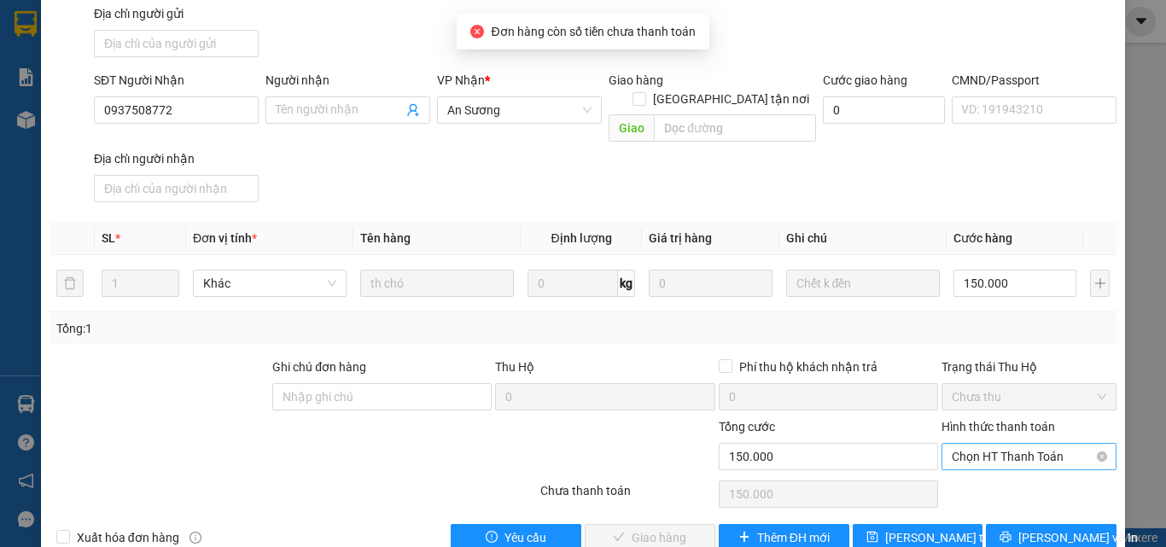
click at [1013, 444] on span "Chọn HT Thanh Toán" at bounding box center [1029, 457] width 154 height 26
click at [988, 445] on div "Tại văn phòng" at bounding box center [1018, 453] width 153 height 19
type input "0"
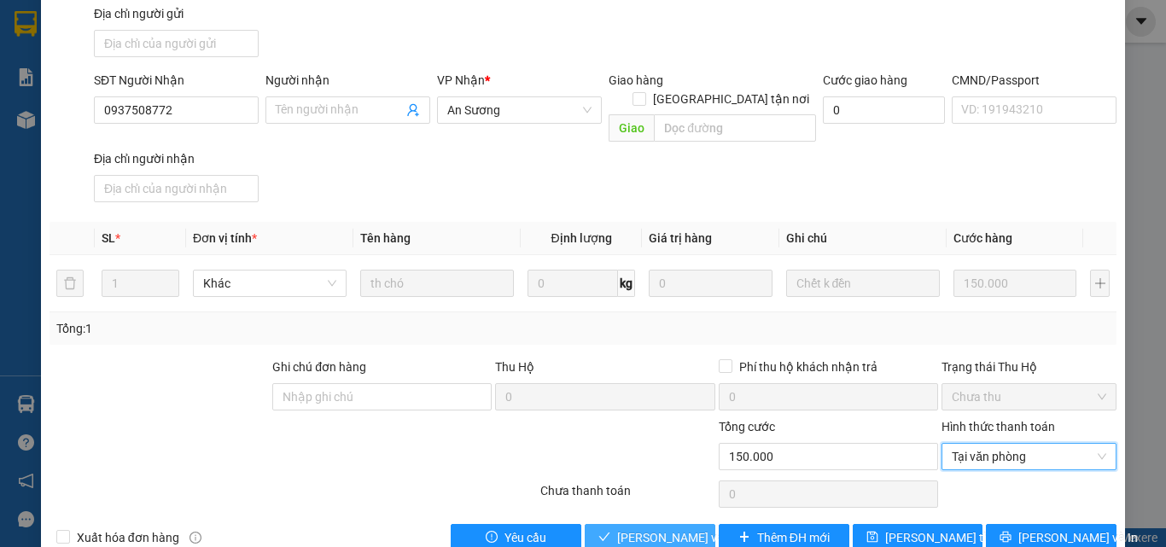
click at [684, 528] on span "[PERSON_NAME] và Giao hàng" at bounding box center [699, 537] width 164 height 19
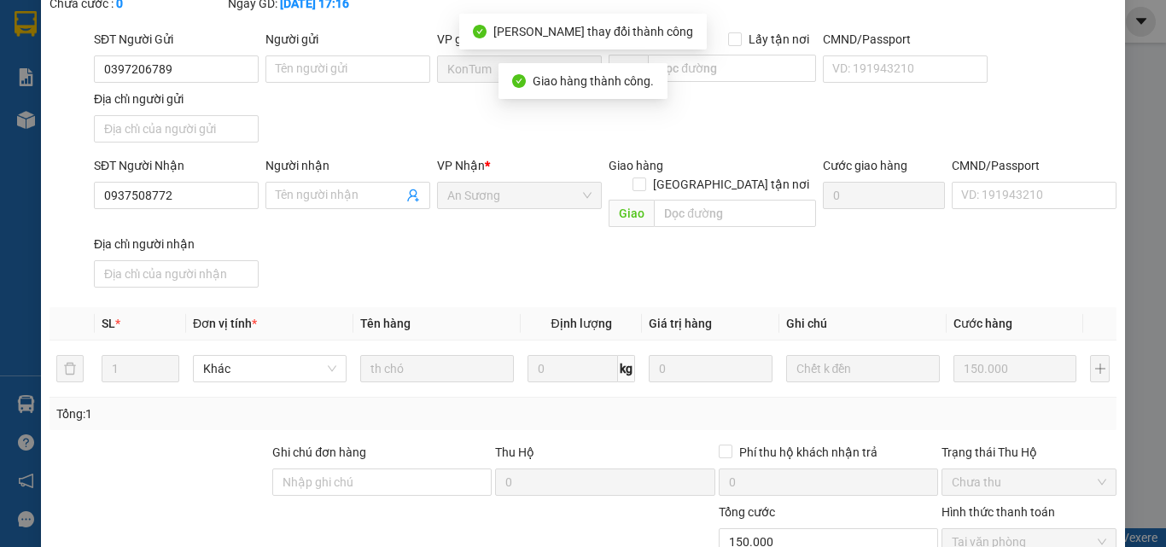
scroll to position [0, 0]
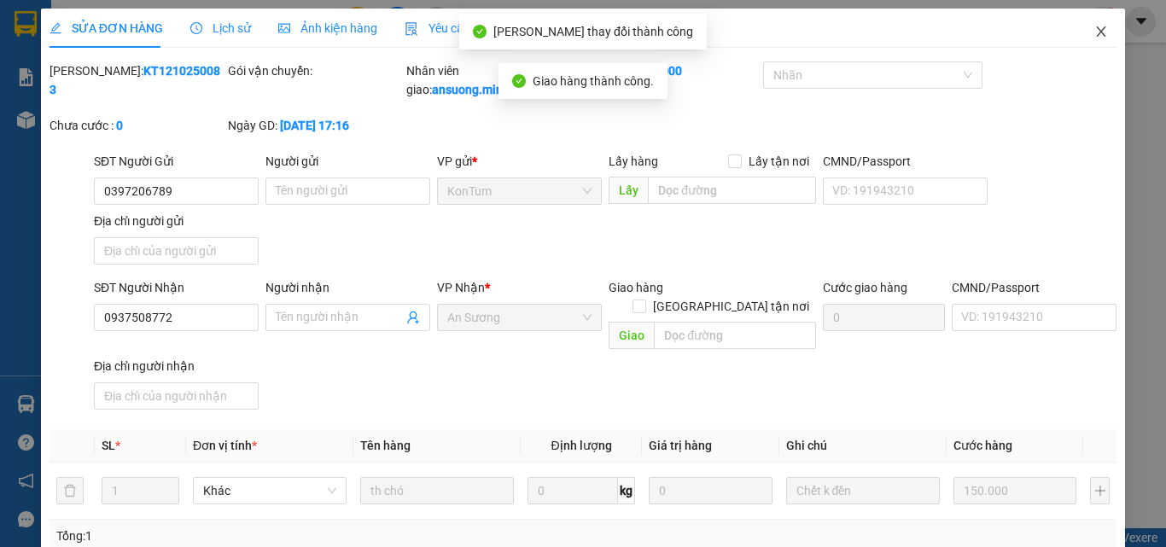
click at [1094, 37] on icon "close" at bounding box center [1101, 32] width 14 height 14
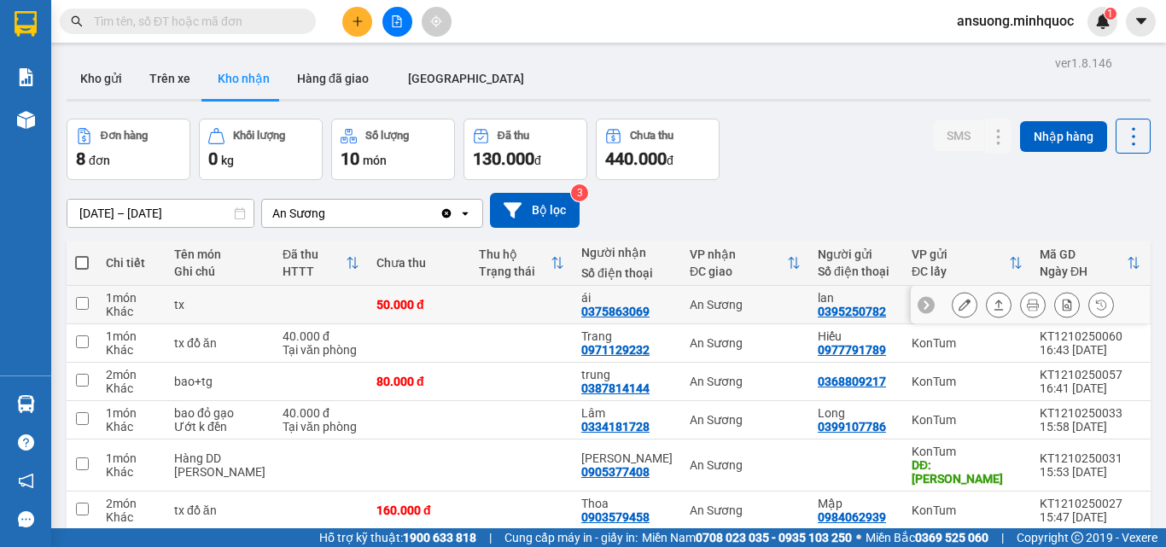
click at [992, 306] on icon at bounding box center [998, 305] width 12 height 12
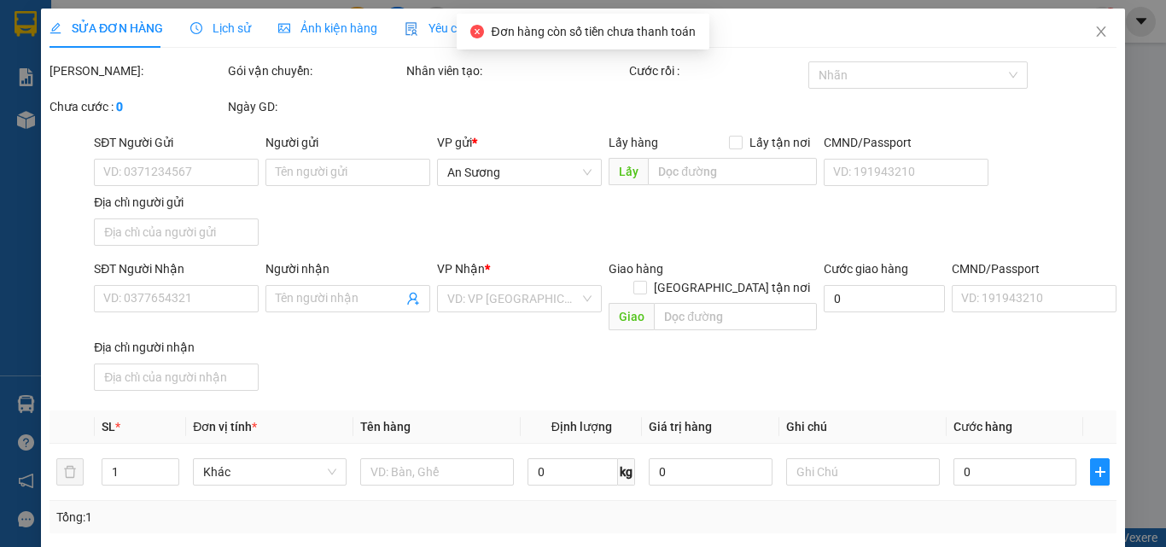
type input "0395250782"
type input "lan"
type input "0375863069"
type input "ái"
type input "0"
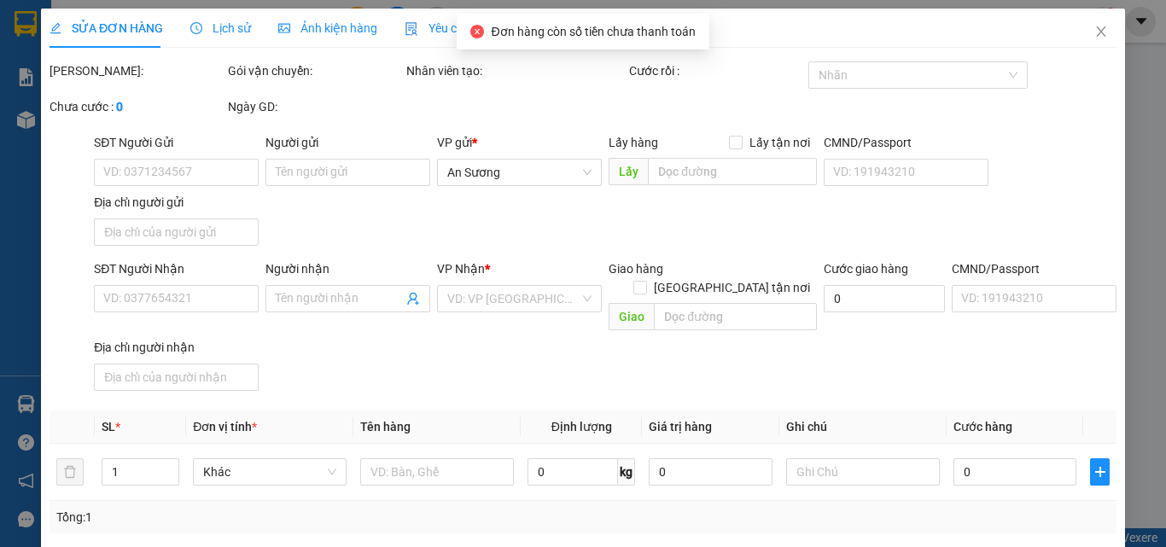
type input "50.000"
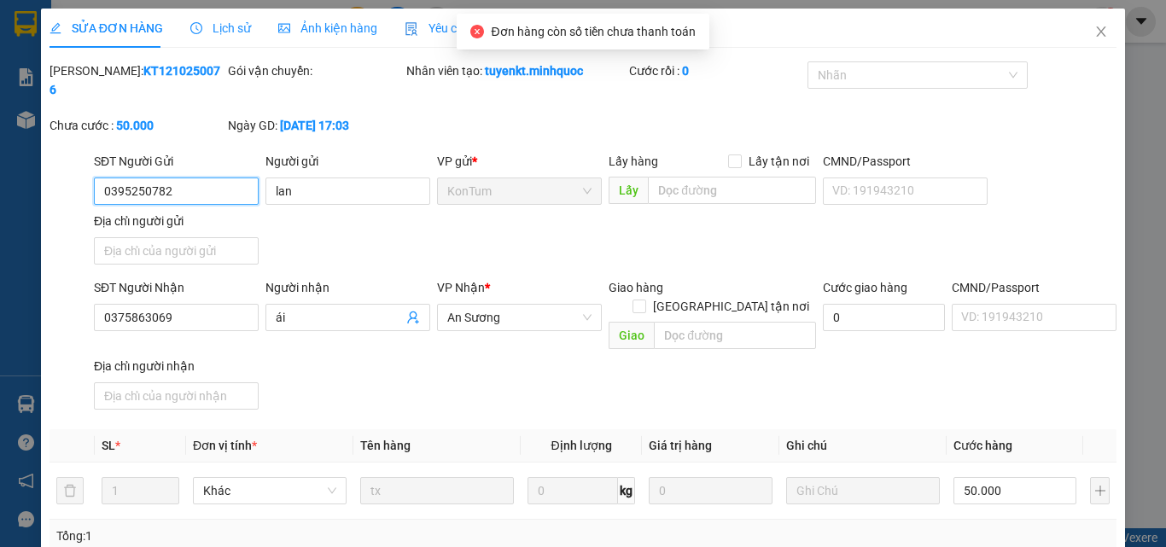
scroll to position [204, 0]
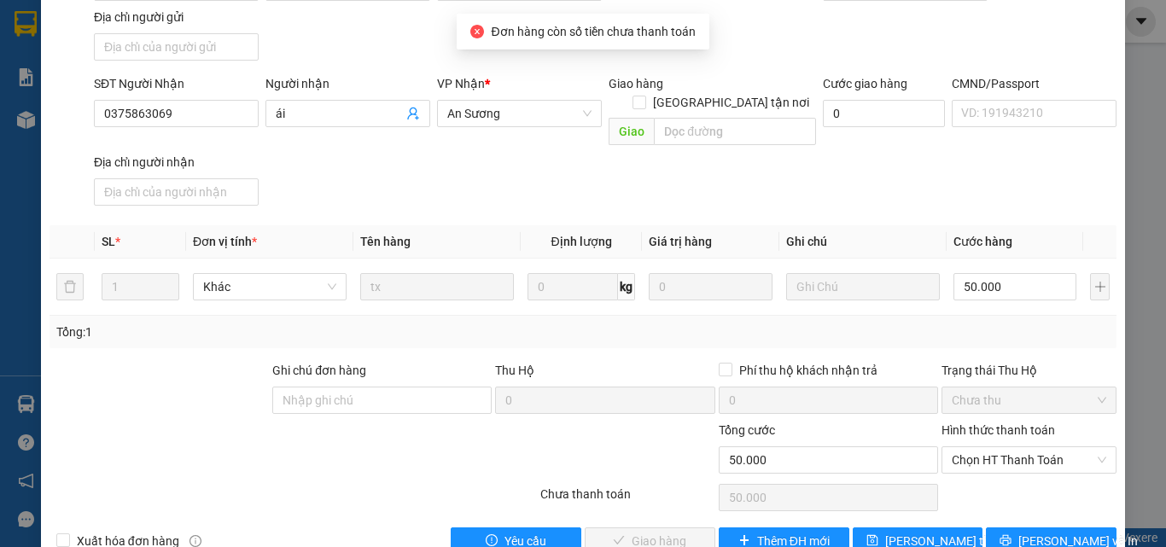
click at [1002, 421] on div "Hình thức thanh toán" at bounding box center [1028, 434] width 175 height 26
click at [992, 447] on span "Chọn HT Thanh Toán" at bounding box center [1029, 460] width 154 height 26
click at [963, 450] on div "Tại văn phòng" at bounding box center [1018, 456] width 153 height 19
type input "0"
click at [606, 527] on button "[PERSON_NAME] và Giao hàng" at bounding box center [650, 540] width 131 height 27
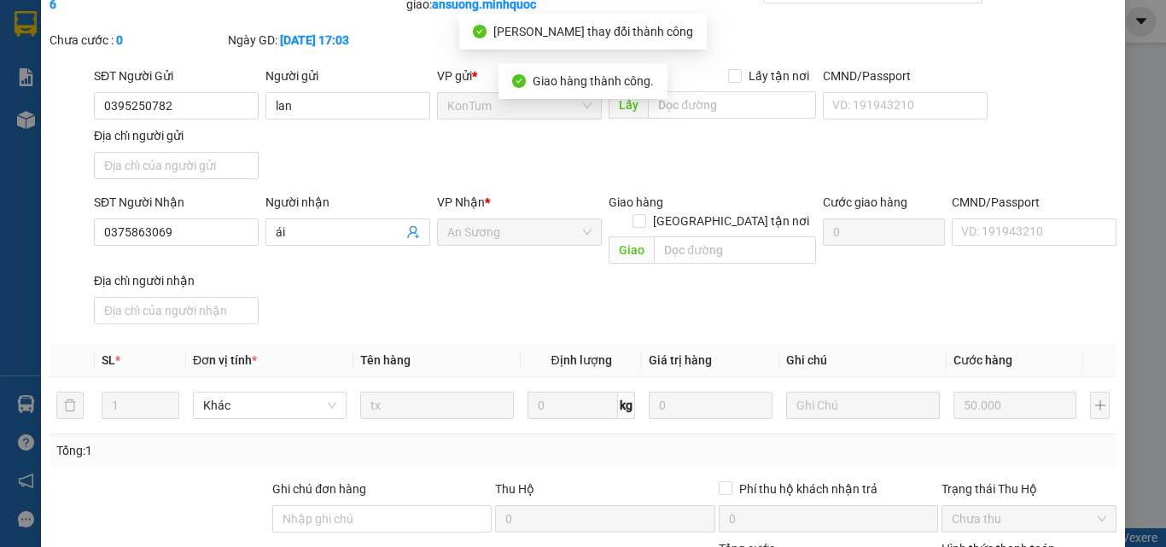
scroll to position [0, 0]
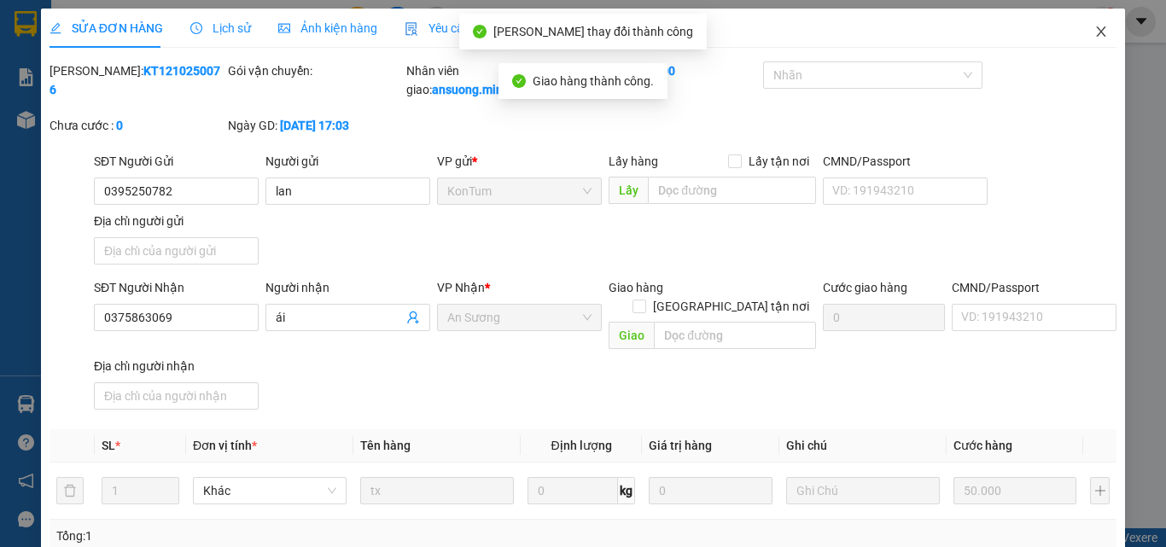
click at [1085, 42] on span "Close" at bounding box center [1101, 33] width 48 height 48
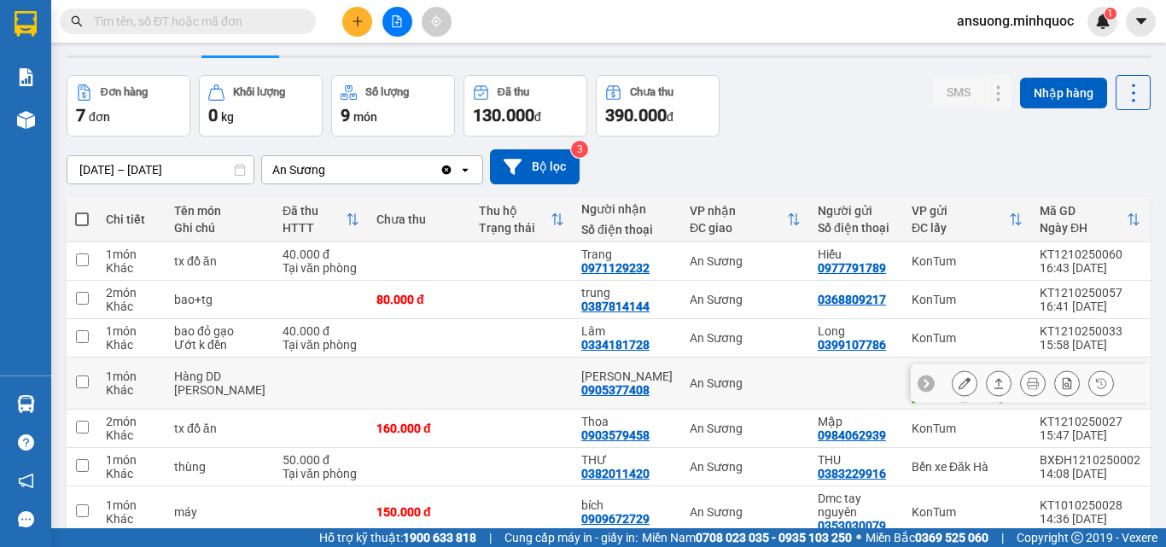
scroll to position [85, 0]
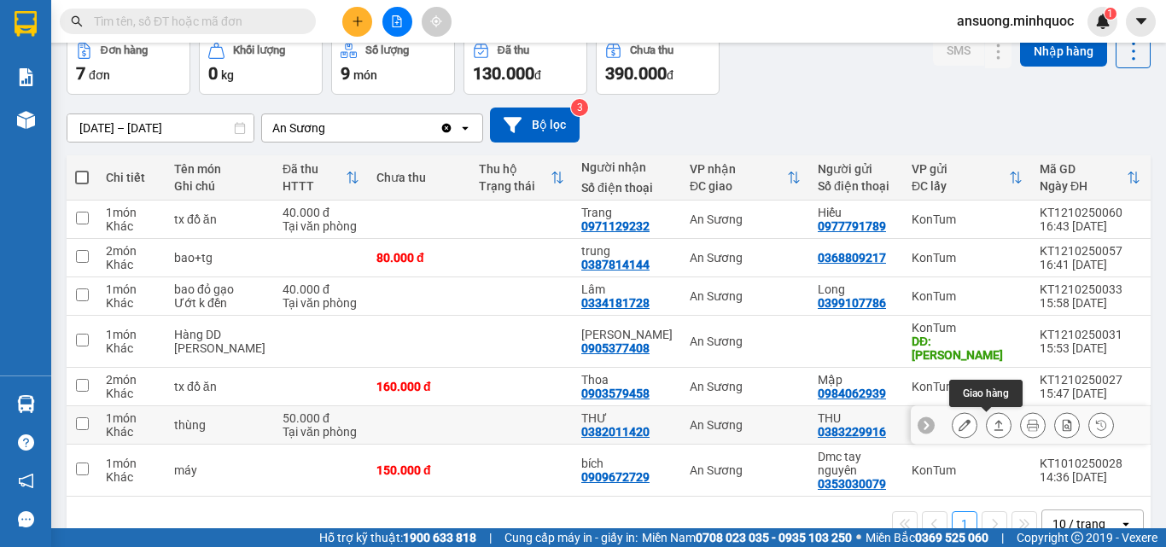
click at [992, 431] on button at bounding box center [998, 425] width 24 height 30
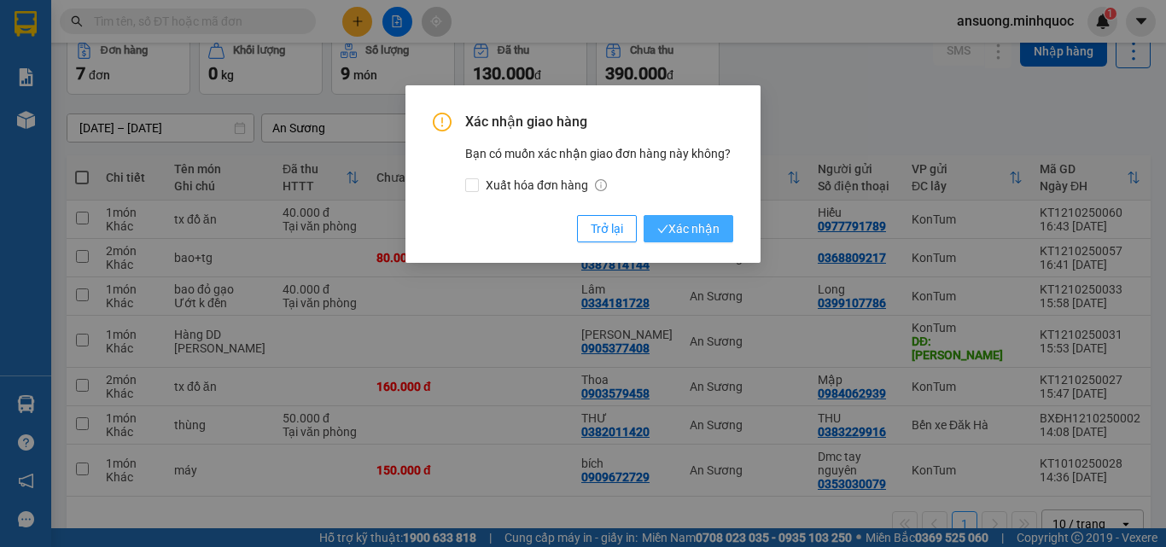
click at [668, 234] on span "Xác nhận" at bounding box center [688, 228] width 62 height 19
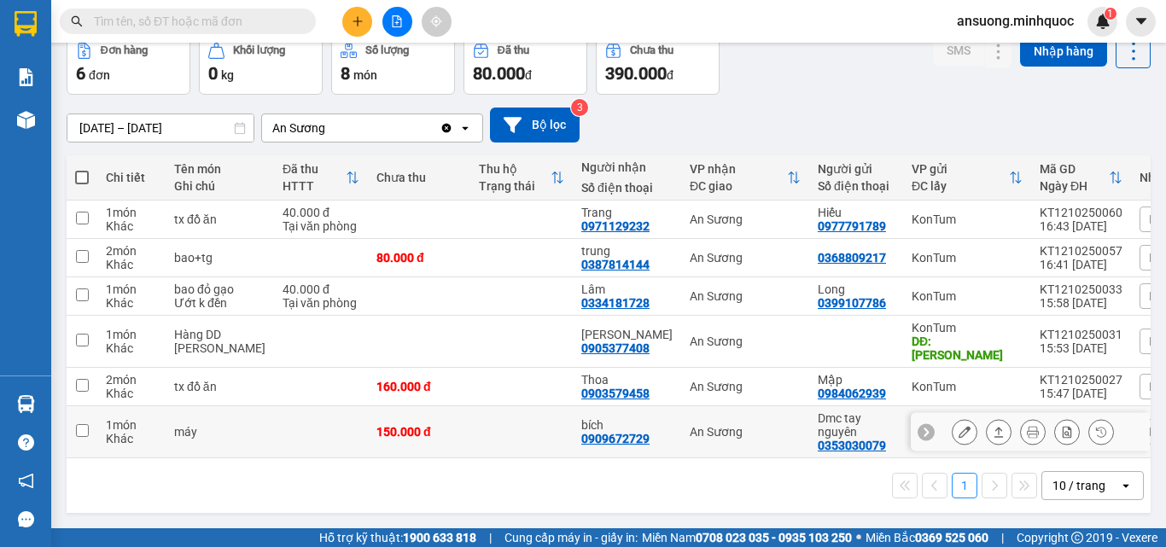
scroll to position [92, 0]
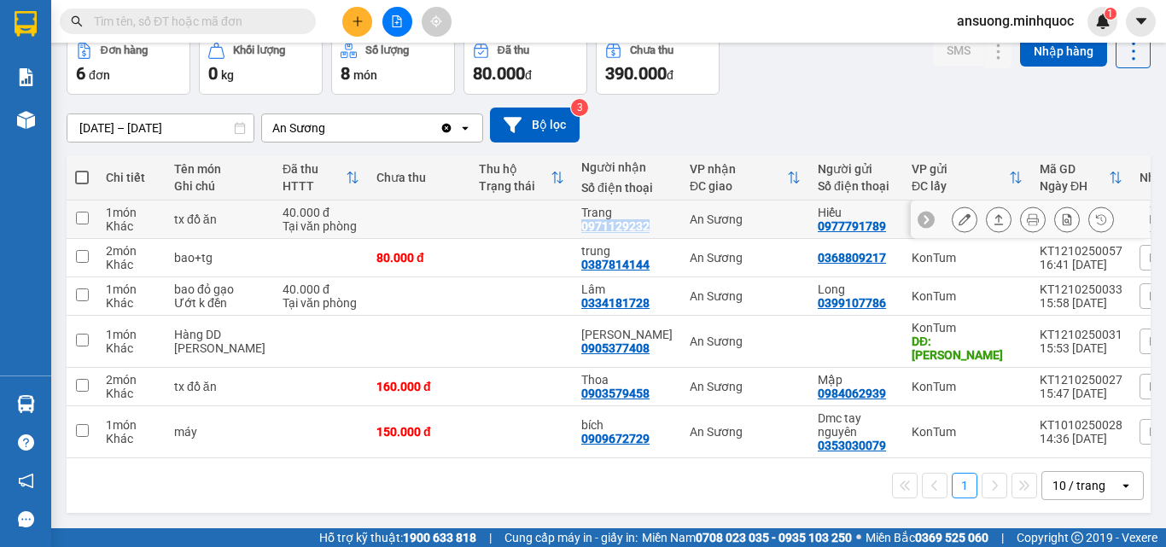
drag, startPoint x: 614, startPoint y: 224, endPoint x: 547, endPoint y: 224, distance: 67.4
click at [573, 224] on td "Trang 0971129232" at bounding box center [627, 220] width 108 height 38
checkbox input "true"
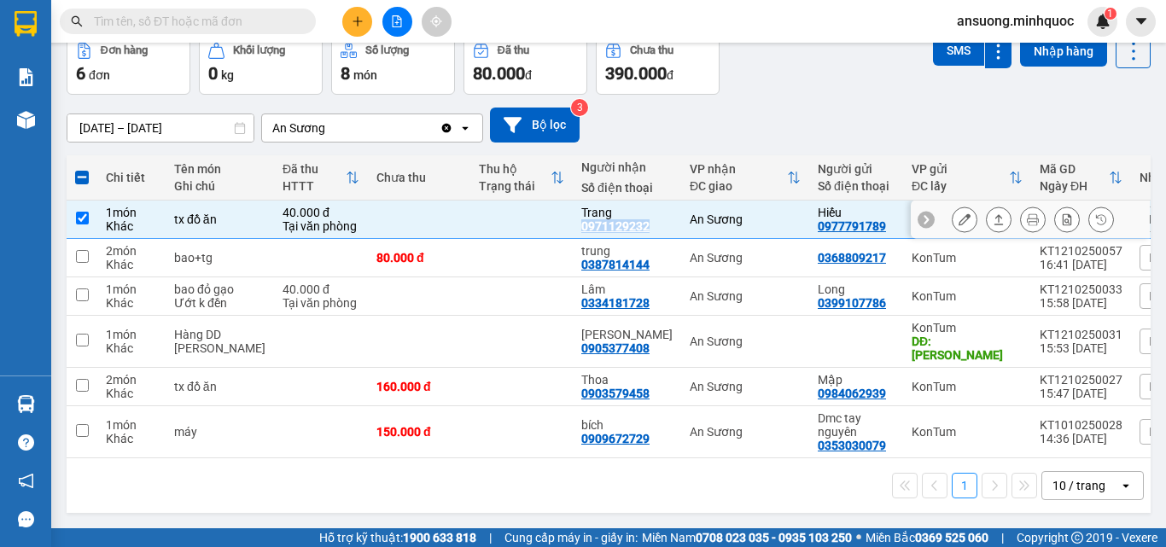
copy div "0971129232"
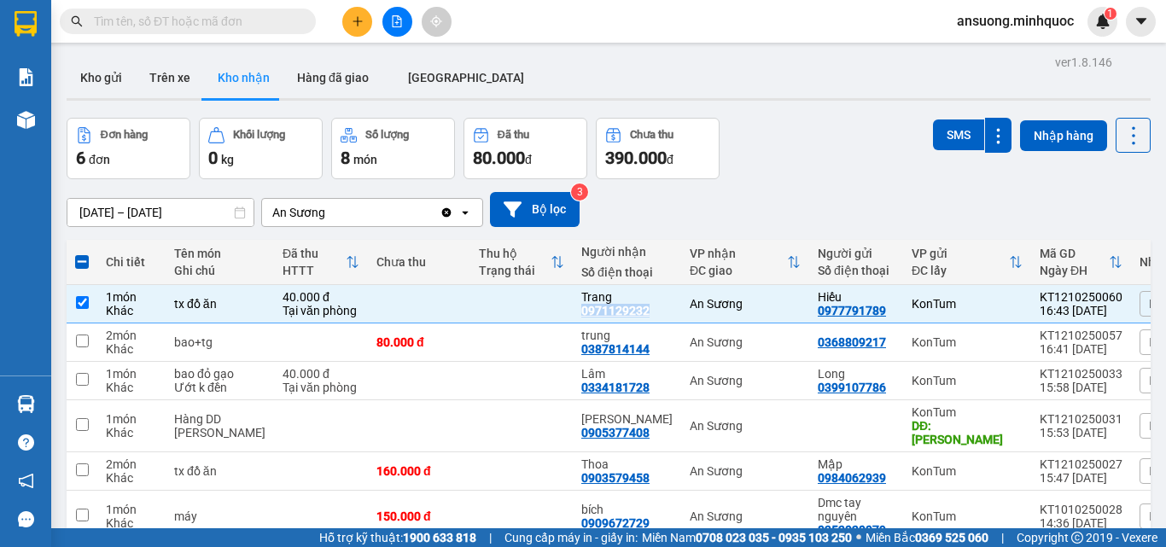
scroll to position [0, 0]
click at [83, 100] on div at bounding box center [609, 100] width 1084 height 3
click at [95, 88] on button "Kho gửi" at bounding box center [101, 78] width 69 height 41
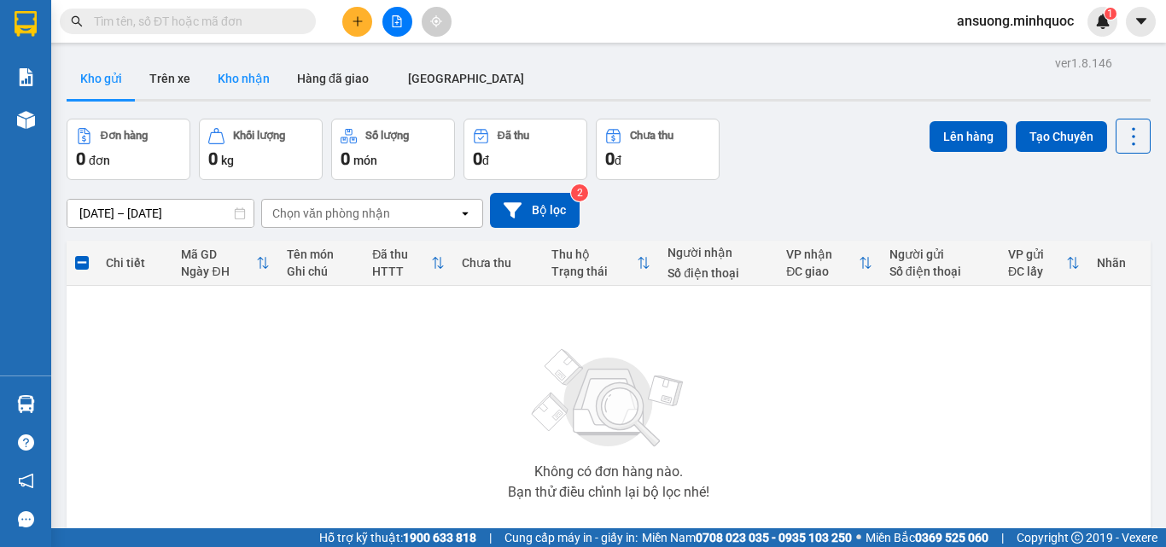
click at [236, 90] on button "Kho nhận" at bounding box center [243, 78] width 79 height 41
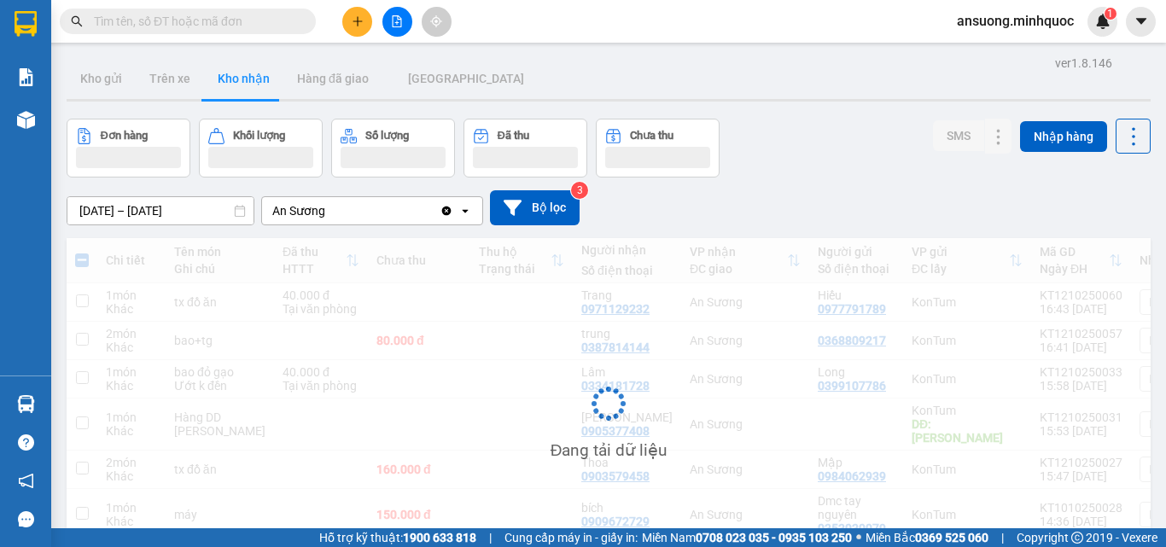
scroll to position [85, 0]
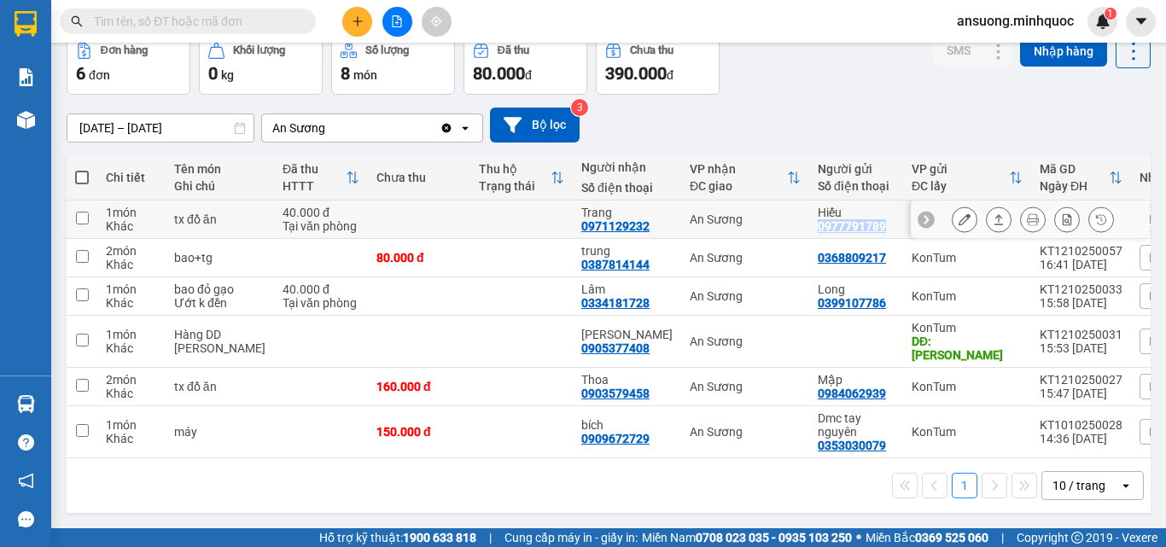
drag, startPoint x: 841, startPoint y: 226, endPoint x: 764, endPoint y: 230, distance: 76.9
click at [809, 230] on td "Hiếu 0977791789" at bounding box center [856, 220] width 94 height 38
checkbox input "true"
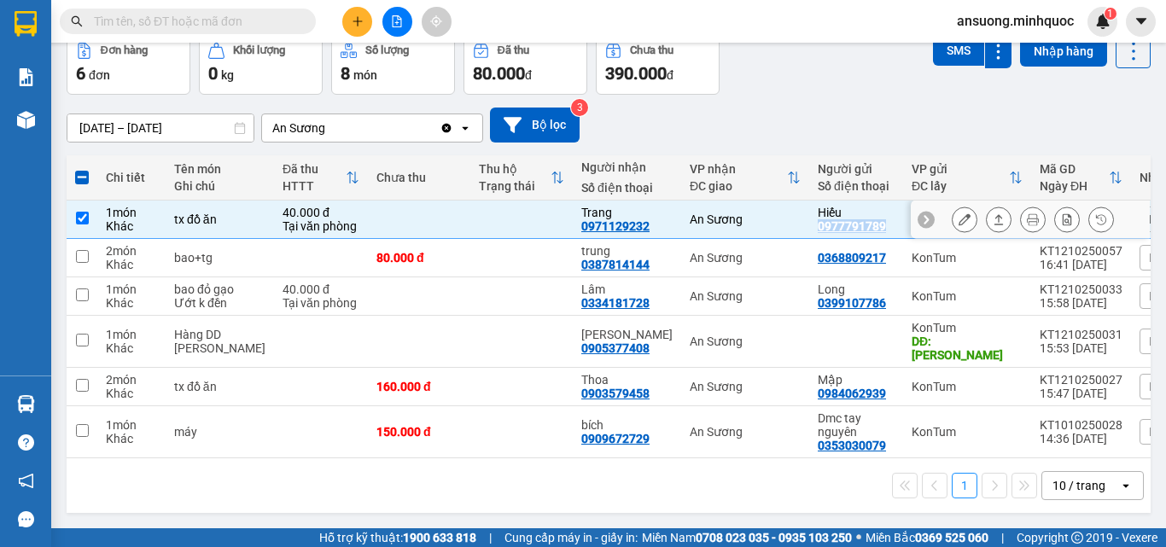
copy div "0977791789"
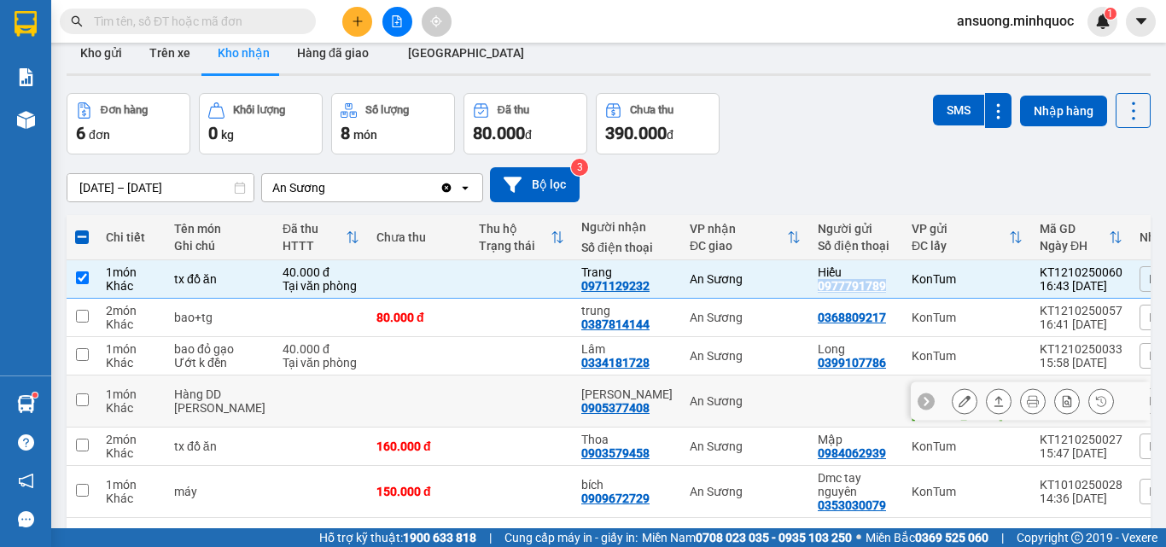
scroll to position [0, 0]
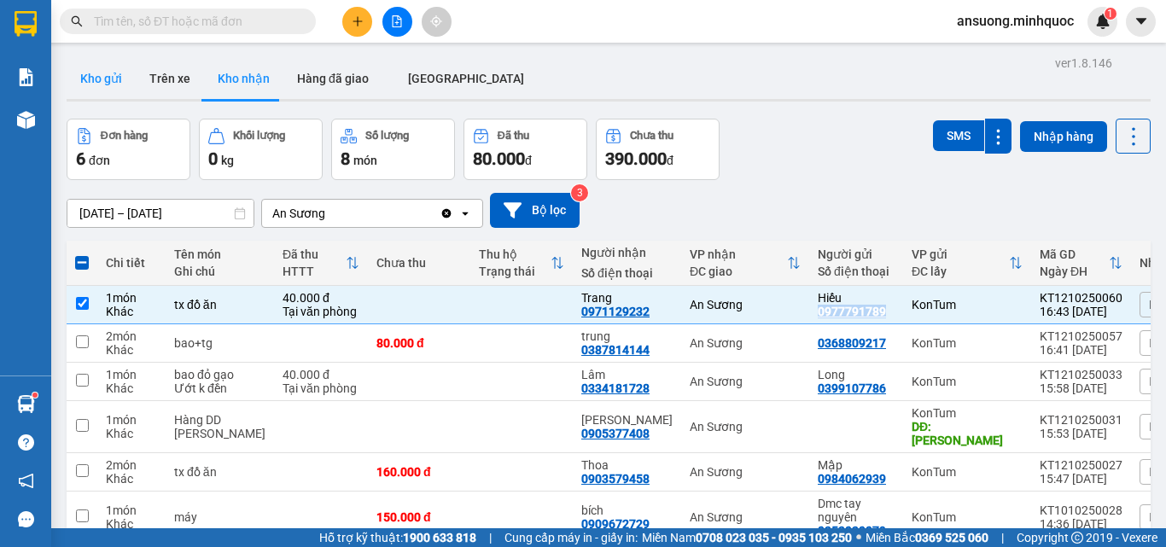
click at [84, 95] on button "Kho gửi" at bounding box center [101, 78] width 69 height 41
